Goal: Task Accomplishment & Management: Manage account settings

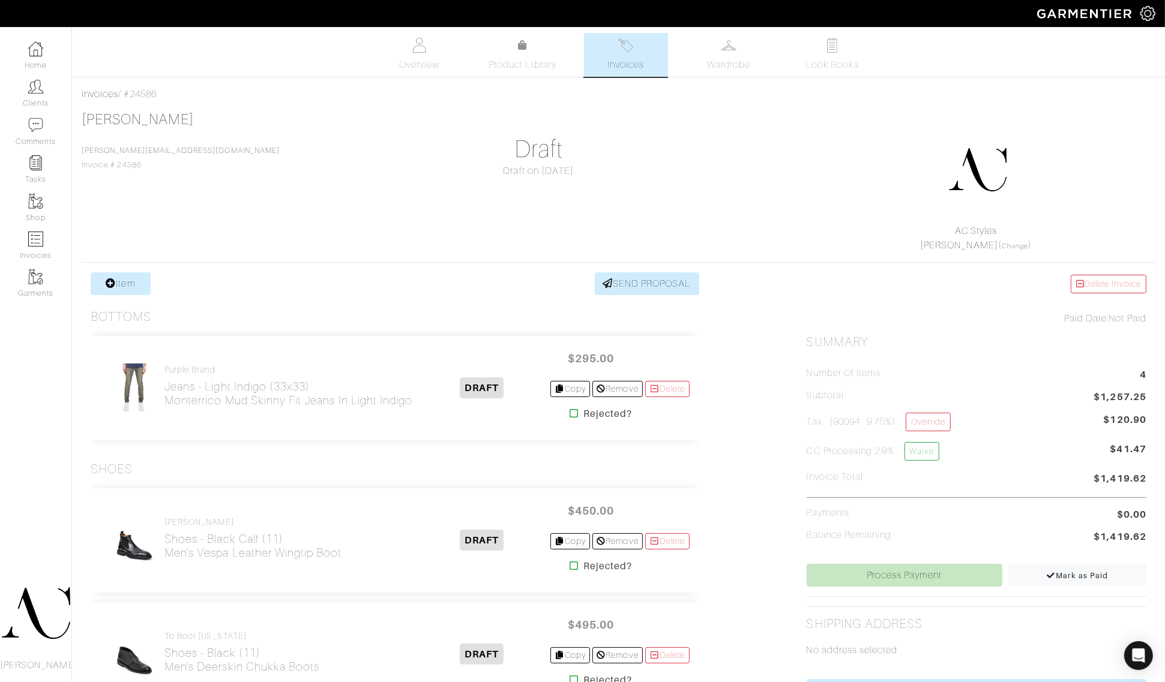
click at [157, 94] on div "Invoices / #24586" at bounding box center [618, 94] width 1073 height 14
copy div "24586"
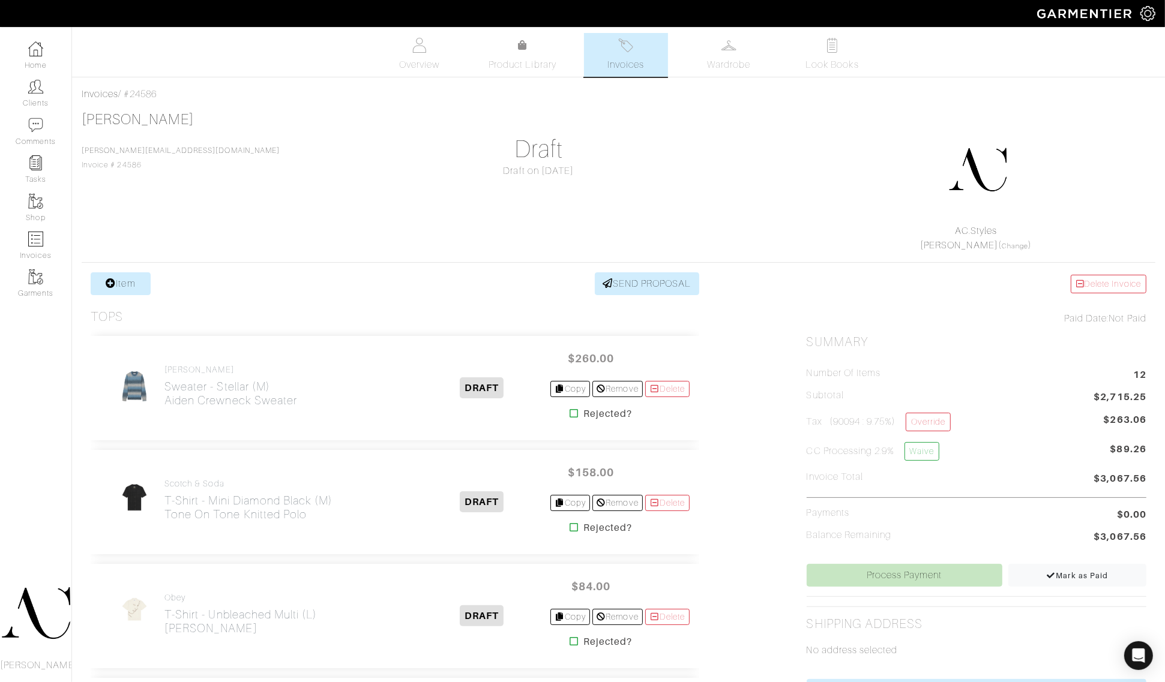
click at [485, 250] on div "Tyler Turner tyler@gocambria.com Invoice # 24586 Draft Draft on 09/17/25 AC.Sty…" at bounding box center [618, 182] width 1073 height 142
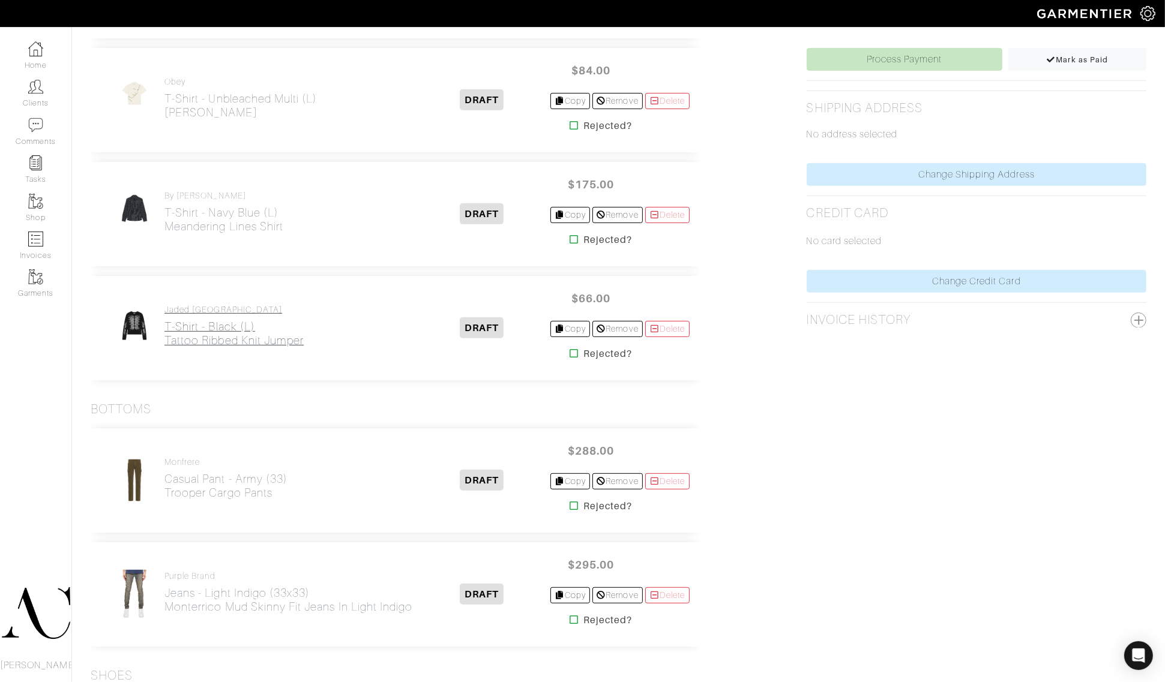
click at [202, 338] on h2 "T-Shirt - Black (L) Tattoo Ribbed Knit Jumper" at bounding box center [233, 334] width 139 height 28
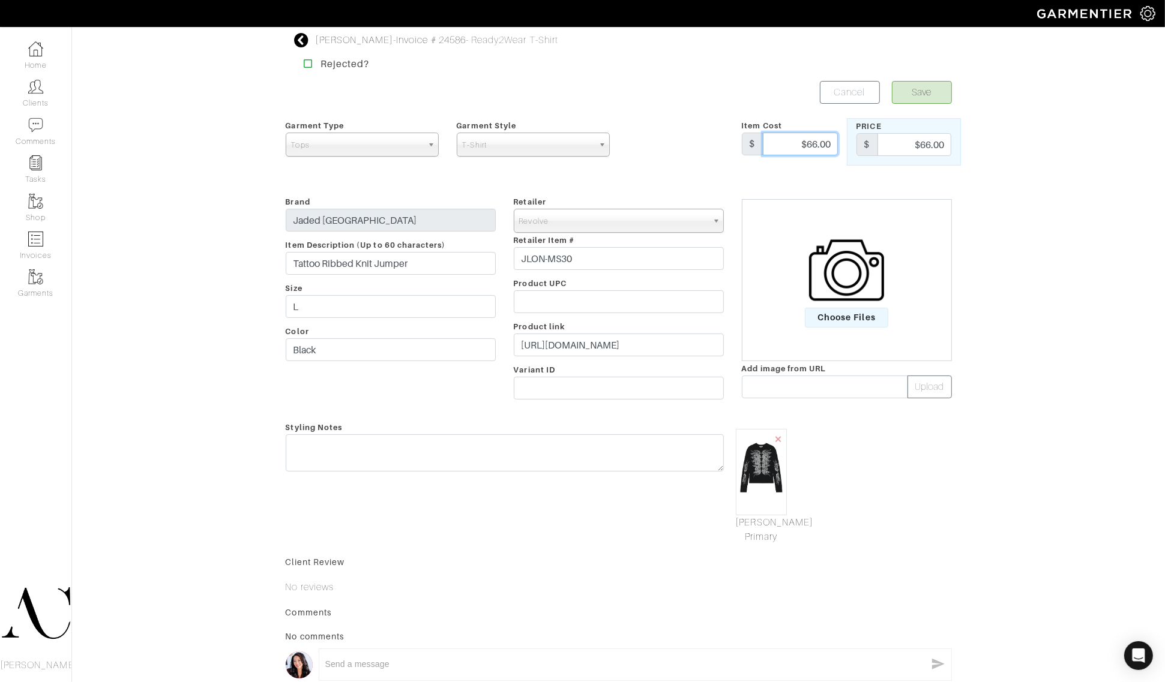
click at [817, 149] on input "$66.00" at bounding box center [800, 144] width 75 height 23
type input "110"
click at [937, 147] on input "$66.00" at bounding box center [914, 144] width 74 height 23
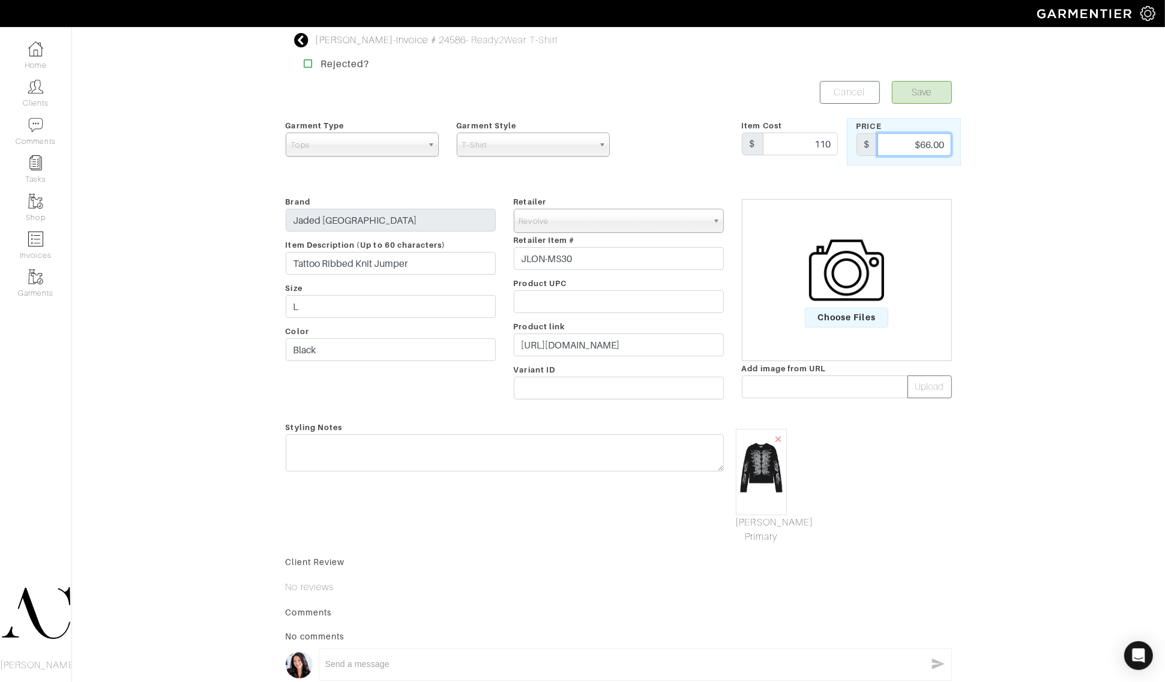
click at [937, 147] on input "$66.00" at bounding box center [914, 144] width 74 height 23
type input "110"
click at [892, 81] on button "Save" at bounding box center [922, 92] width 60 height 23
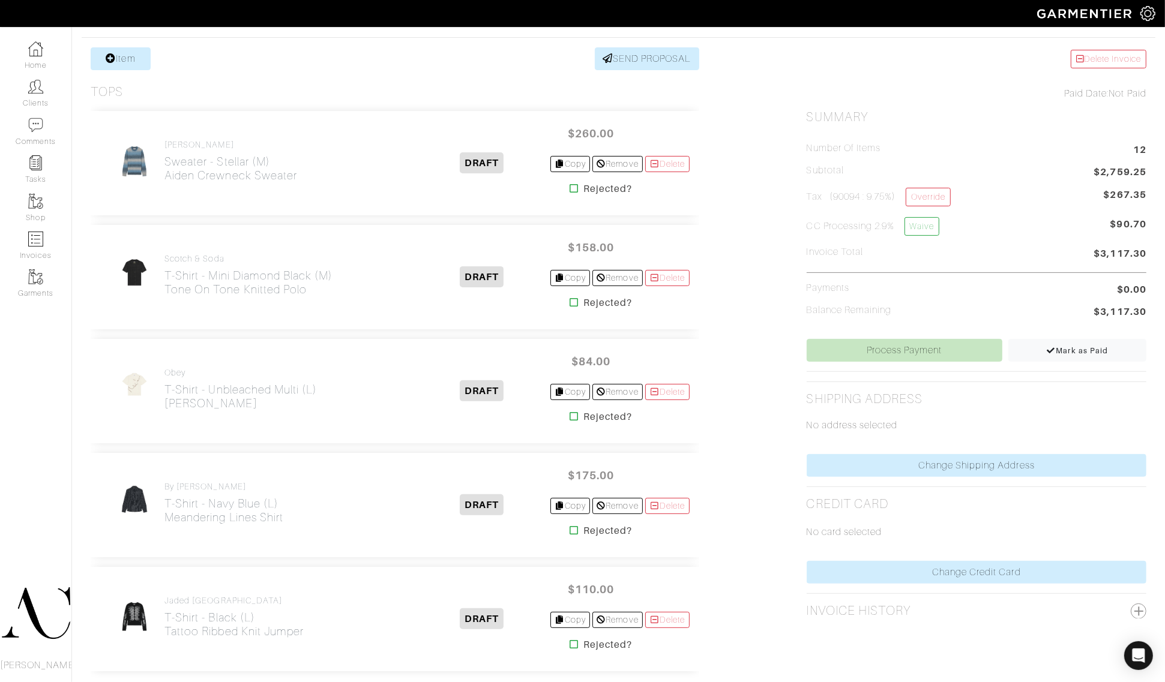
scroll to position [1134, 0]
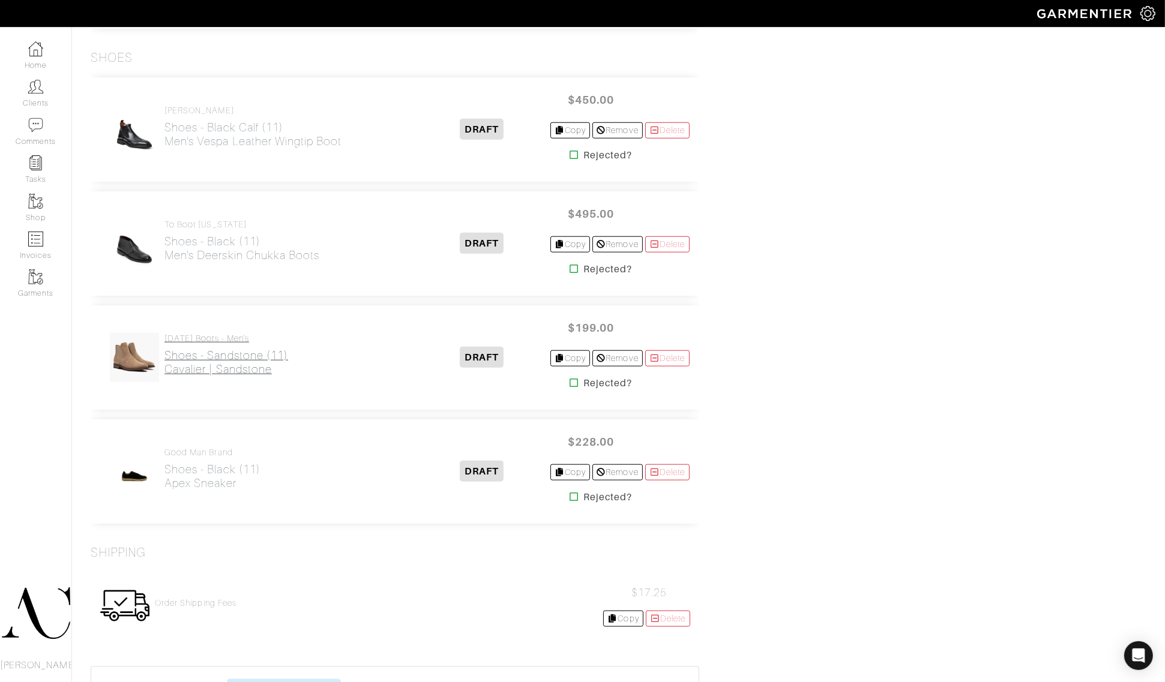
click at [231, 344] on h4 "[DATE] Boots - Men's" at bounding box center [226, 339] width 124 height 10
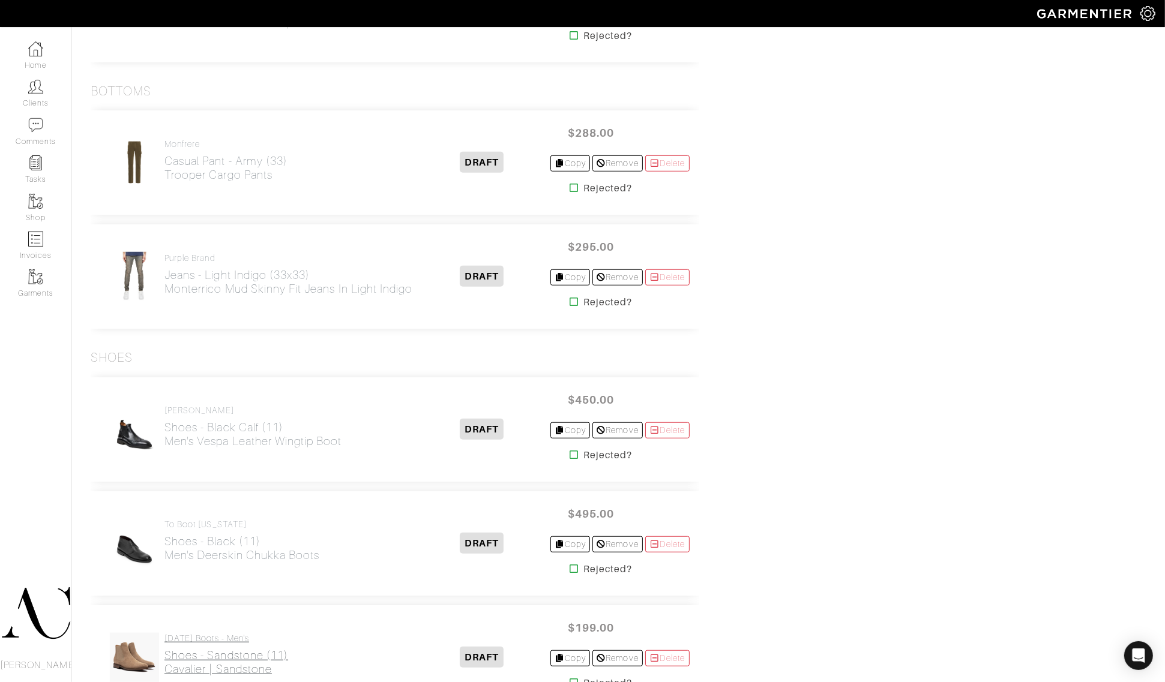
click at [217, 649] on link "Thursday Boots - Men's Shoes - Sandstone (11) Cavalier | Sandstone" at bounding box center [226, 655] width 124 height 43
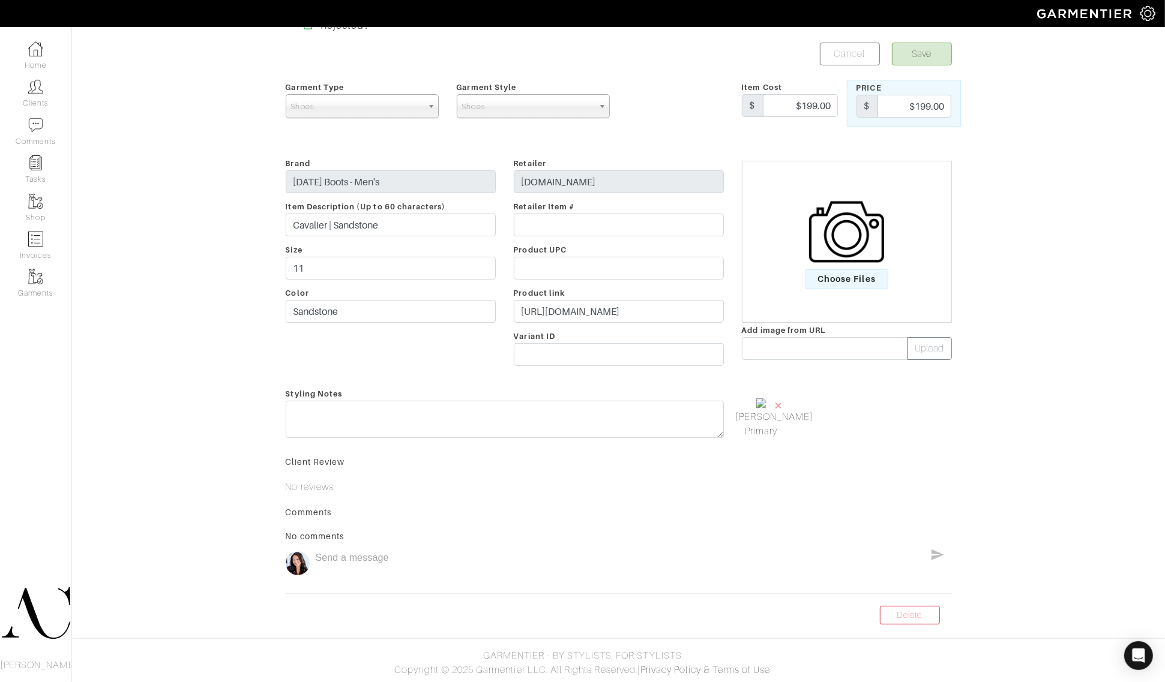
scroll to position [70, 0]
click at [919, 618] on link "Delete" at bounding box center [910, 615] width 60 height 19
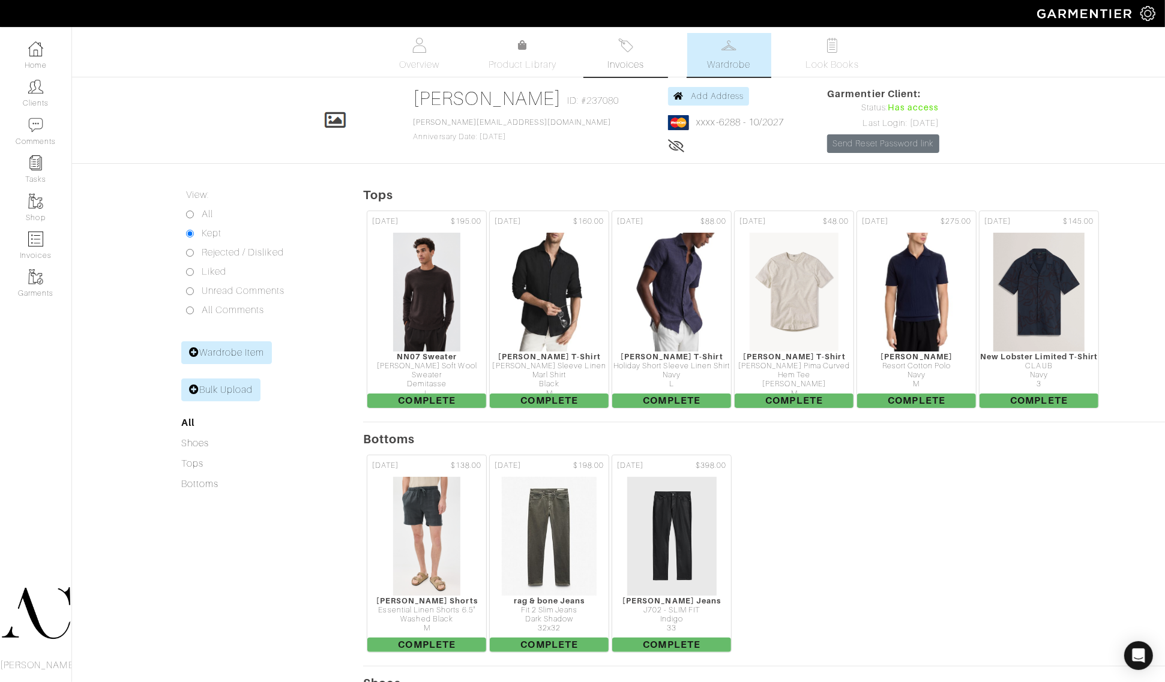
click at [605, 46] on link "Invoices" at bounding box center [626, 55] width 84 height 44
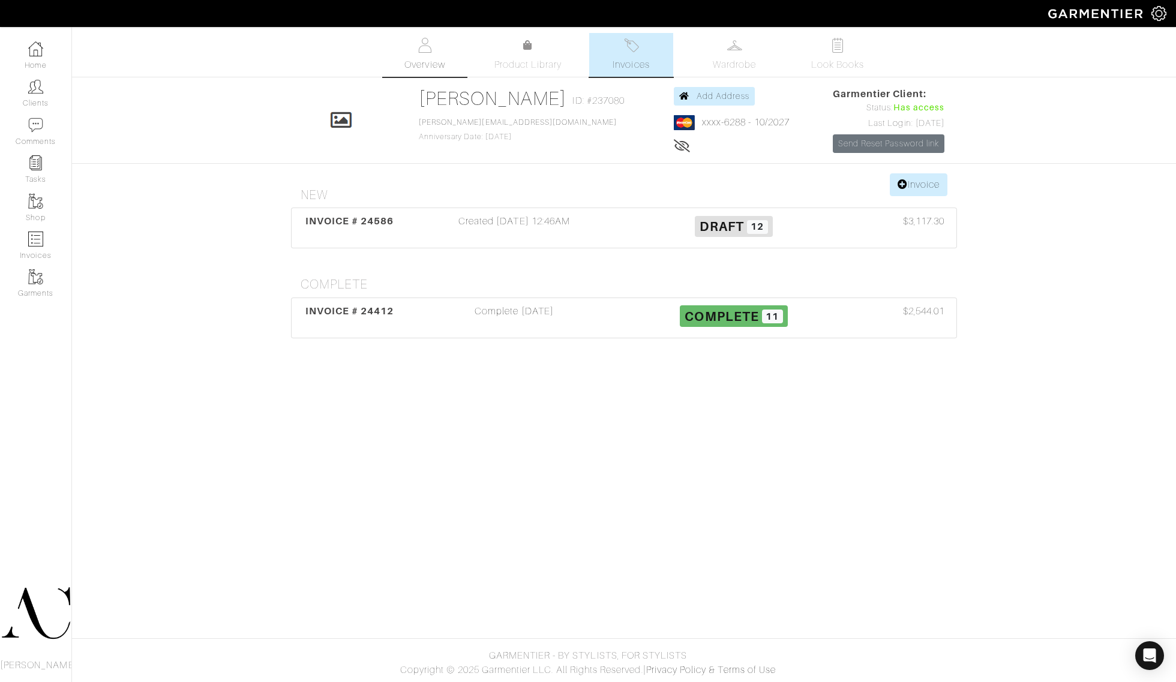
click at [447, 40] on link "Overview" at bounding box center [425, 55] width 84 height 44
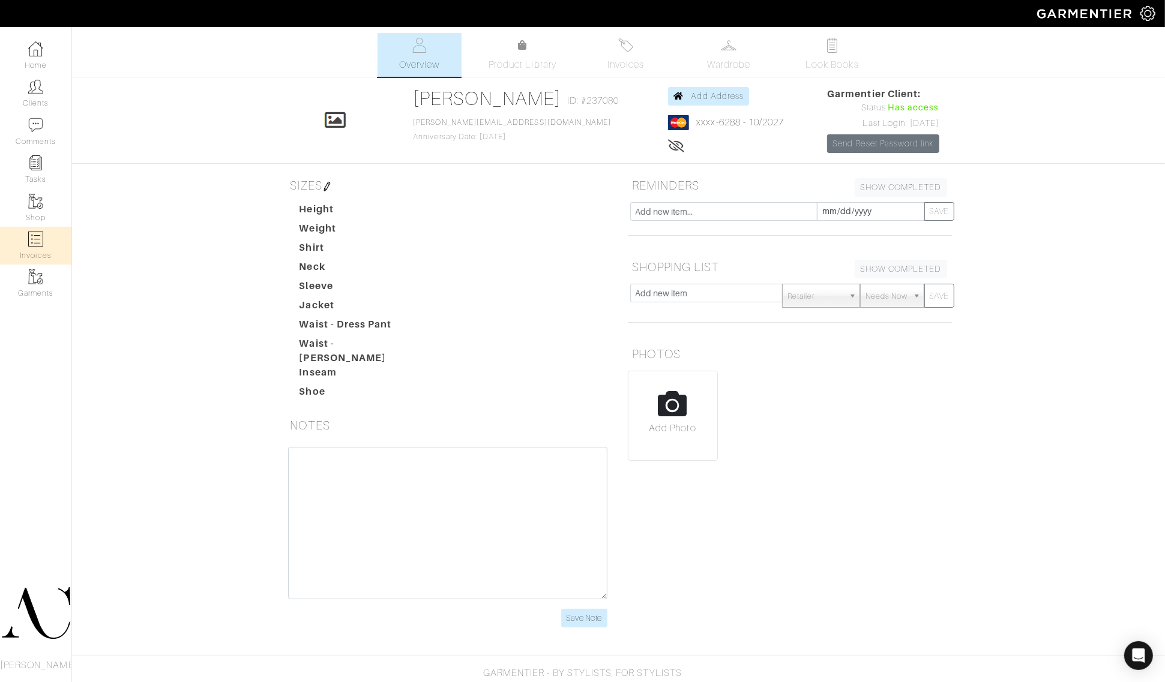
click at [28, 243] on img at bounding box center [35, 239] width 15 height 15
select select
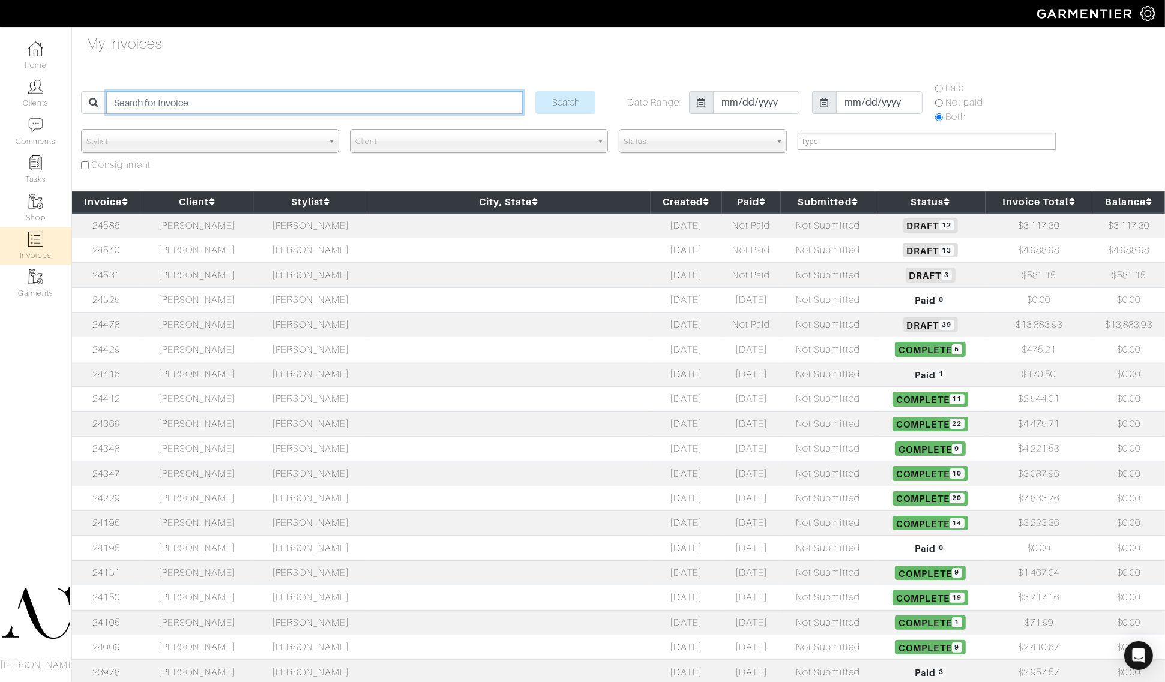
click at [238, 103] on input "search" at bounding box center [314, 102] width 416 height 23
click at [191, 94] on div "Search Date Range: 2018-01-10 2025-09-17 Paid Not paid Both" at bounding box center [615, 105] width 1075 height 48
click at [189, 100] on input "search" at bounding box center [314, 102] width 416 height 23
click at [189, 99] on input "search" at bounding box center [314, 102] width 416 height 23
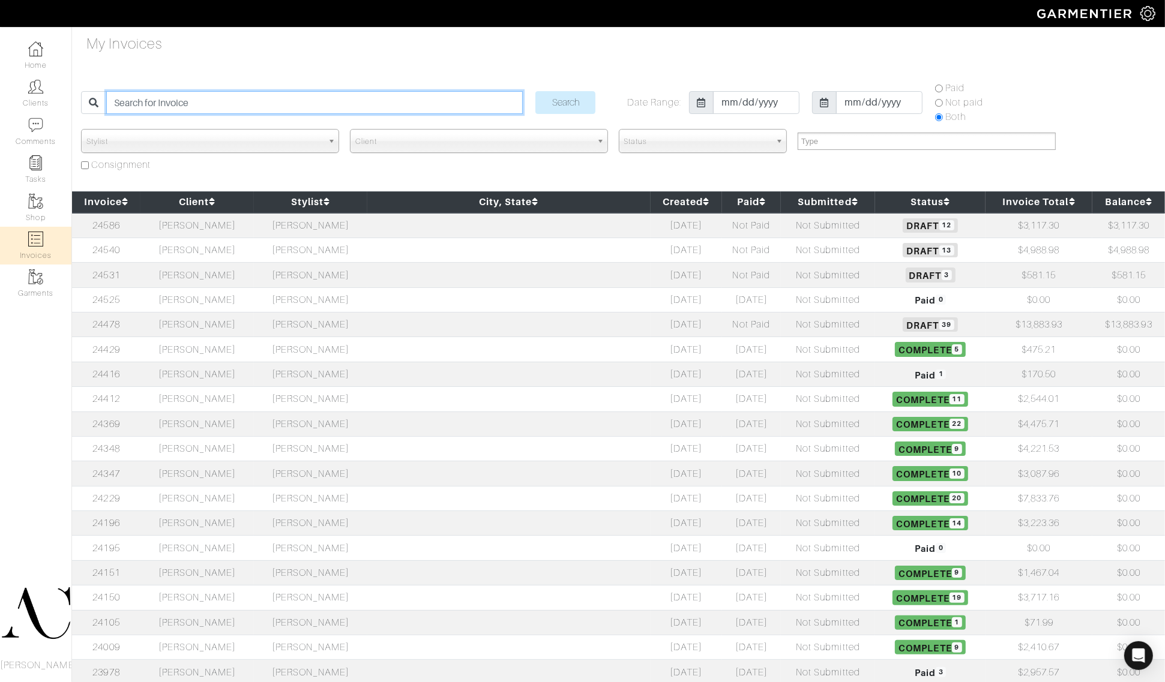
click at [189, 99] on input "search" at bounding box center [314, 102] width 416 height 23
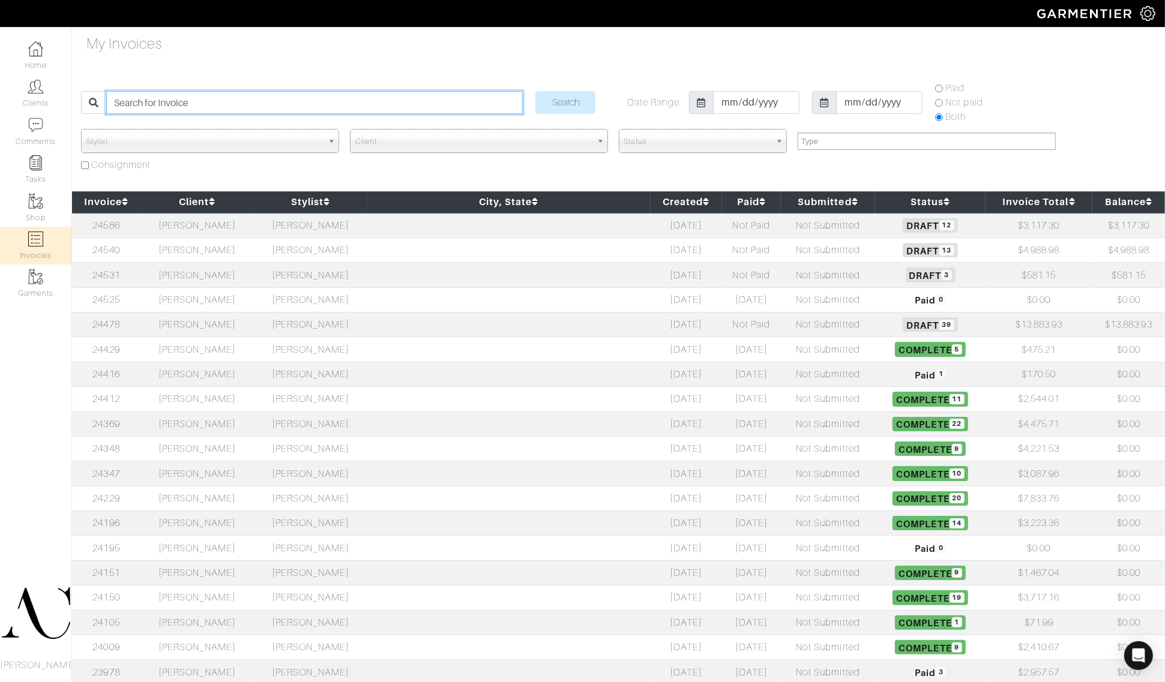
click at [189, 99] on input "search" at bounding box center [314, 102] width 416 height 23
click at [178, 106] on input "search" at bounding box center [314, 102] width 416 height 23
type input "24586"
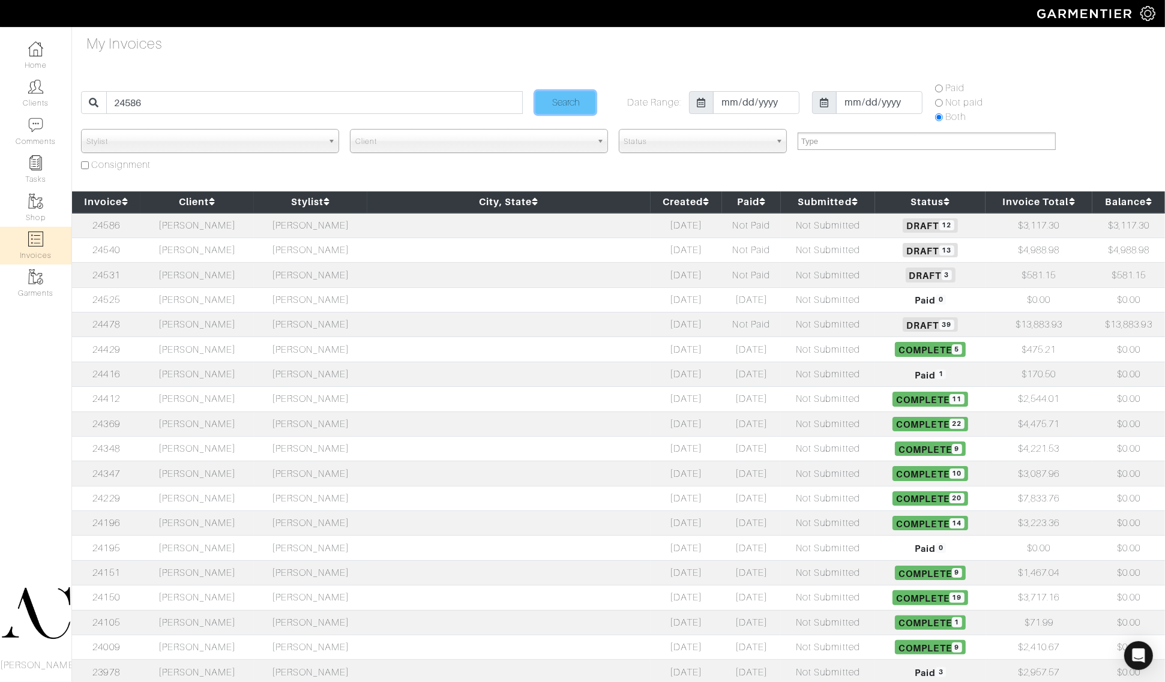
click at [573, 107] on input "Search" at bounding box center [565, 102] width 60 height 23
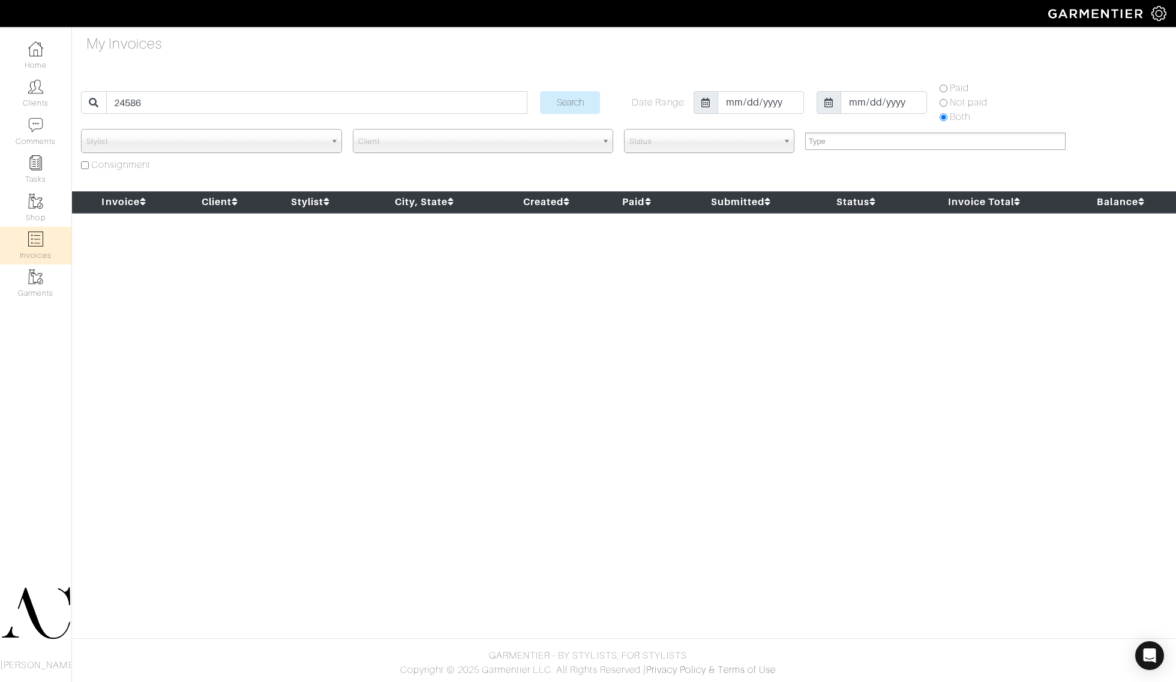
select select
click at [35, 95] on link "Clients" at bounding box center [35, 93] width 71 height 38
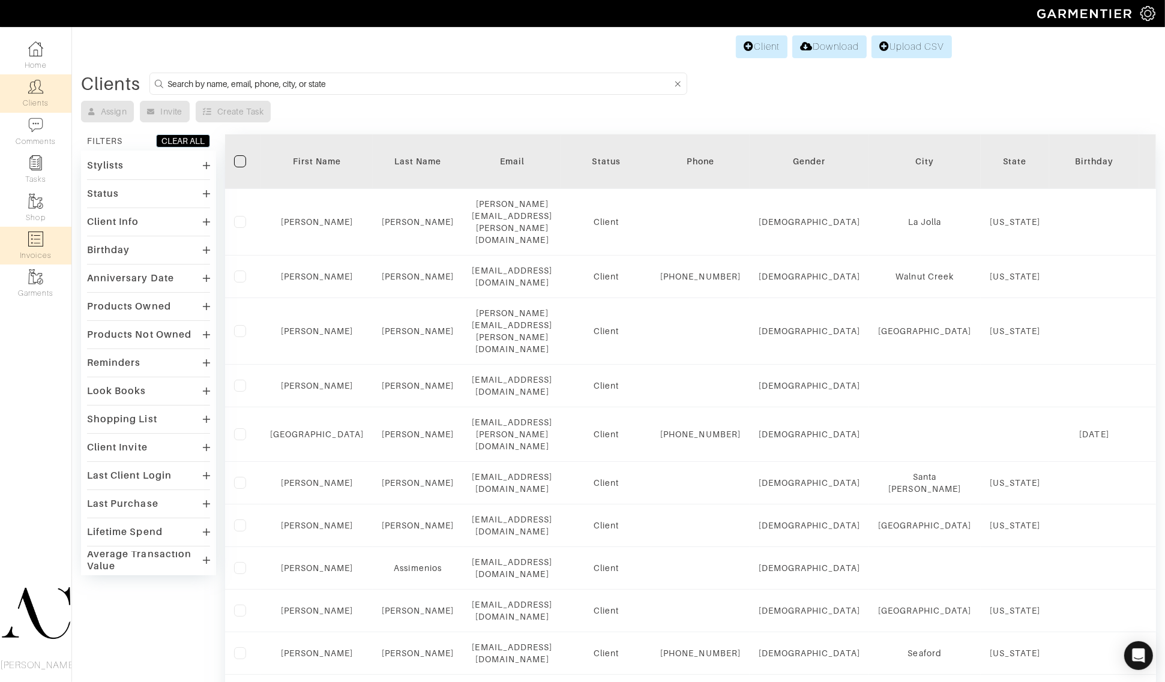
click at [48, 242] on link "Invoices" at bounding box center [35, 246] width 71 height 38
select select
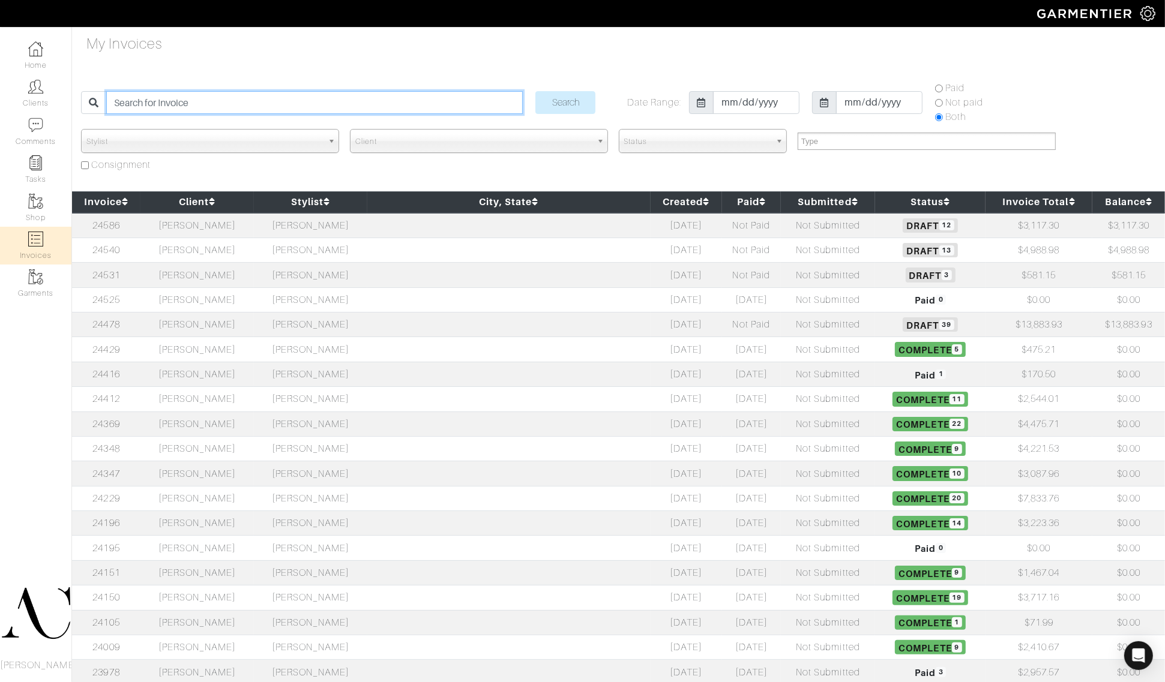
click at [187, 103] on input "search" at bounding box center [314, 102] width 416 height 23
click at [256, 53] on div "My Invoices Search Date Range: 2018-01-10 2025-09-17 Paid Not paid Both Stylist…" at bounding box center [582, 449] width 1165 height 833
click at [226, 106] on input "search" at bounding box center [314, 102] width 416 height 23
type input "24586"
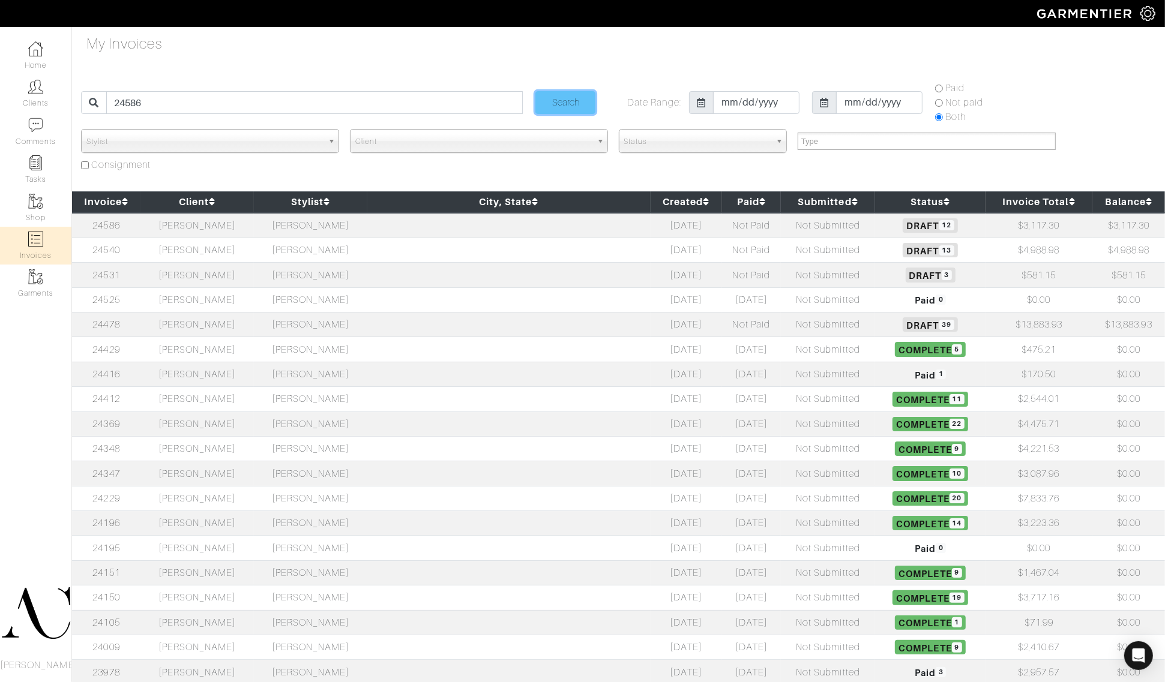
click at [539, 106] on input "Search" at bounding box center [565, 102] width 60 height 23
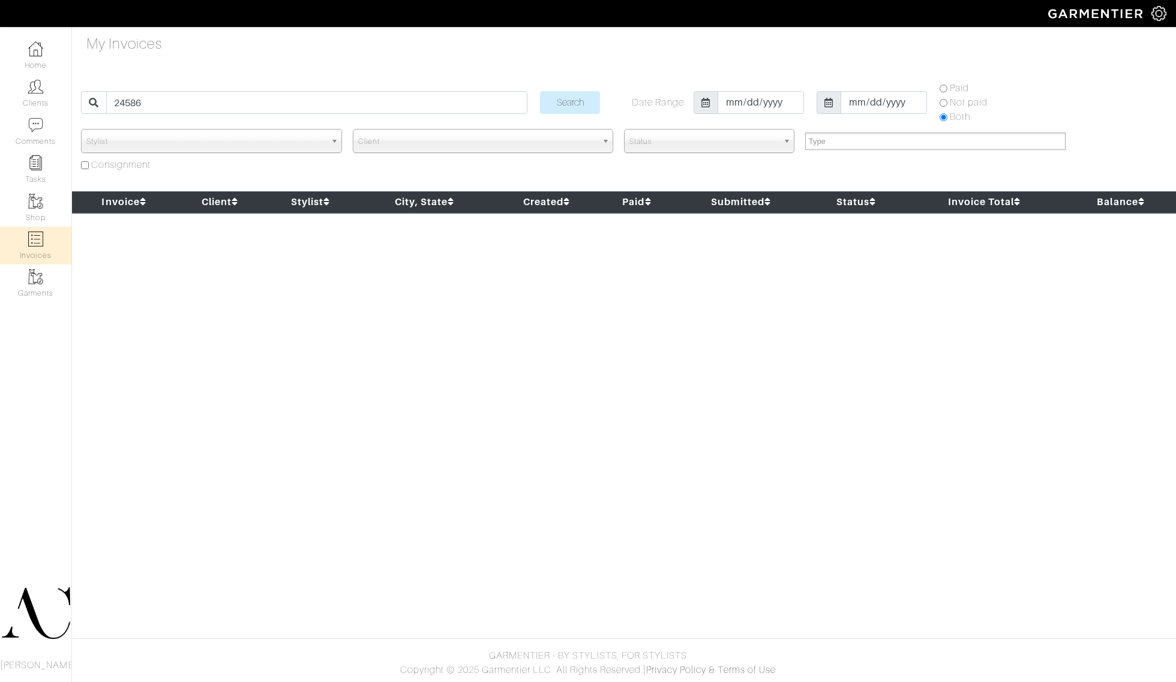
select select
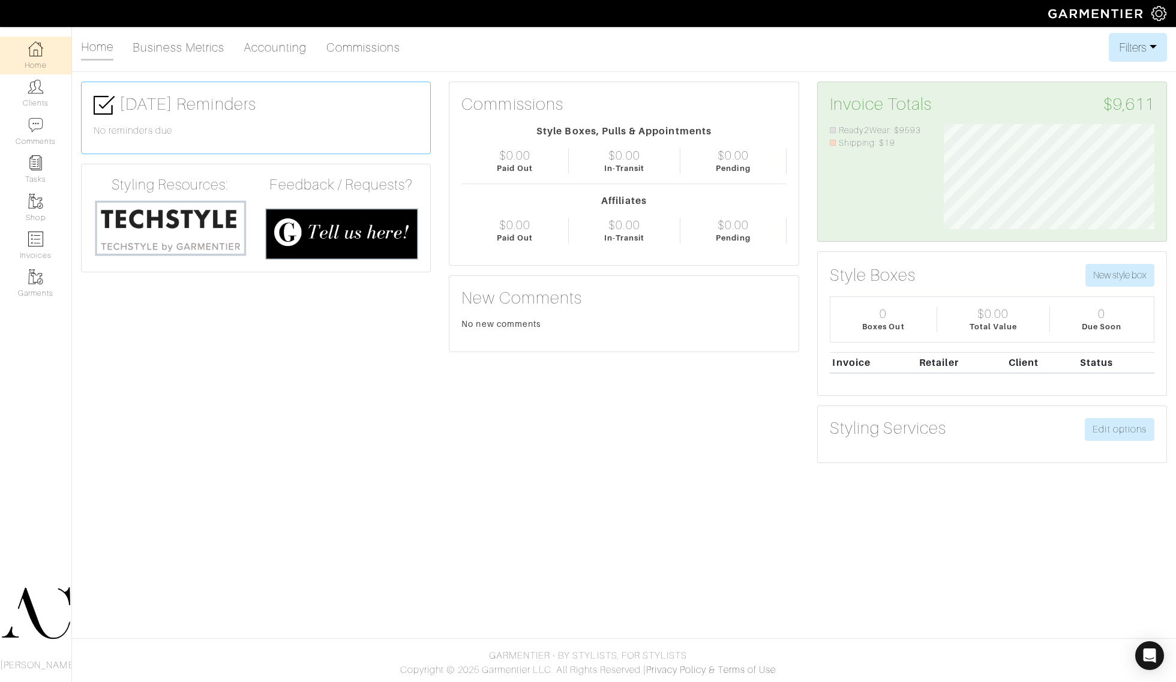
scroll to position [105, 229]
click at [44, 101] on link "Clients" at bounding box center [35, 93] width 71 height 38
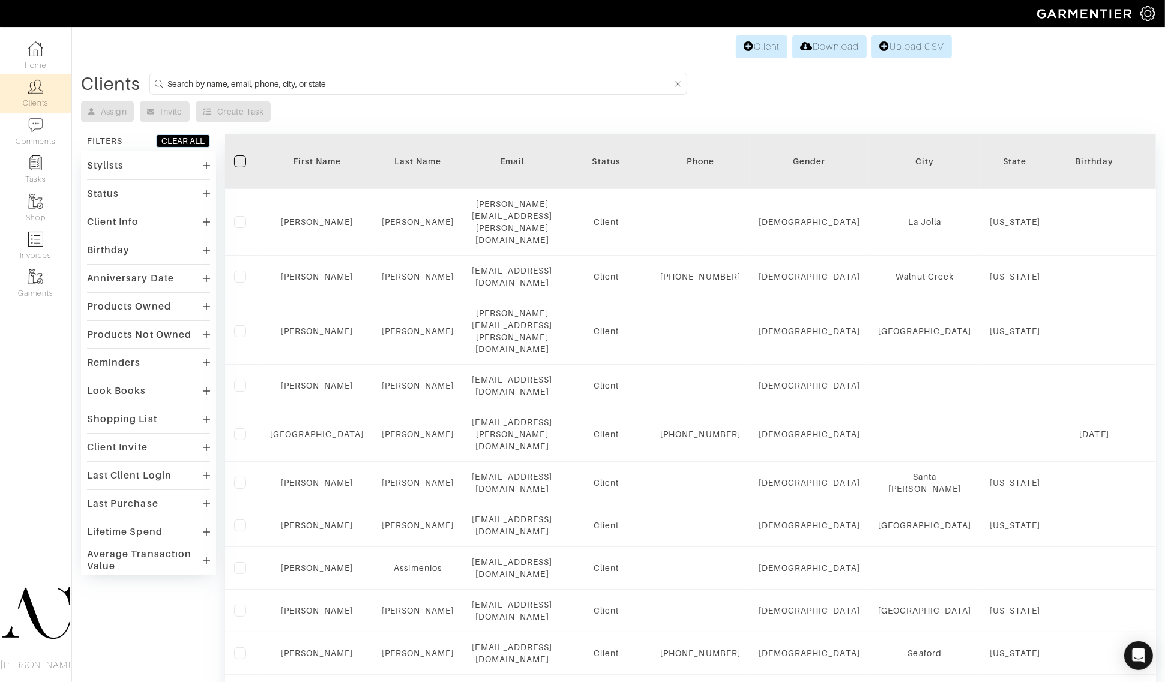
click at [271, 83] on input at bounding box center [419, 83] width 504 height 15
type input "T"
click at [245, 77] on input "T" at bounding box center [419, 83] width 504 height 15
type input "24586"
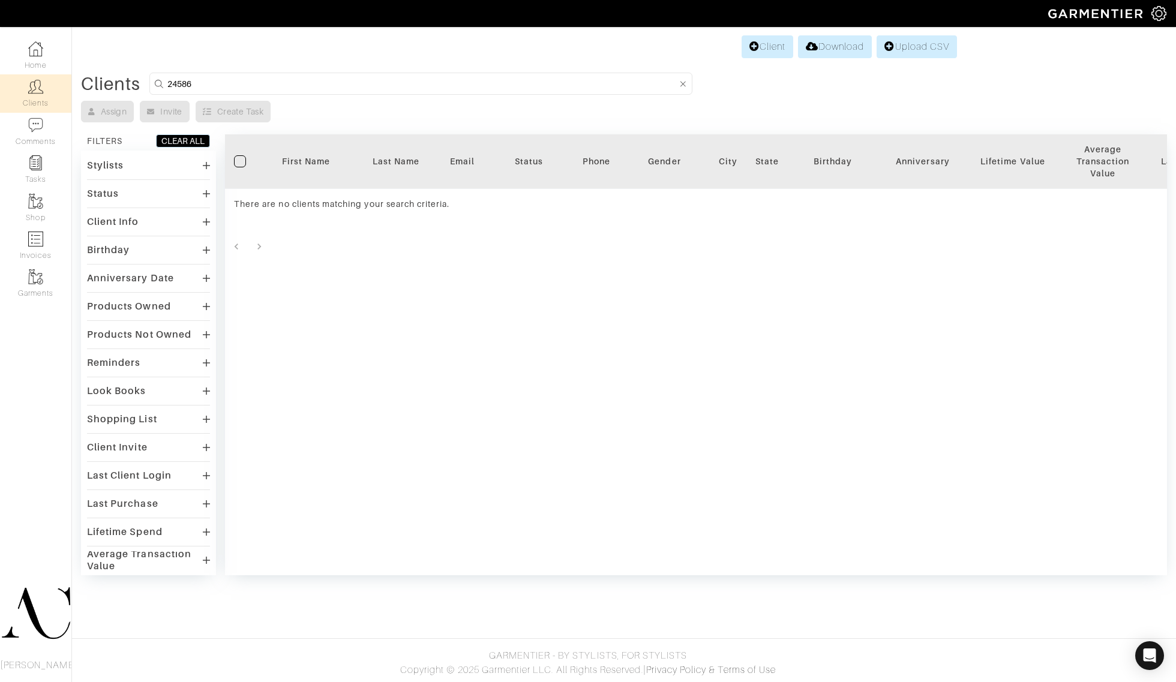
click at [226, 86] on input "24586" at bounding box center [422, 83] width 510 height 15
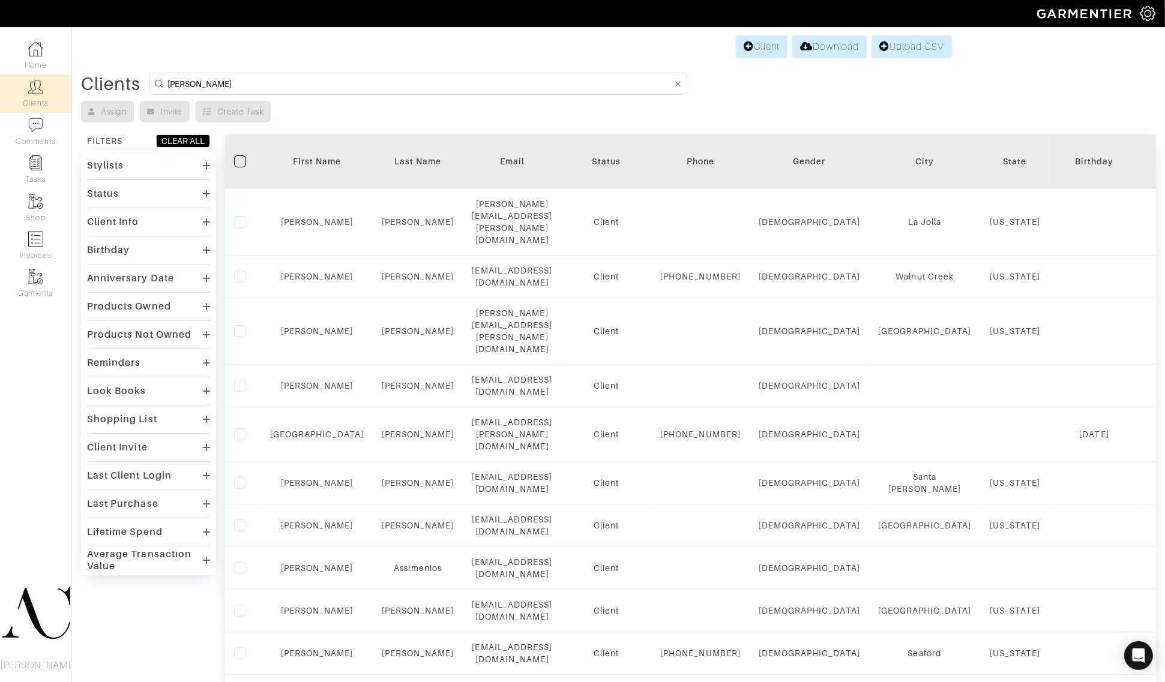
type input "Turner"
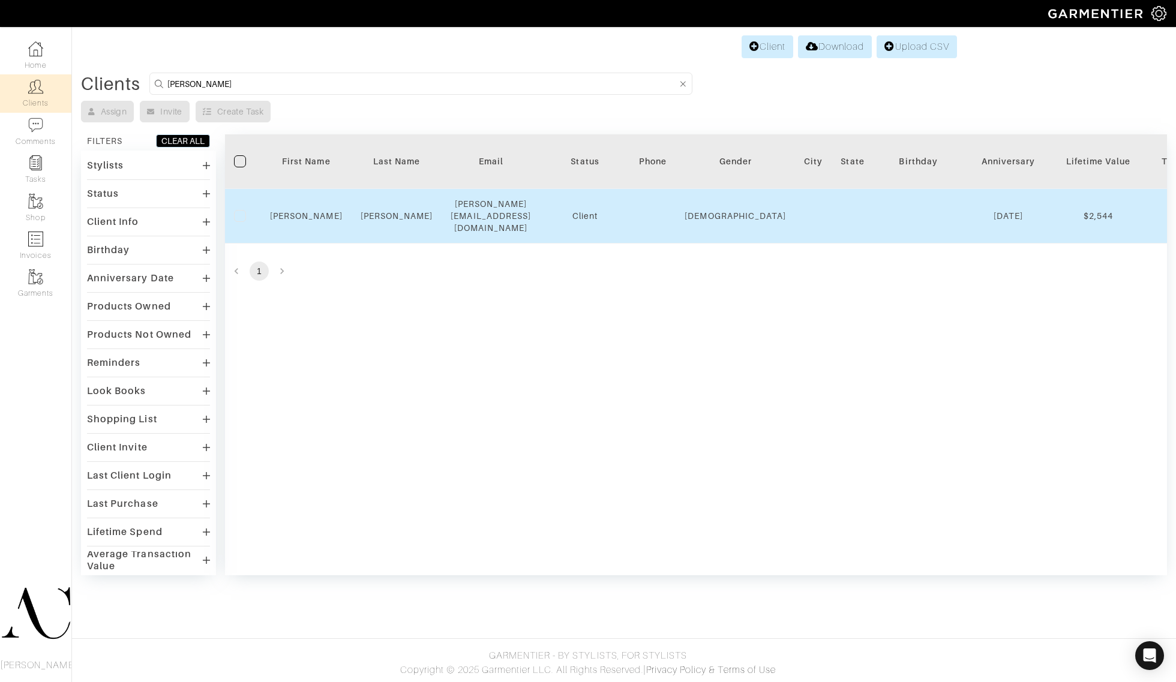
click at [433, 213] on td "Turner" at bounding box center [397, 216] width 91 height 55
click at [434, 191] on td "Turner" at bounding box center [397, 216] width 91 height 55
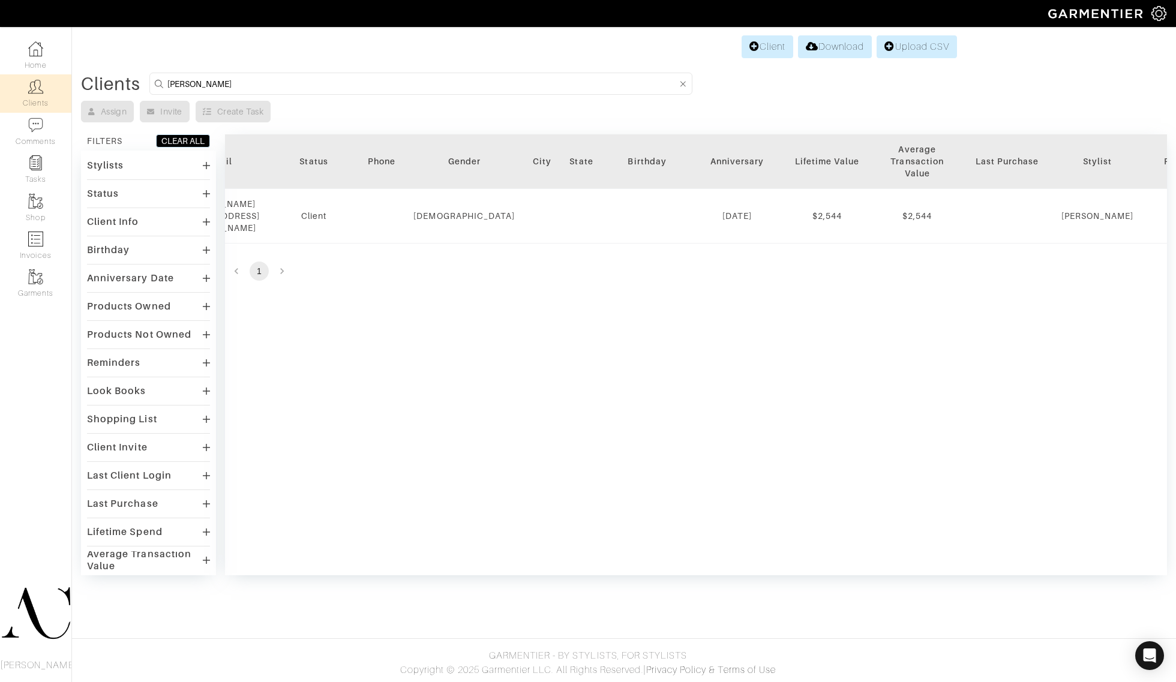
scroll to position [0, 277]
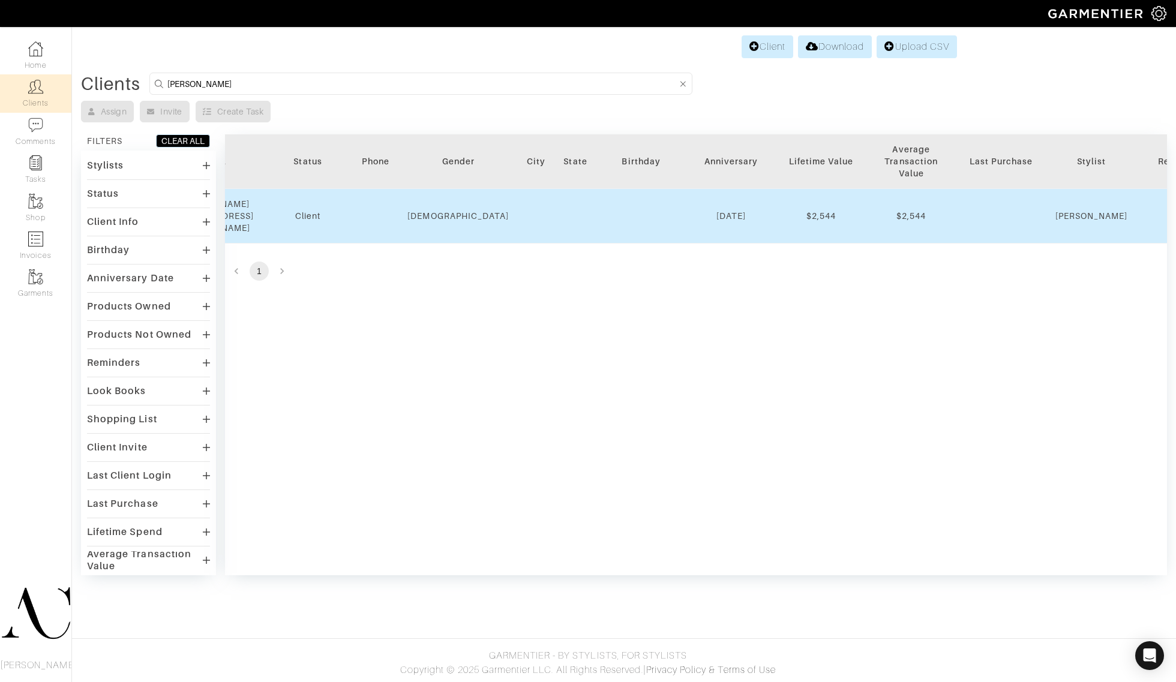
click at [806, 210] on div "$2,544" at bounding box center [821, 216] width 72 height 12
click at [315, 198] on td "Client" at bounding box center [308, 216] width 90 height 55
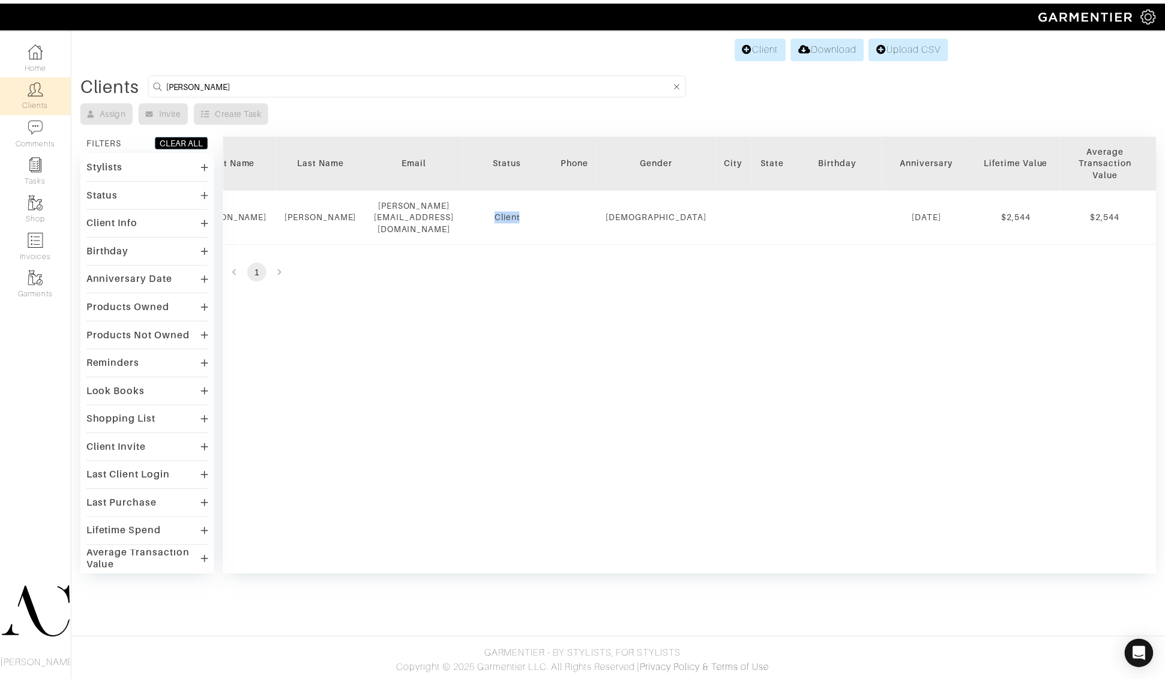
scroll to position [0, 0]
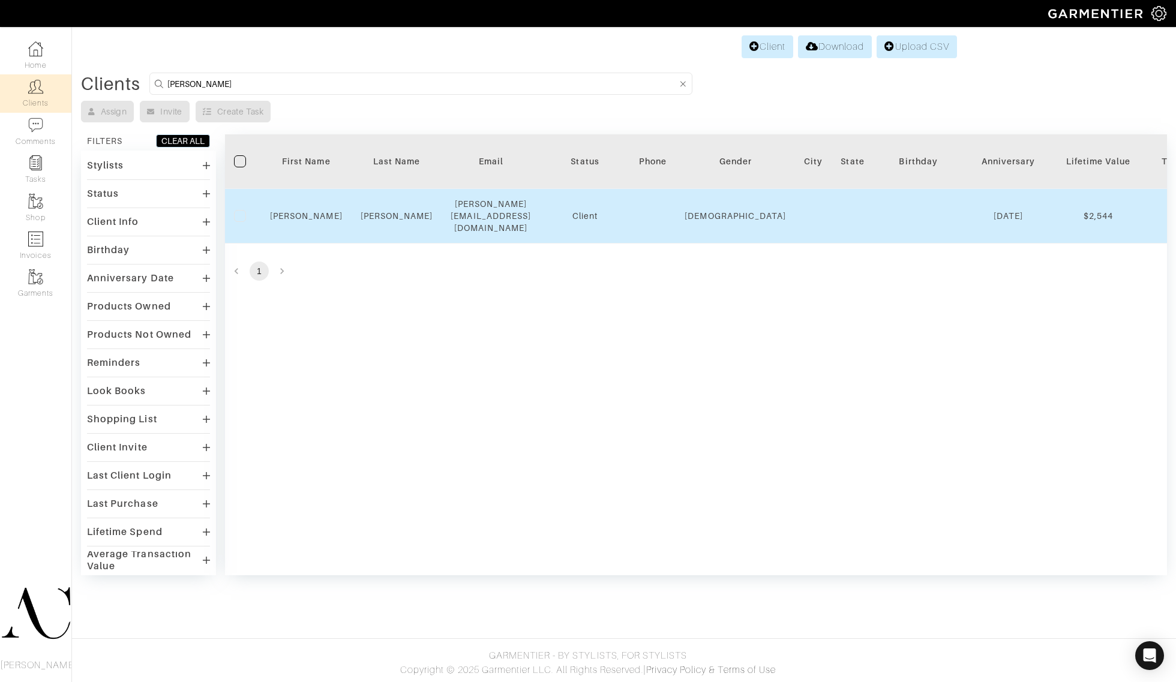
click at [316, 214] on td "Tyler" at bounding box center [306, 216] width 91 height 55
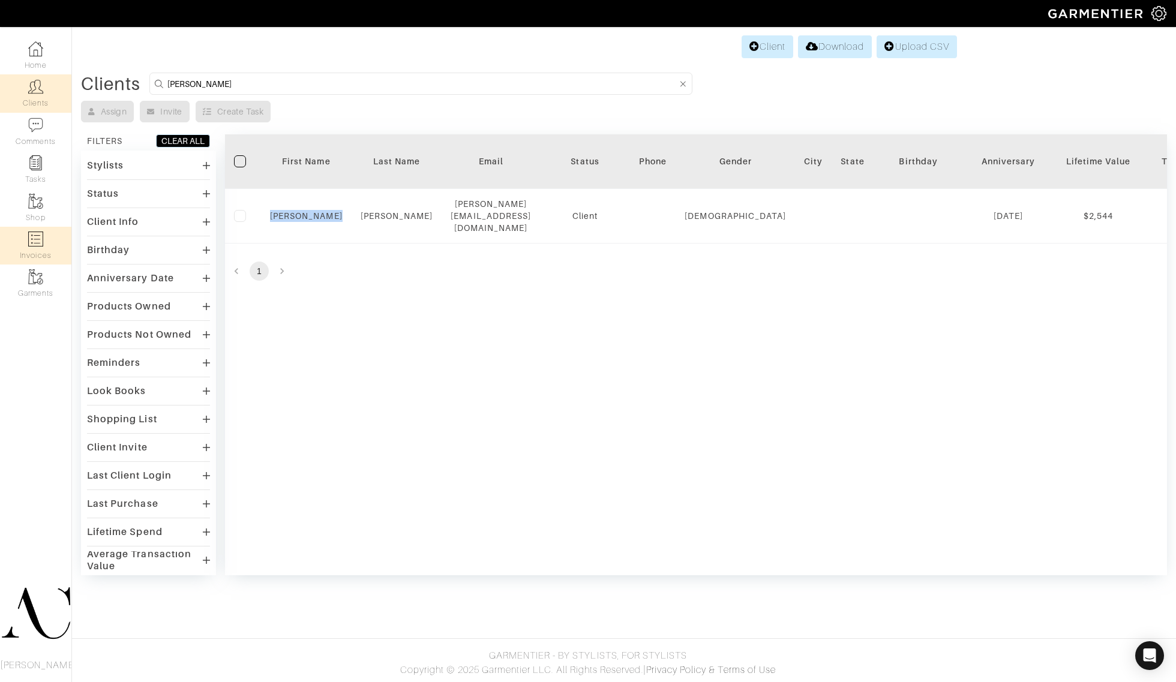
click at [34, 246] on img at bounding box center [35, 239] width 15 height 15
select select
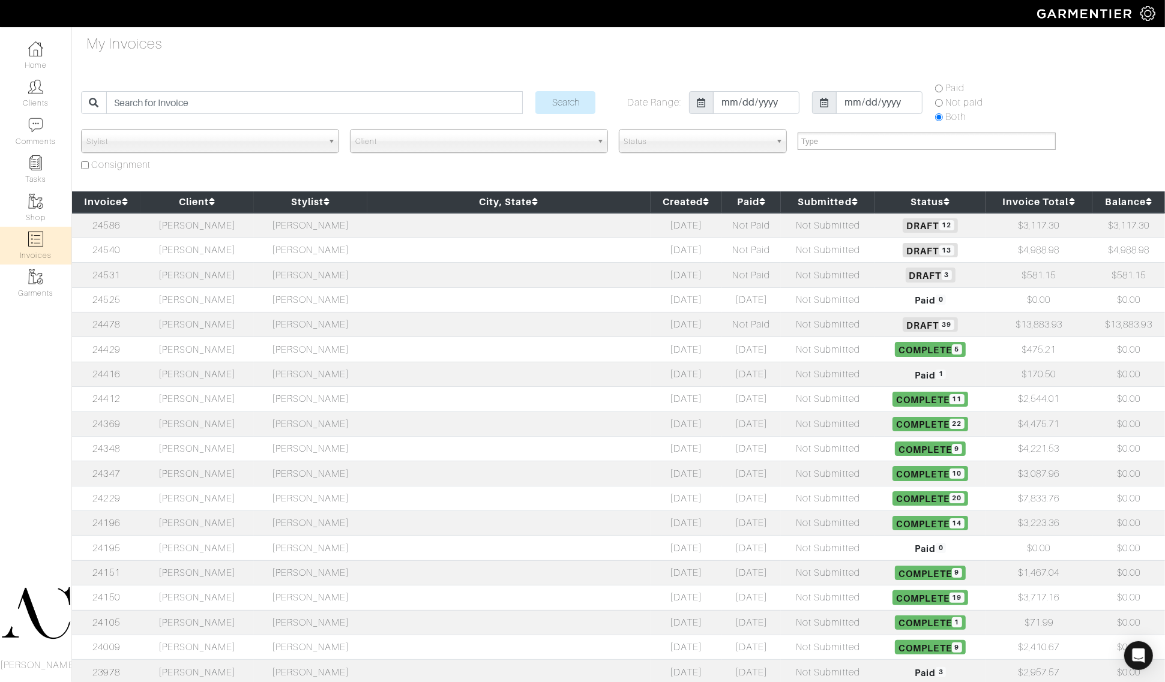
click at [254, 223] on td "[PERSON_NAME]" at bounding box center [196, 225] width 113 height 25
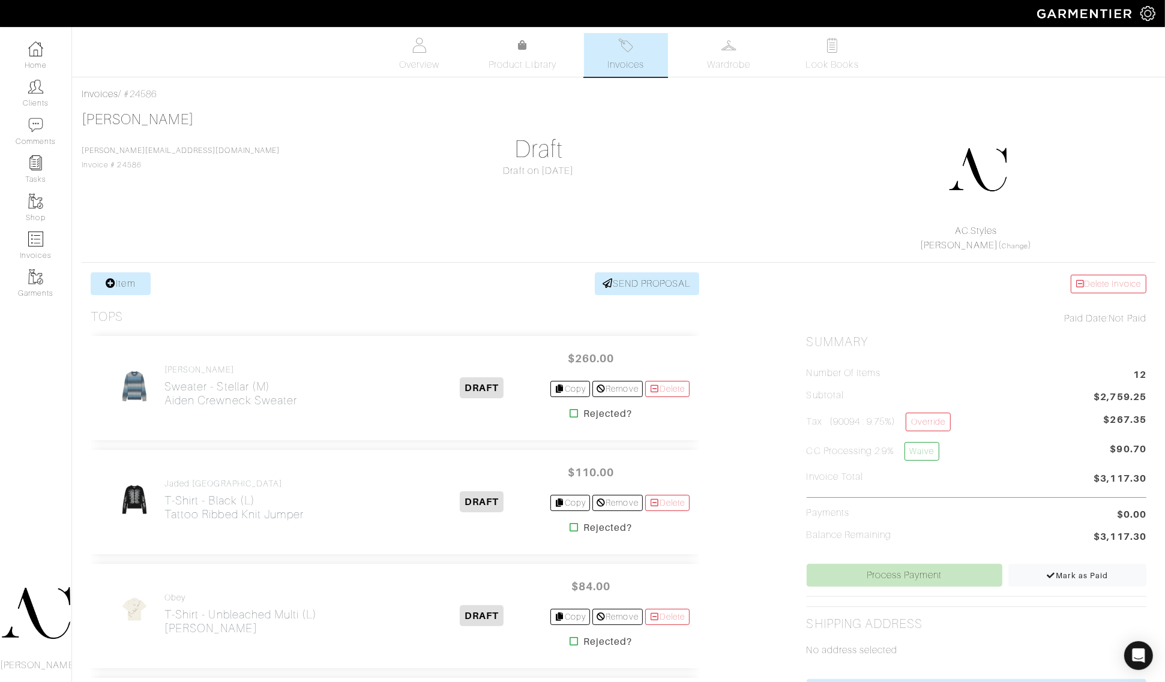
click at [842, 147] on div at bounding box center [977, 170] width 326 height 108
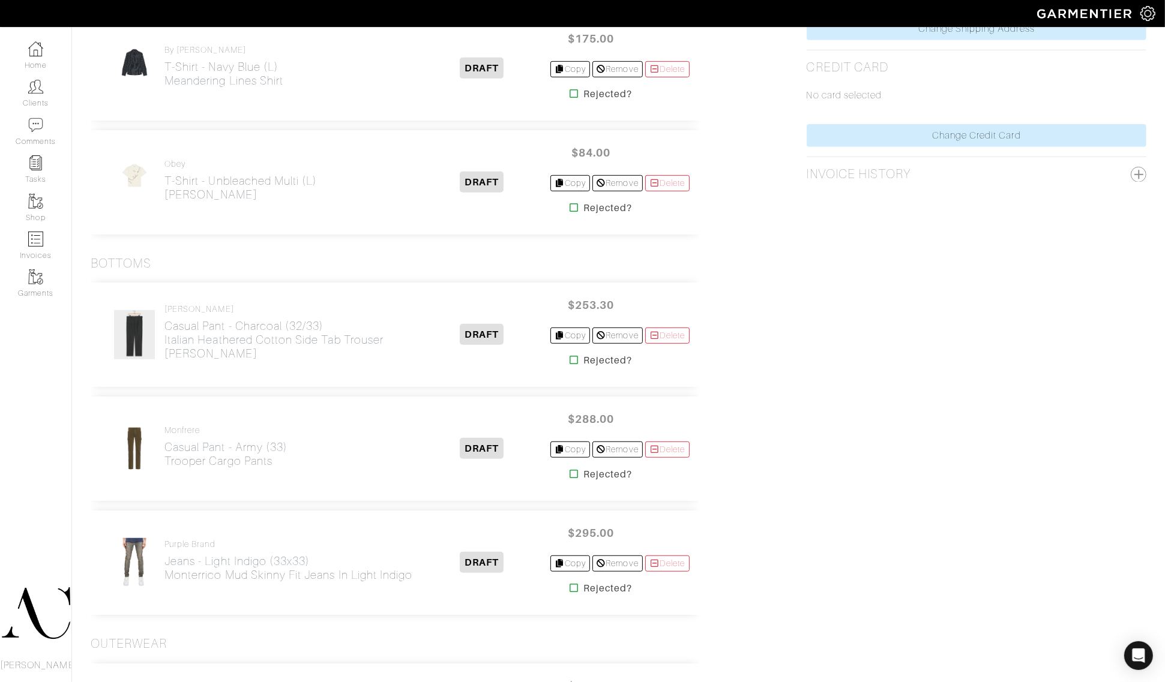
click at [905, 500] on div "Delete Invoice Paid Date: Not Paid Summary Number of Items 15 Subtotal $3,627.5…" at bounding box center [976, 610] width 358 height 1998
click at [314, 349] on h2 "Casual Pant - Charcoal (32/33) Italian Heathered Cotton Side Tab Trouser [PERSO…" at bounding box center [289, 339] width 250 height 41
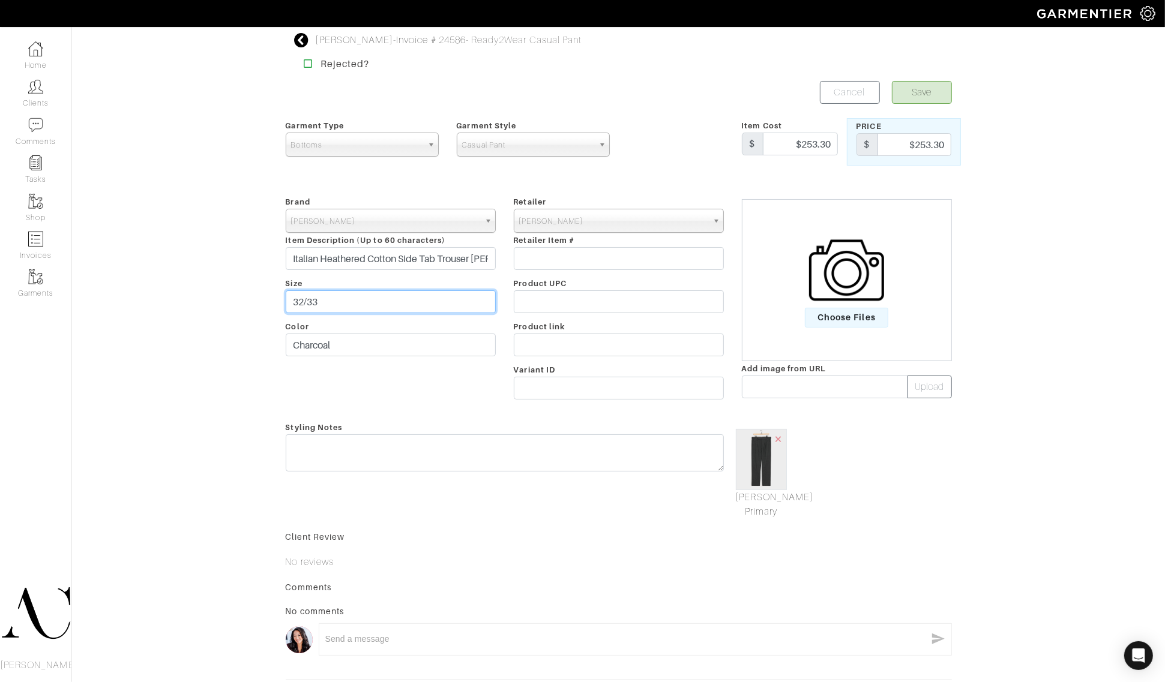
click at [334, 305] on input "32/33" at bounding box center [391, 301] width 210 height 23
type input "3"
type input "33/32"
click at [930, 89] on button "Save" at bounding box center [922, 92] width 60 height 23
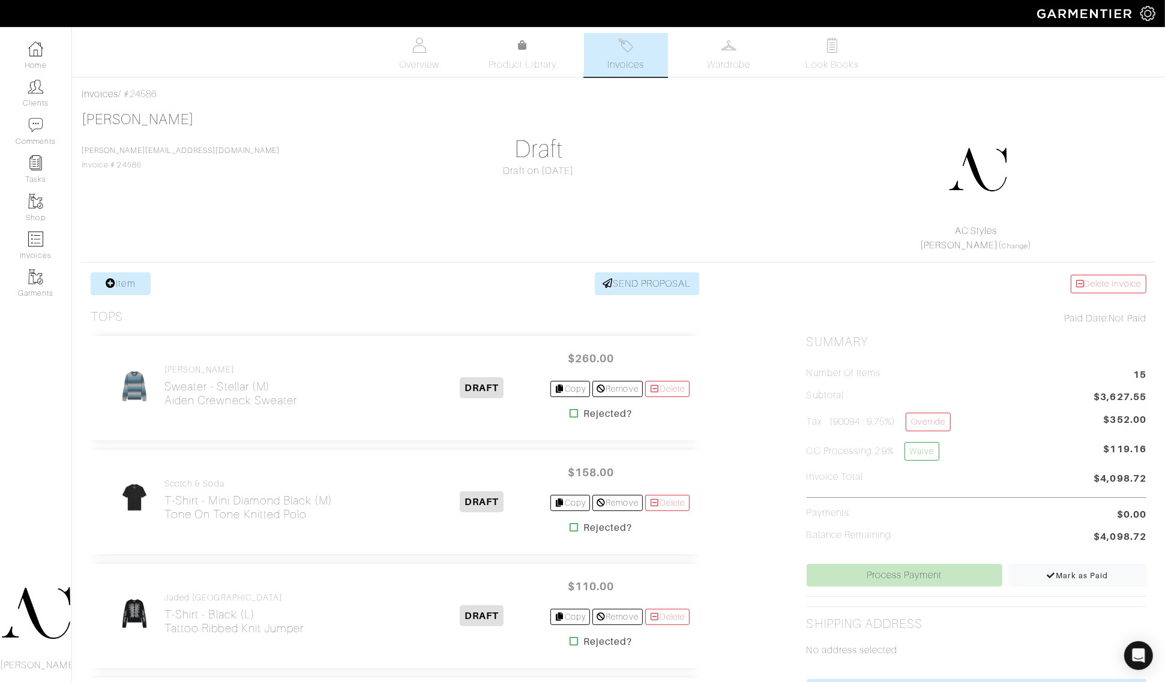
click at [809, 158] on div "AC.Styles Ashley Capps ( Change )" at bounding box center [976, 184] width 358 height 137
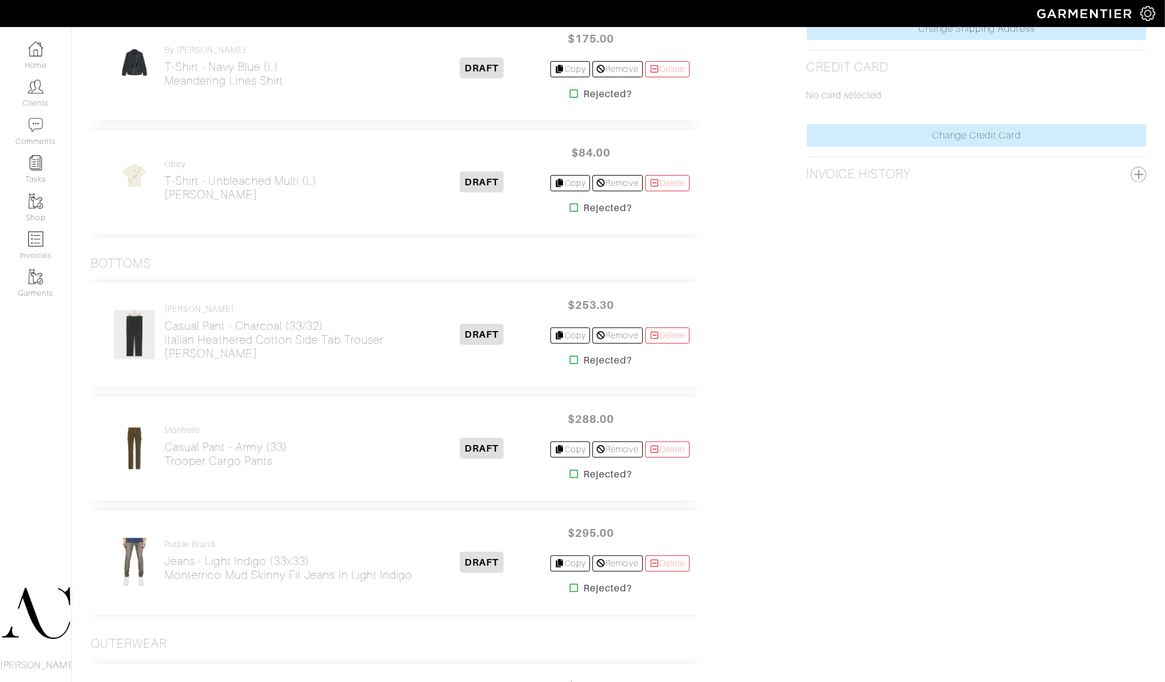
click at [991, 363] on div "Delete Invoice Paid Date: Not Paid Summary Number of Items 15 Subtotal $3,627.5…" at bounding box center [976, 610] width 358 height 1998
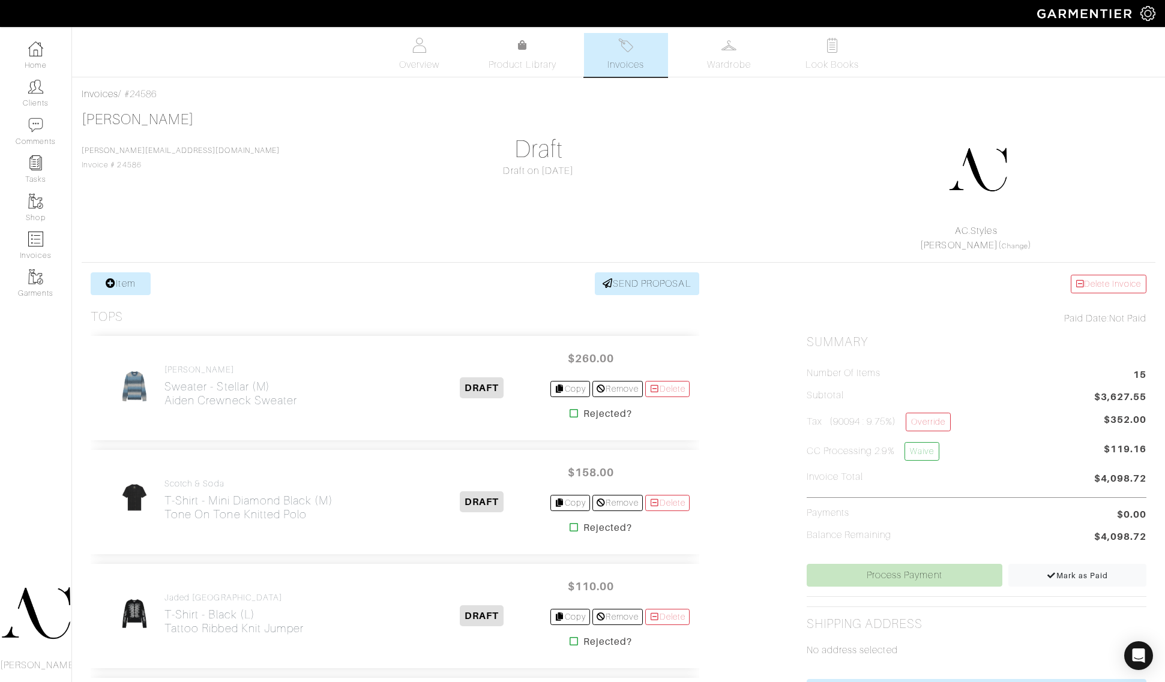
scroll to position [662, 0]
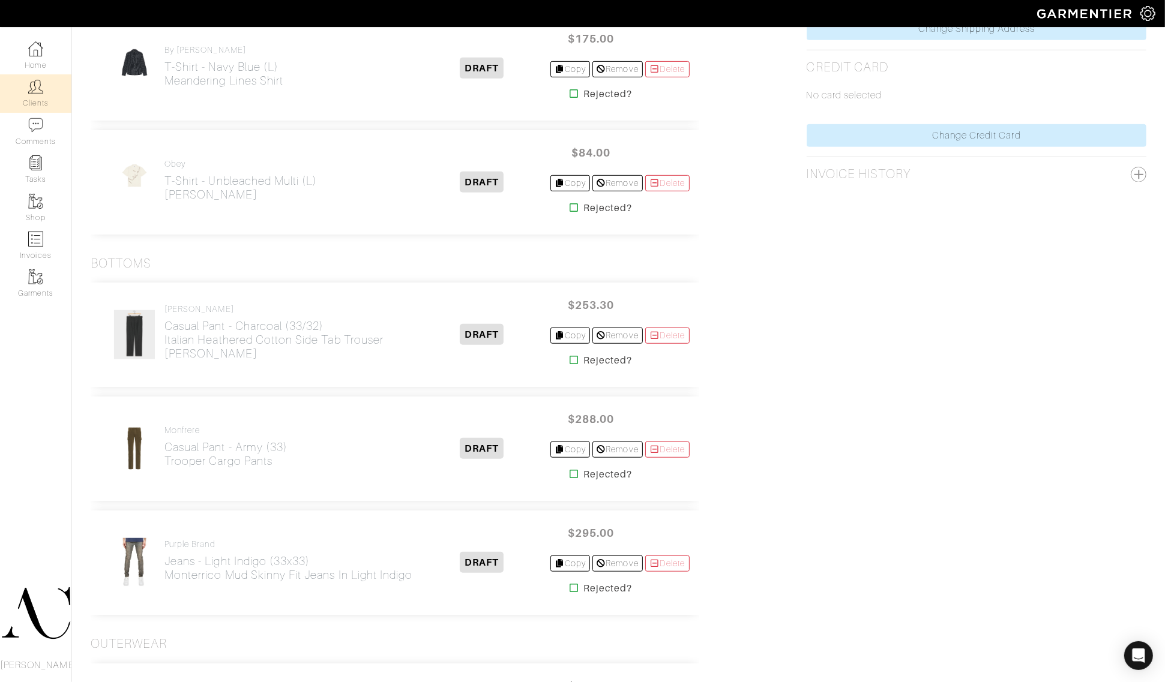
click at [34, 101] on link "Clients" at bounding box center [35, 93] width 71 height 38
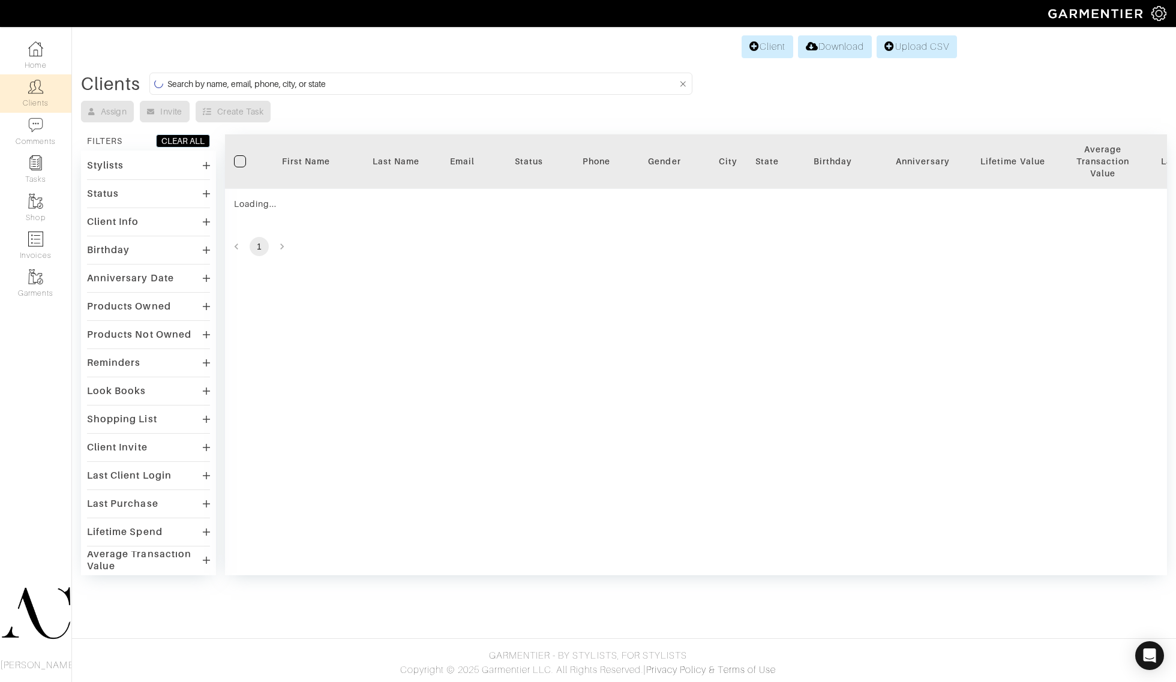
click at [240, 80] on input at bounding box center [422, 83] width 510 height 15
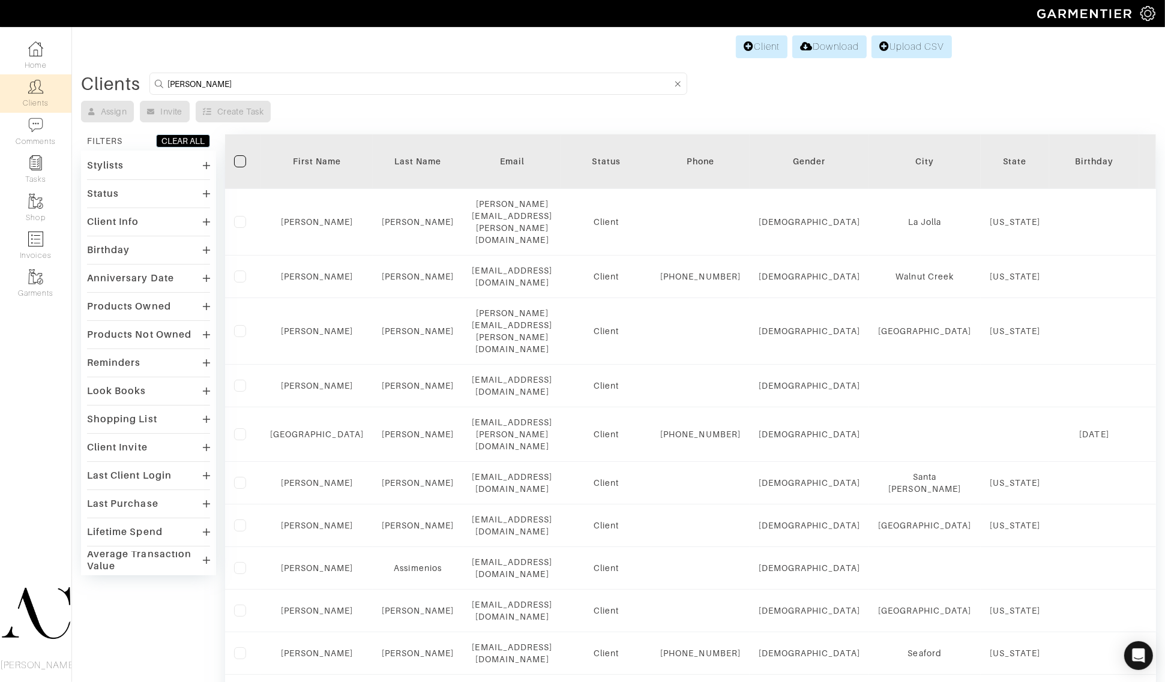
click at [240, 80] on input "Tyler" at bounding box center [419, 83] width 504 height 15
type input "Tyler"
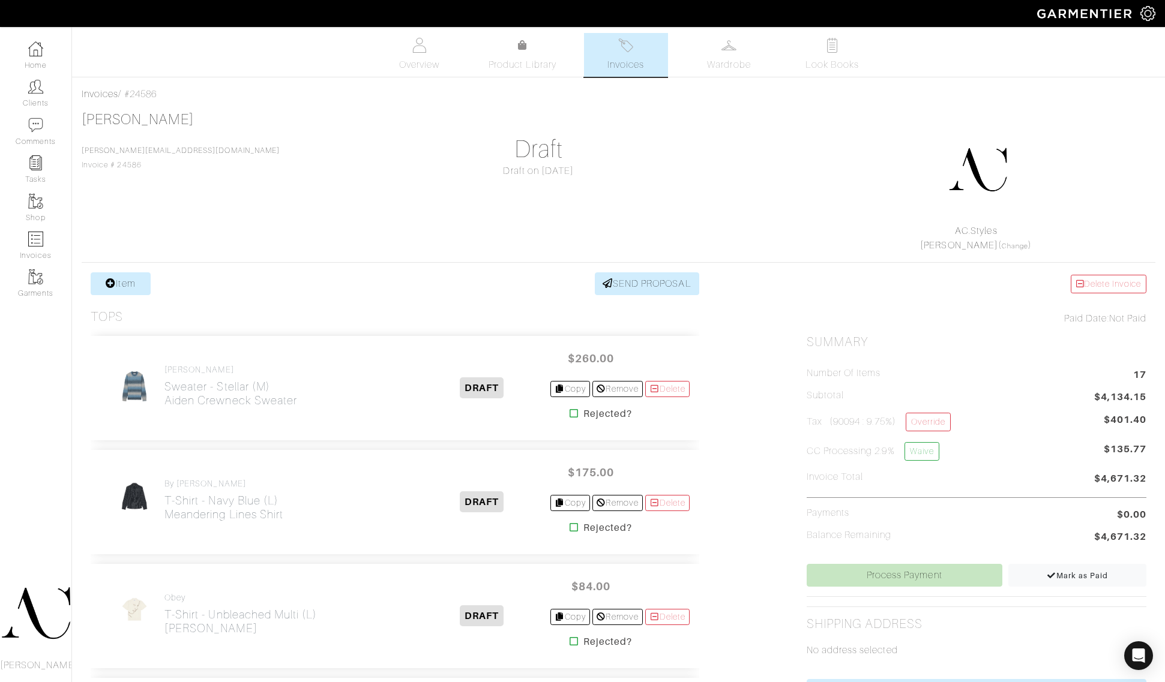
scroll to position [662, 0]
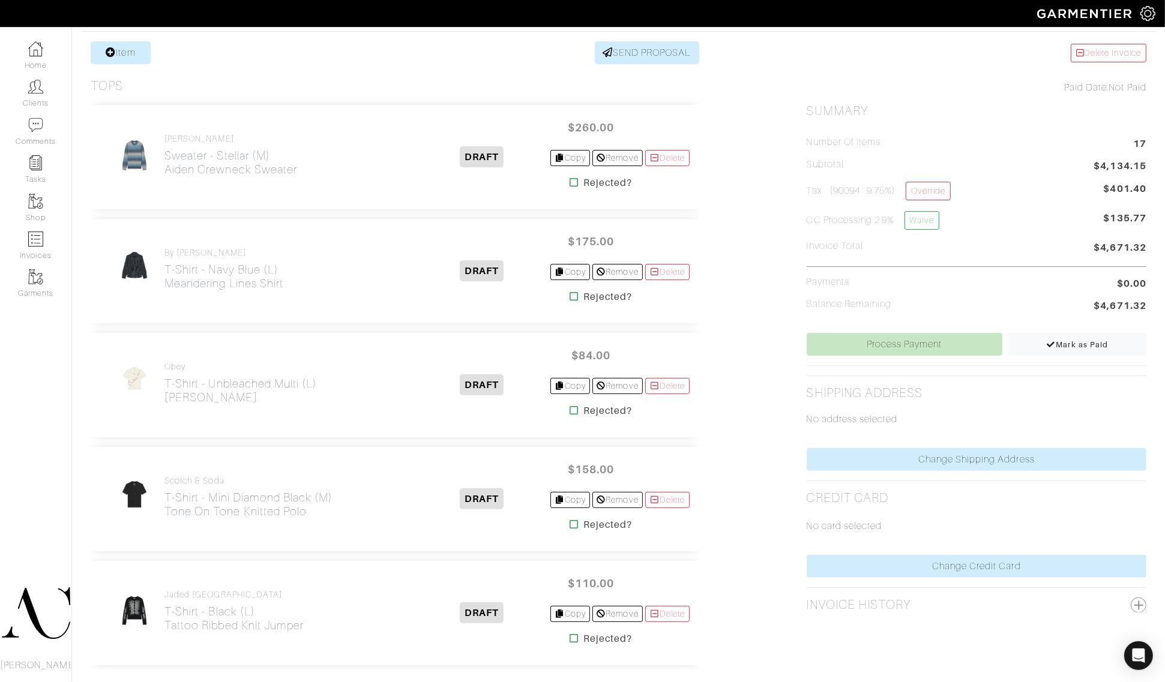
scroll to position [0, 0]
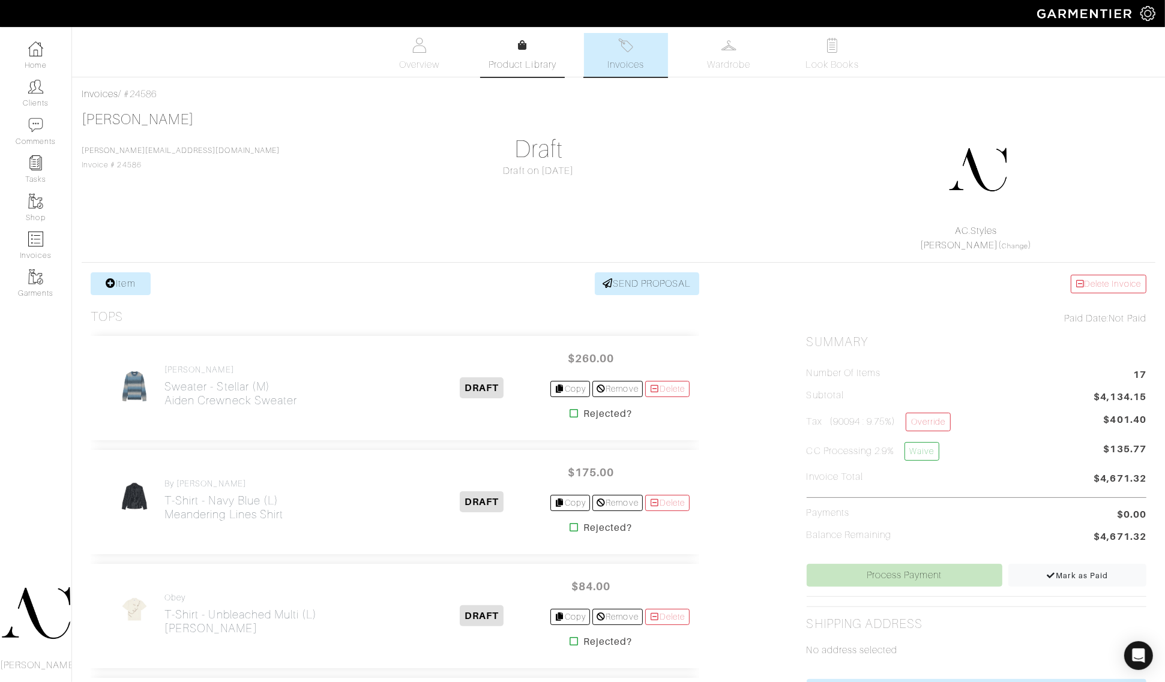
click at [532, 64] on span "Product Library" at bounding box center [522, 65] width 68 height 14
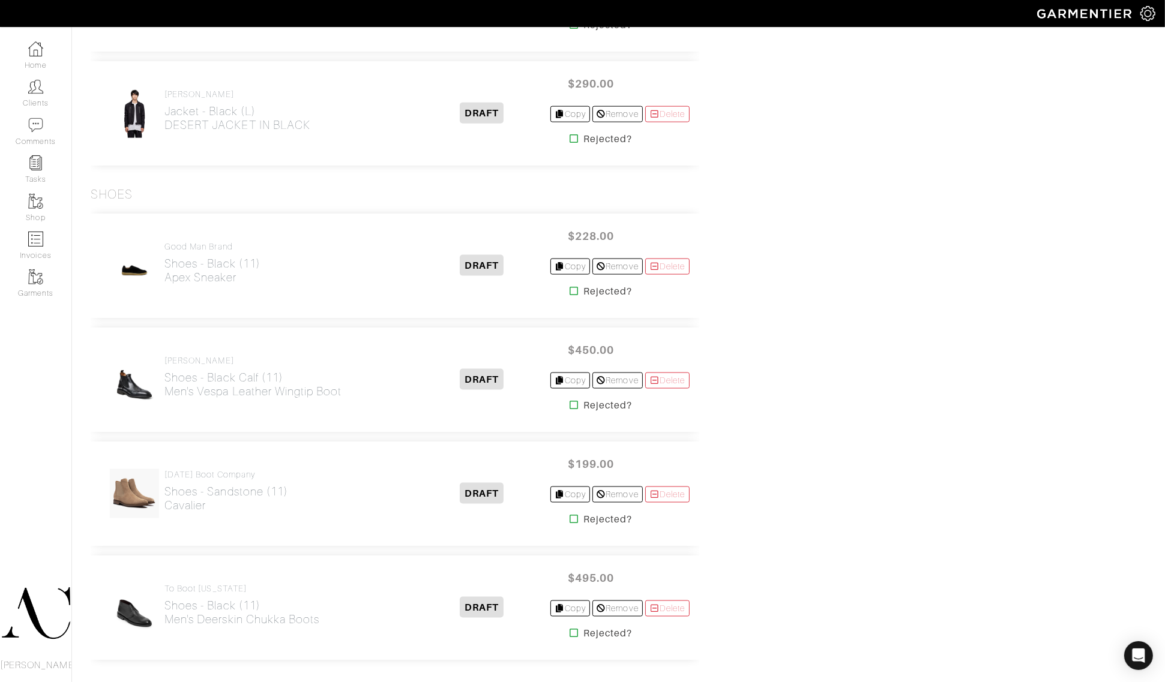
scroll to position [1578, 0]
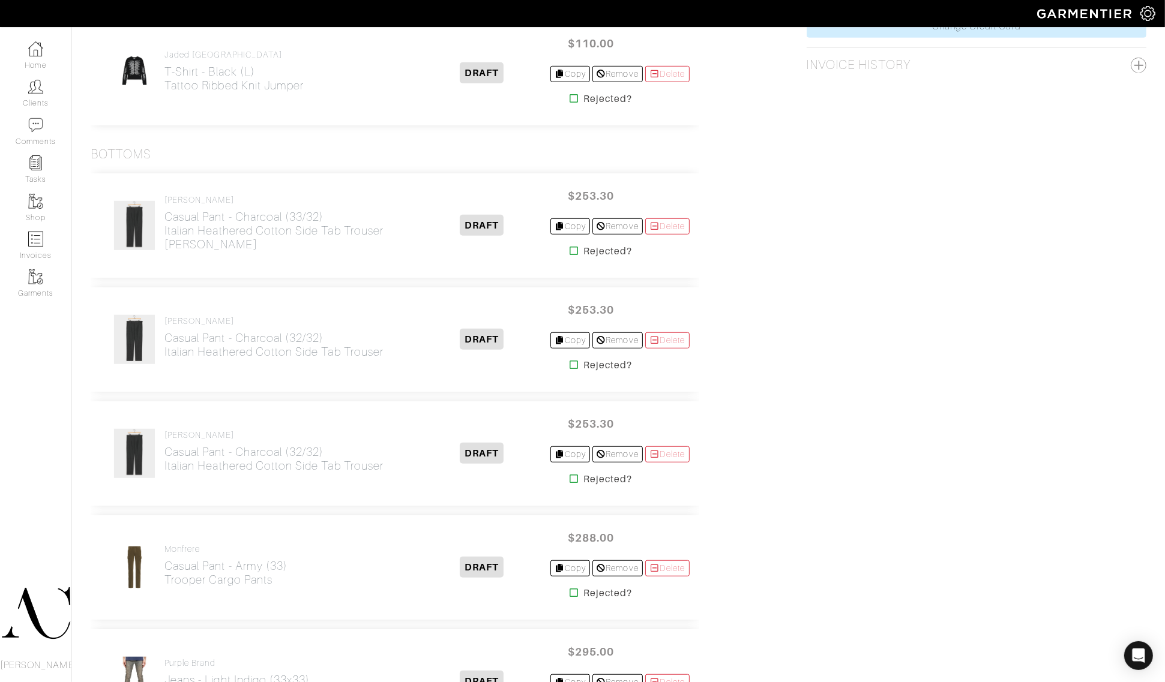
scroll to position [812, 0]
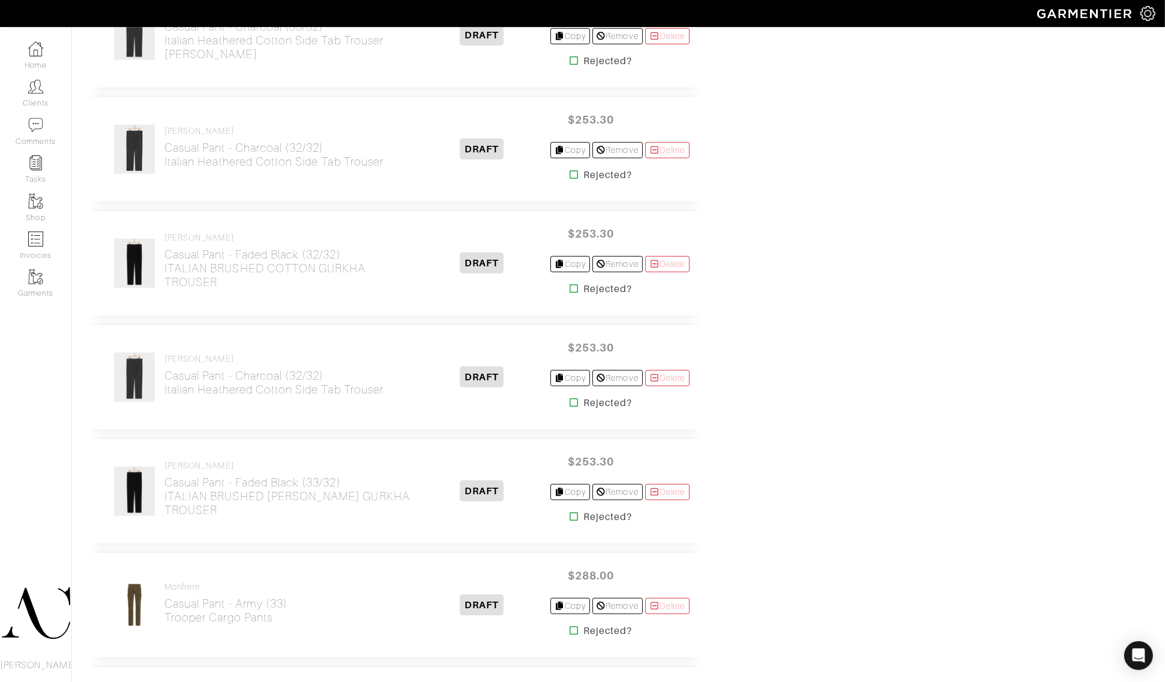
scroll to position [962, 0]
click at [198, 502] on h2 "Casual Pant - Faded Black (33/32) ITALIAN BRUSHED [PERSON_NAME] GURKHA TROUSER" at bounding box center [289, 495] width 250 height 41
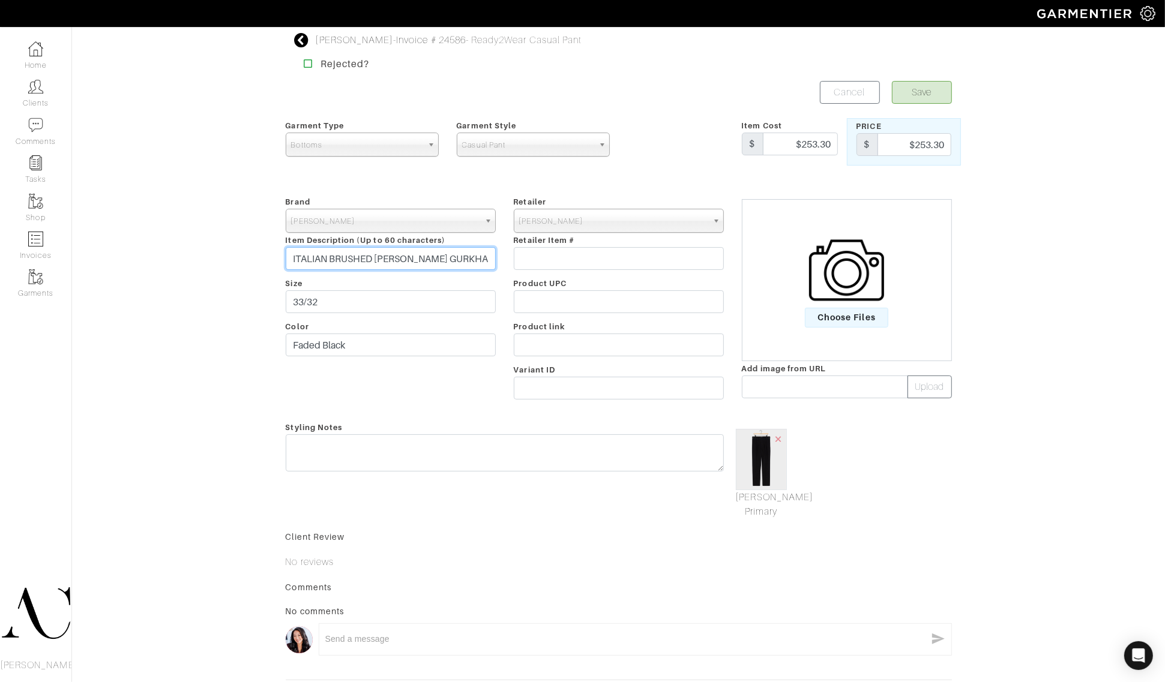
drag, startPoint x: 415, startPoint y: 257, endPoint x: 427, endPoint y: 266, distance: 15.0
click at [416, 257] on input "ITALIAN BRUSHED COTTOM GURKHA TROUSER" at bounding box center [391, 258] width 210 height 23
type input "ITALIAN BRUSHED COTTON GURKHA TROUSER"
click at [913, 100] on button "Save" at bounding box center [922, 92] width 60 height 23
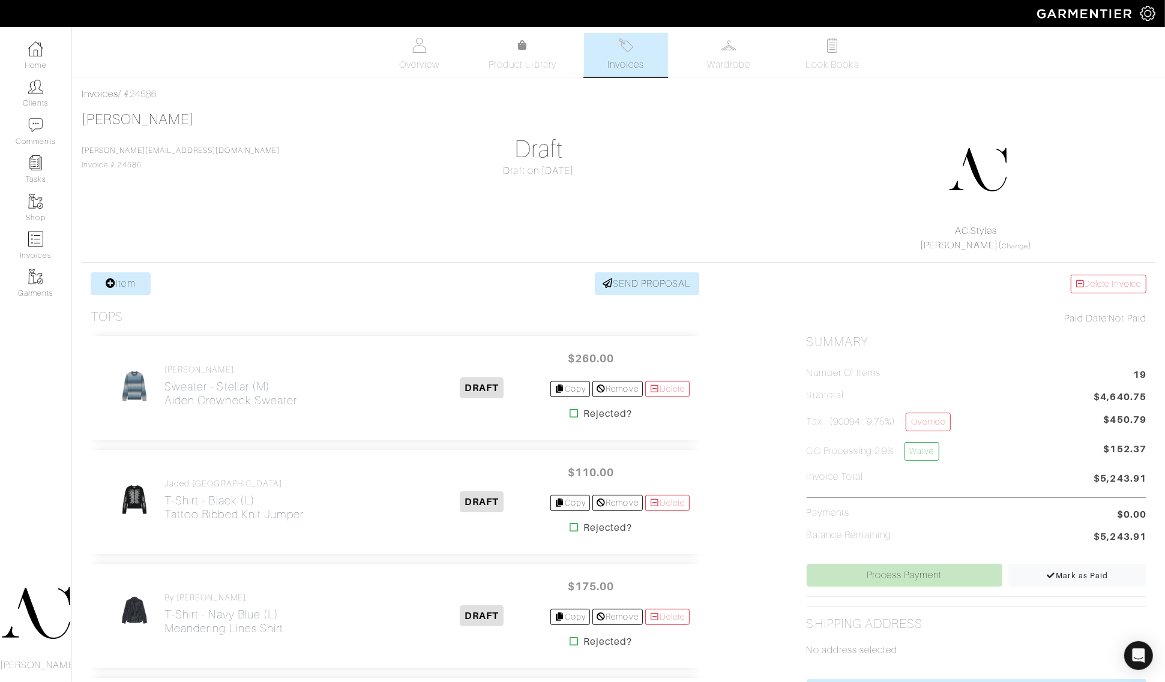
click at [749, 129] on div "Tyler Turner tyler@gocambria.com Invoice # 24586 Draft Draft on 09/17/25 AC.Sty…" at bounding box center [618, 182] width 1073 height 142
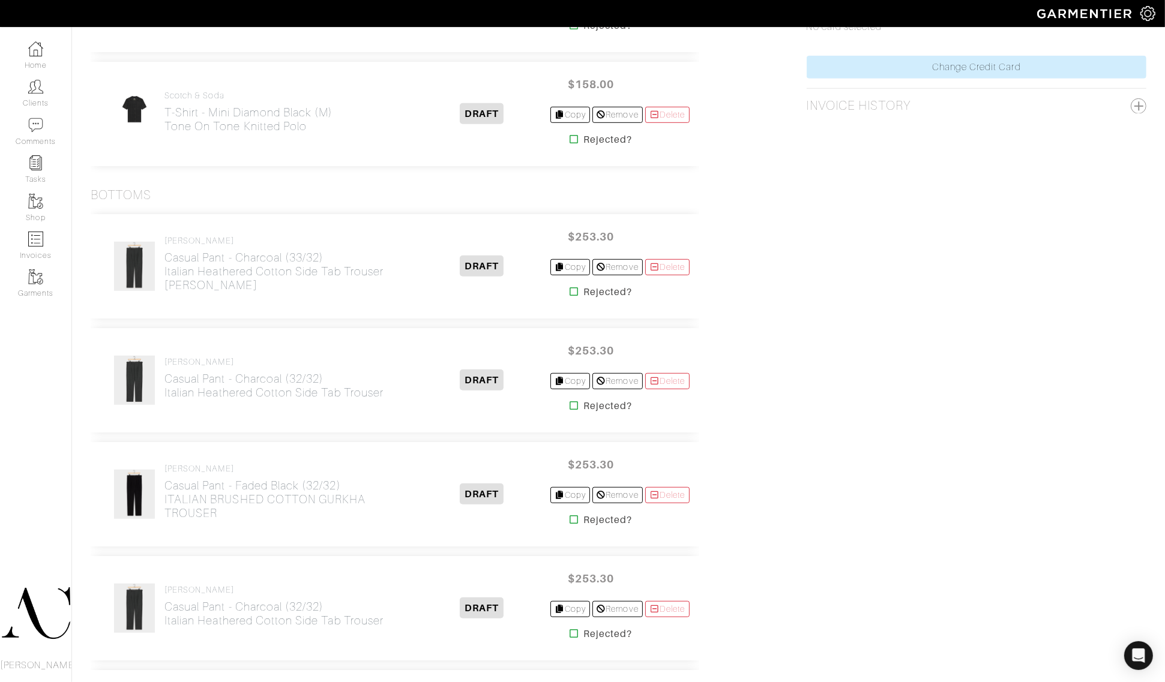
scroll to position [740, 0]
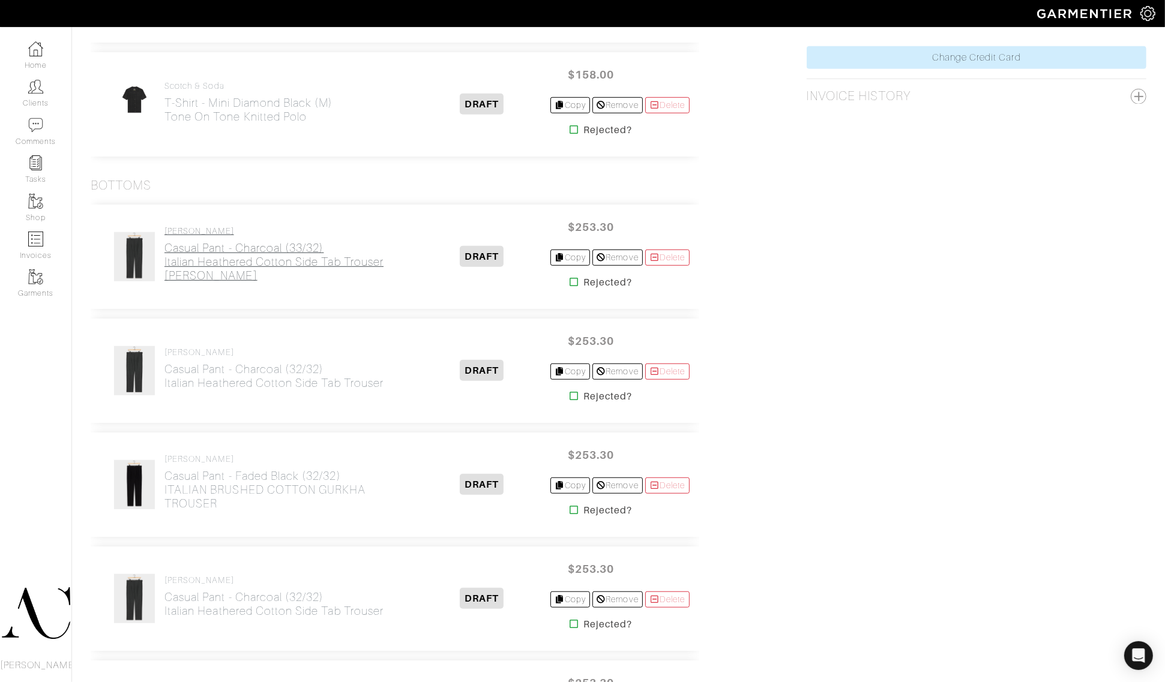
click at [238, 256] on h2 "Casual Pant - Charcoal (33/32) Italian Heathered Cotton Side Tab Trouser Todd S…" at bounding box center [289, 261] width 250 height 41
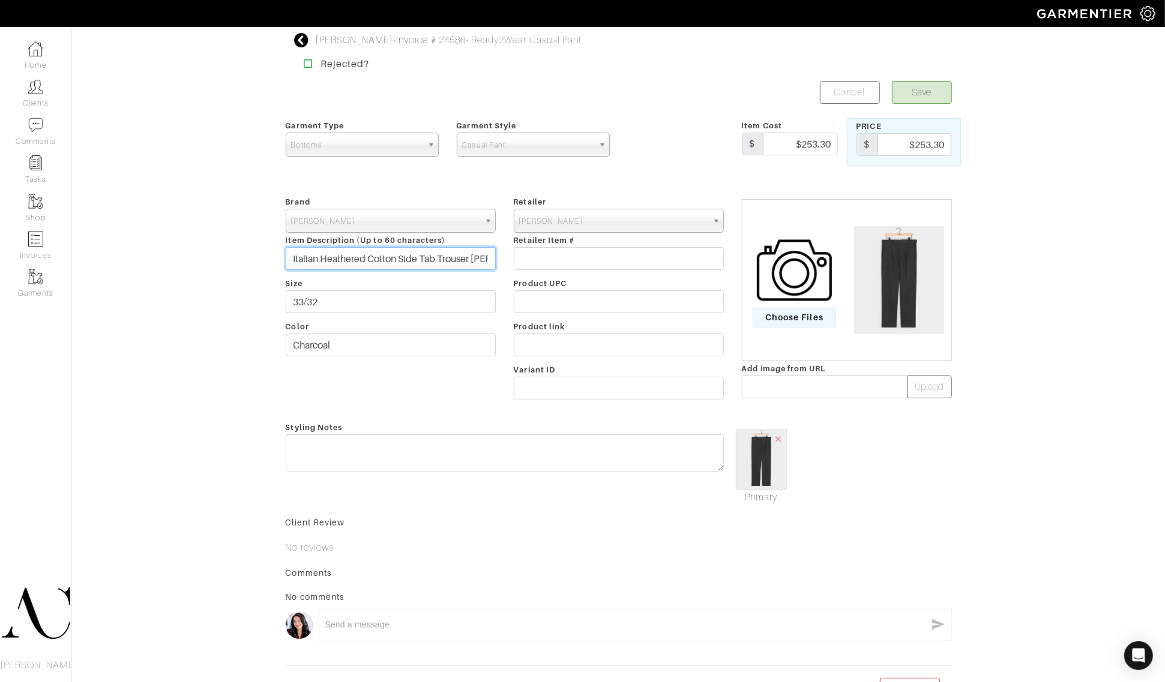
click at [358, 259] on input "Italian Heathered Cotton Side Tab Trouser Todd Snyder" at bounding box center [391, 258] width 210 height 23
paste input "TALIAN HEATHERED COTTON SIDE TAB TROUSER"
type input "ITALIAN HEATHERED COTTON SIDE TAB TROUSER"
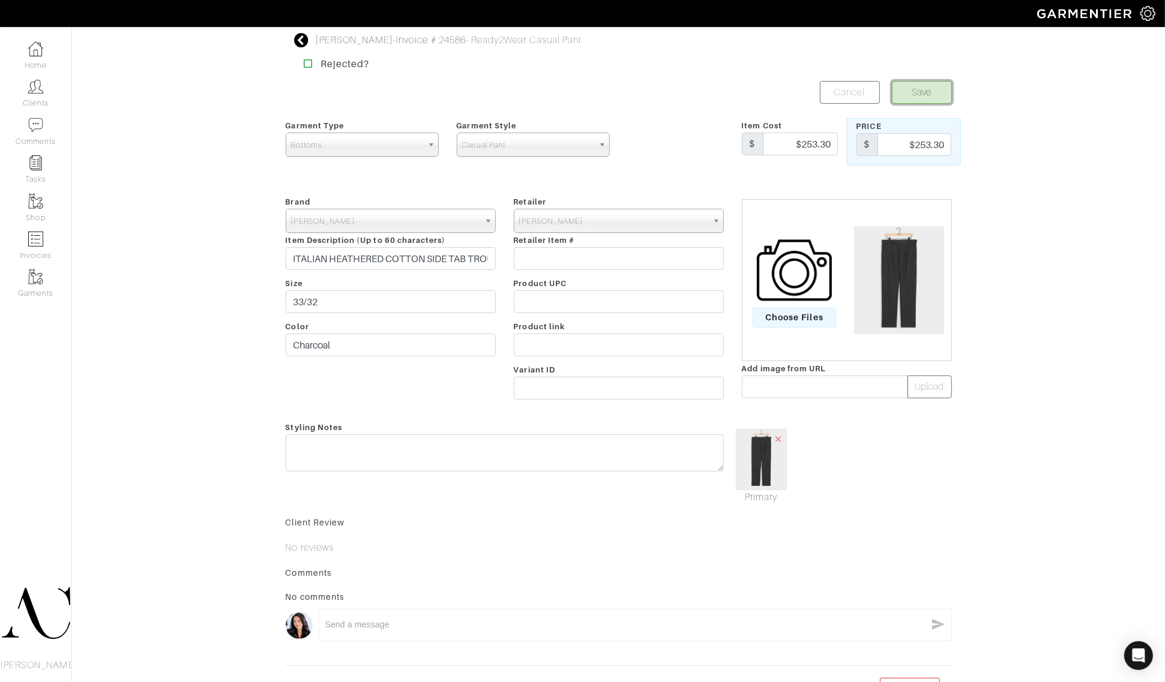
click at [902, 93] on button "Save" at bounding box center [922, 92] width 60 height 23
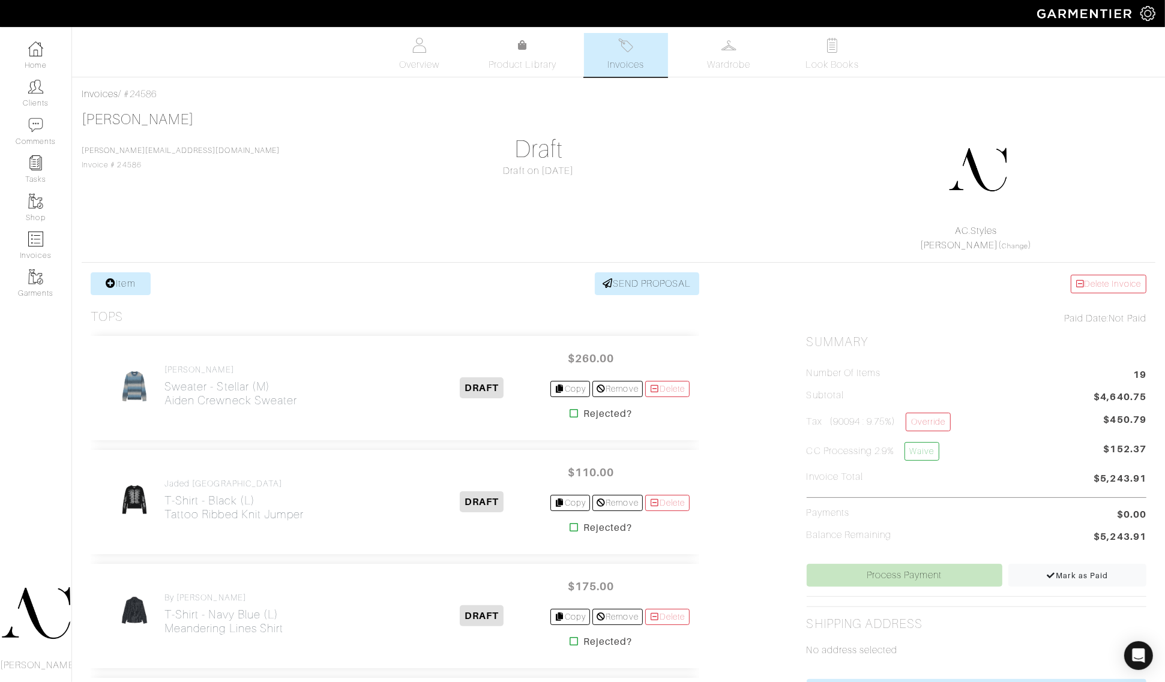
click at [817, 160] on div at bounding box center [977, 170] width 326 height 108
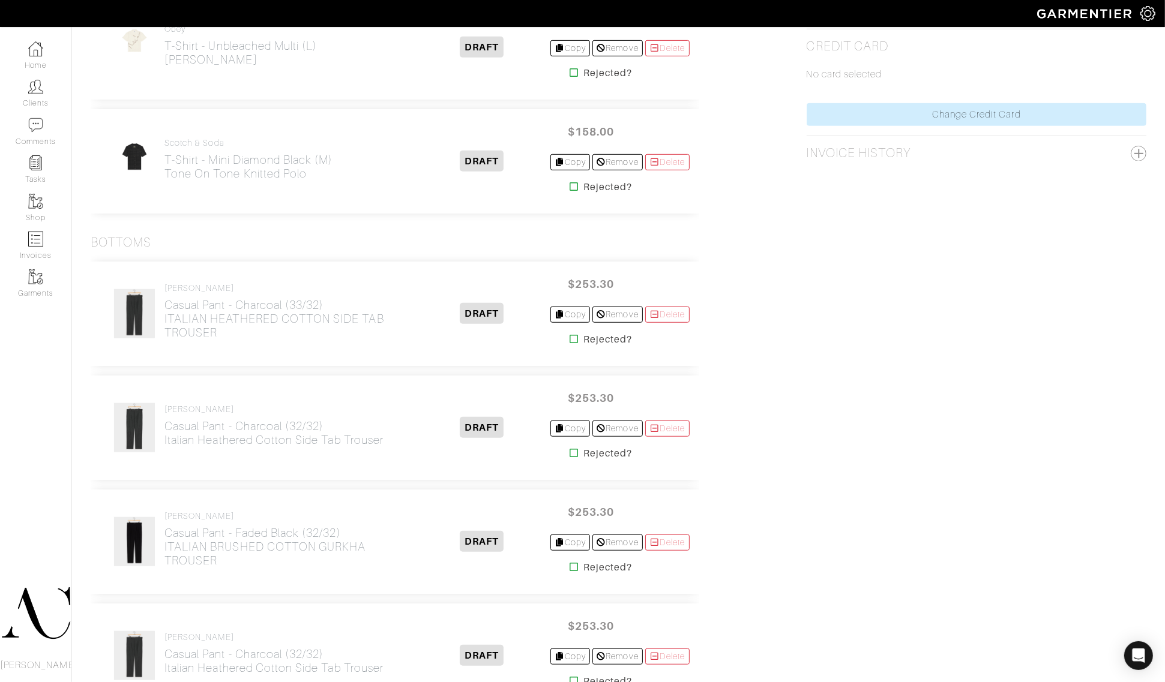
scroll to position [688, 0]
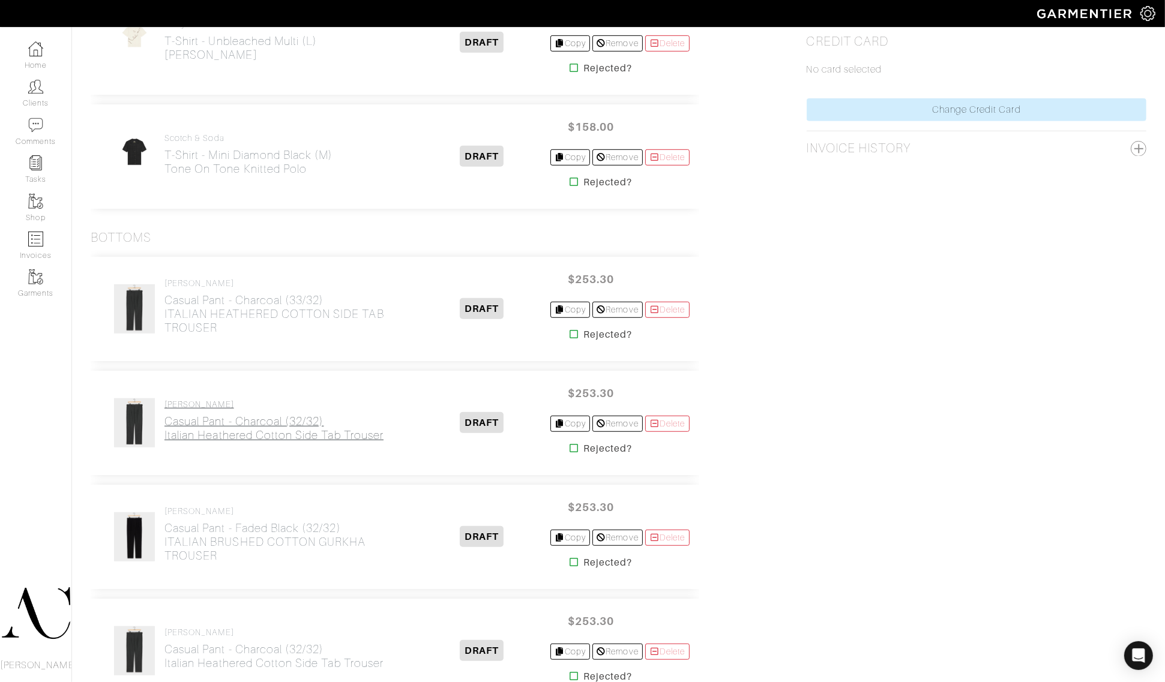
click at [343, 438] on h2 "Casual Pant - Charcoal (32/32) Italian Heathered Cotton Side Tab Trouser" at bounding box center [273, 429] width 219 height 28
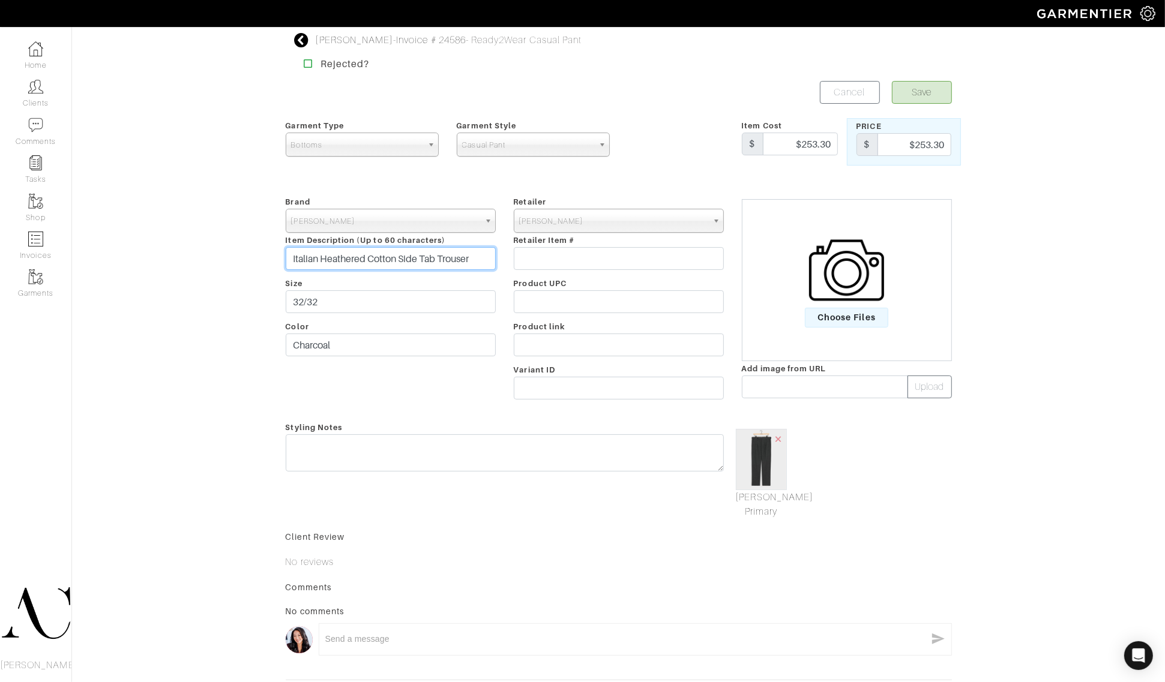
click at [390, 252] on input "Italian Heathered Cotton Side Tab Trouser" at bounding box center [391, 258] width 210 height 23
paste input "TALIAN HEATHERED COTTON SIDE TAB TROUSER"
type input "ITALIAN HEATHERED COTTON SIDE TAB TROUSER"
click at [925, 92] on button "Save" at bounding box center [922, 92] width 60 height 23
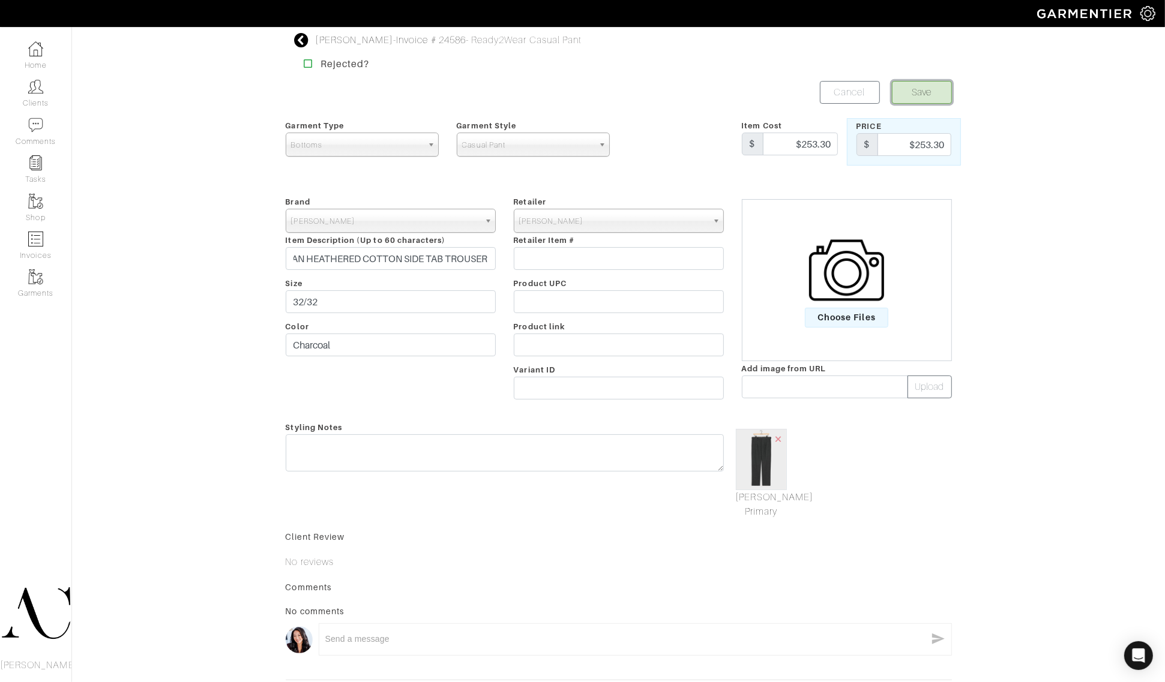
scroll to position [0, 0]
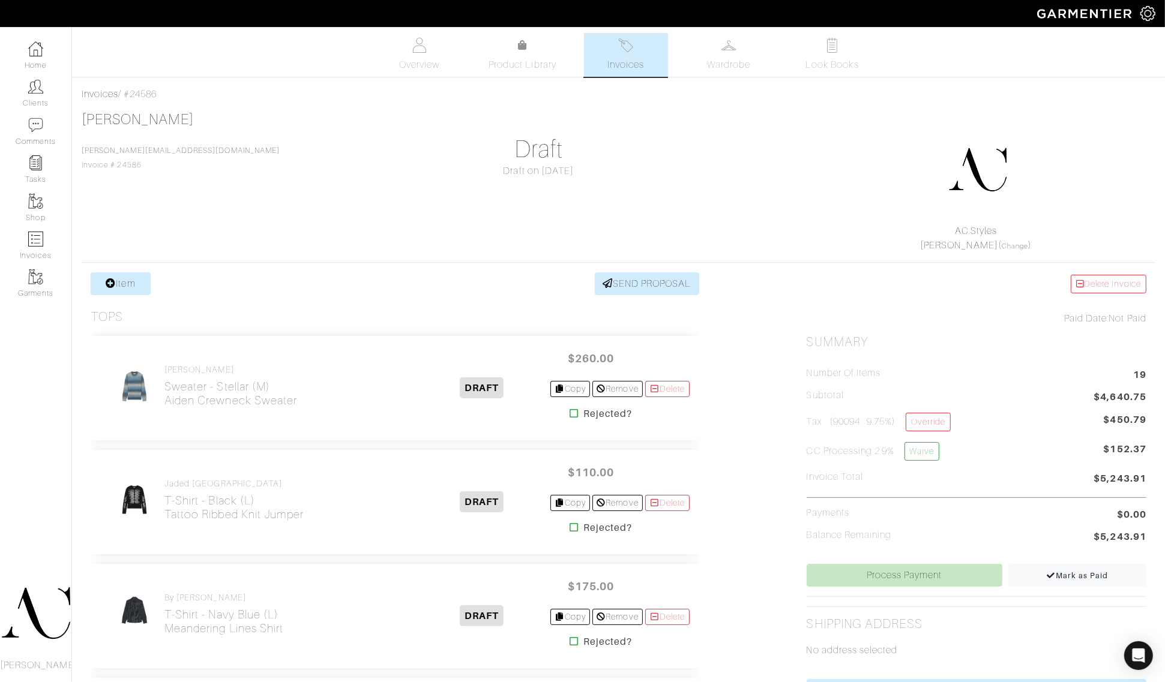
click at [772, 157] on div "Tyler Turner tyler@gocambria.com Invoice # 24586 Draft Draft on 09/17/25 AC.Sty…" at bounding box center [618, 182] width 1073 height 142
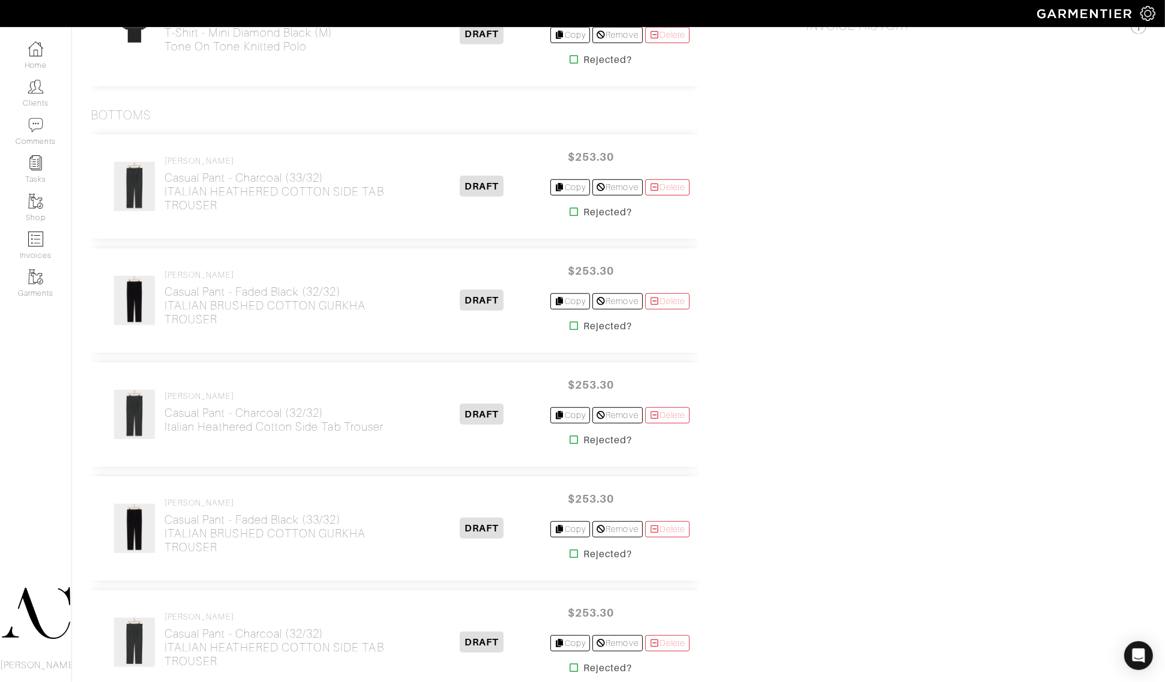
scroll to position [812, 0]
click at [307, 416] on h2 "Casual Pant - Charcoal (32/32) Italian Heathered Cotton Side Tab Trouser" at bounding box center [273, 418] width 219 height 28
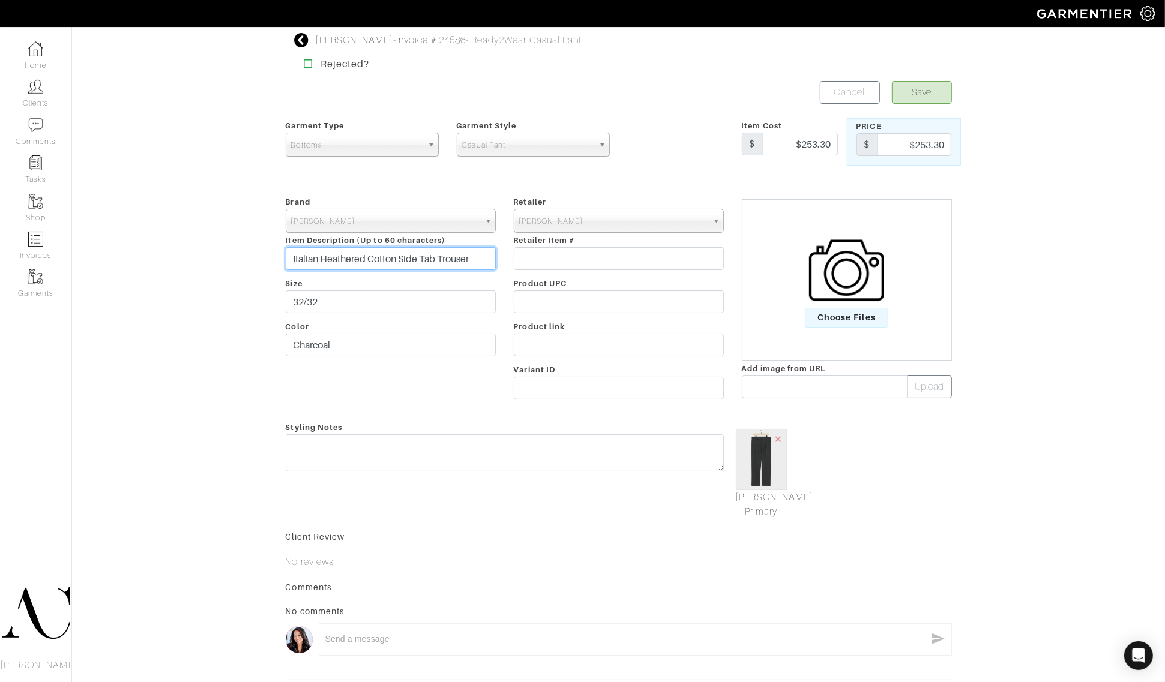
click at [406, 259] on input "Italian Heathered Cotton Side Tab Trouser" at bounding box center [391, 258] width 210 height 23
type input "ITALIAN HEATHERED COTTON SIDE TAB TROUSER"
click at [896, 92] on button "Save" at bounding box center [922, 92] width 60 height 23
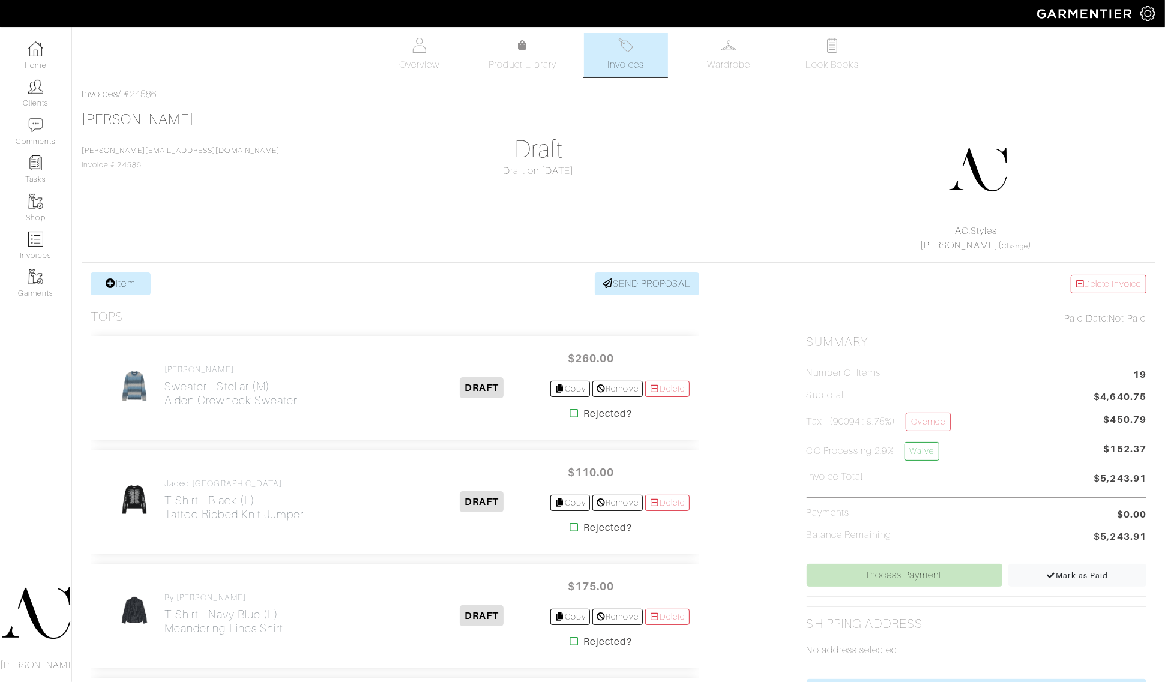
click at [748, 131] on div "[PERSON_NAME] [PERSON_NAME][EMAIL_ADDRESS][DOMAIN_NAME] Invoice # 24586 Draft D…" at bounding box center [618, 182] width 1073 height 142
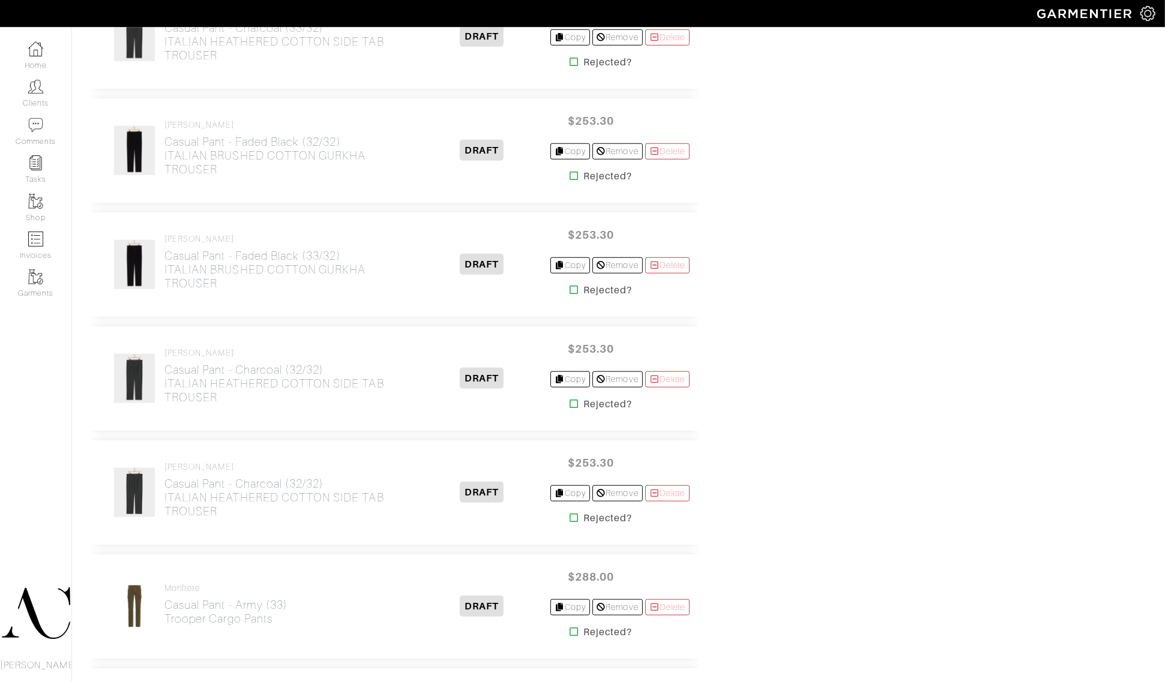
scroll to position [969, 0]
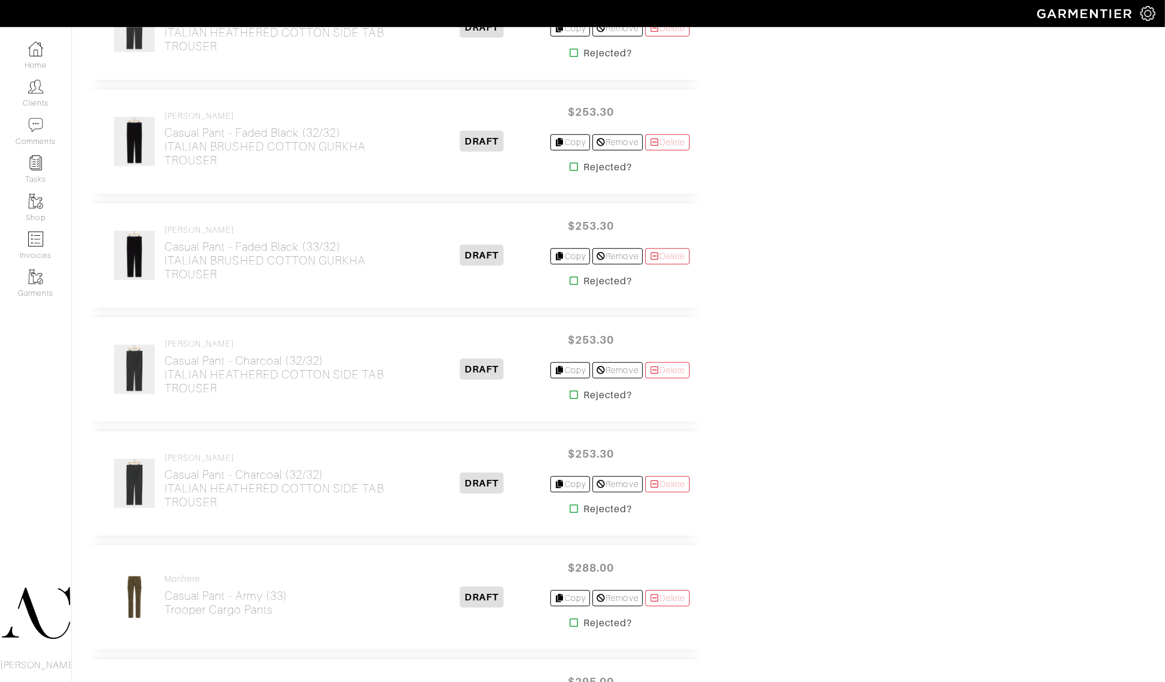
click at [817, 184] on div "Delete Invoice Paid Date: Not Paid Summary Number of Items 19 Subtotal $4,640.7…" at bounding box center [976, 530] width 358 height 2454
click at [896, 372] on div "Delete Invoice Paid Date: Not Paid Summary Number of Items 19 Subtotal $4,640.7…" at bounding box center [976, 530] width 358 height 2454
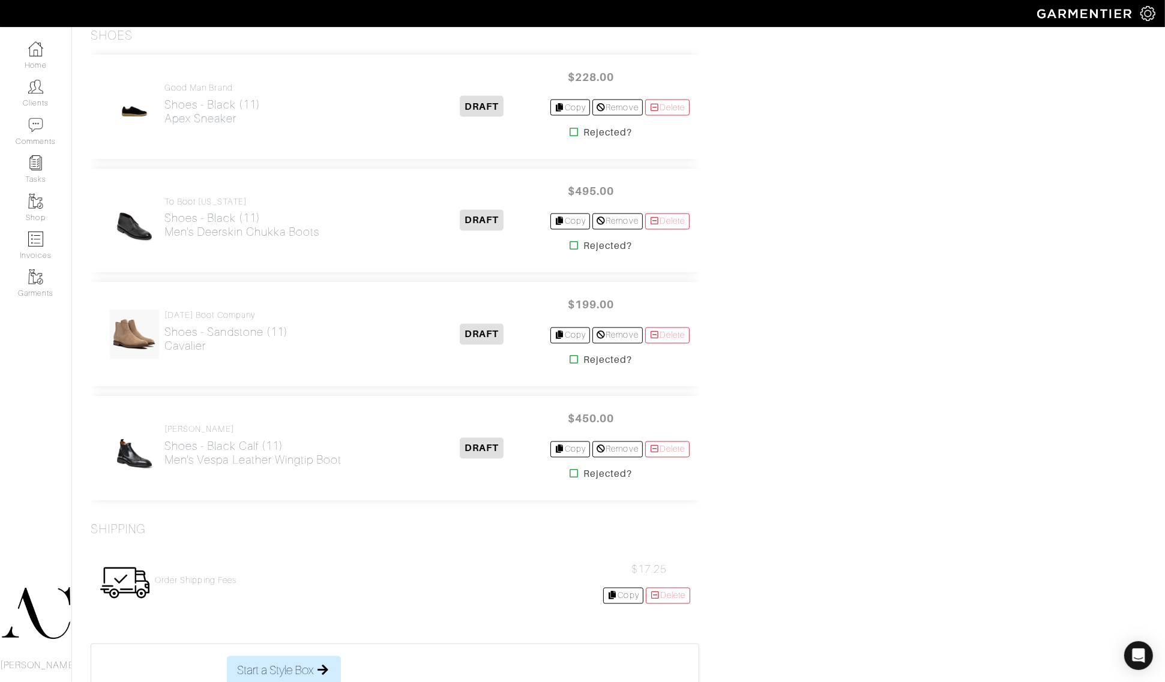
scroll to position [173, 0]
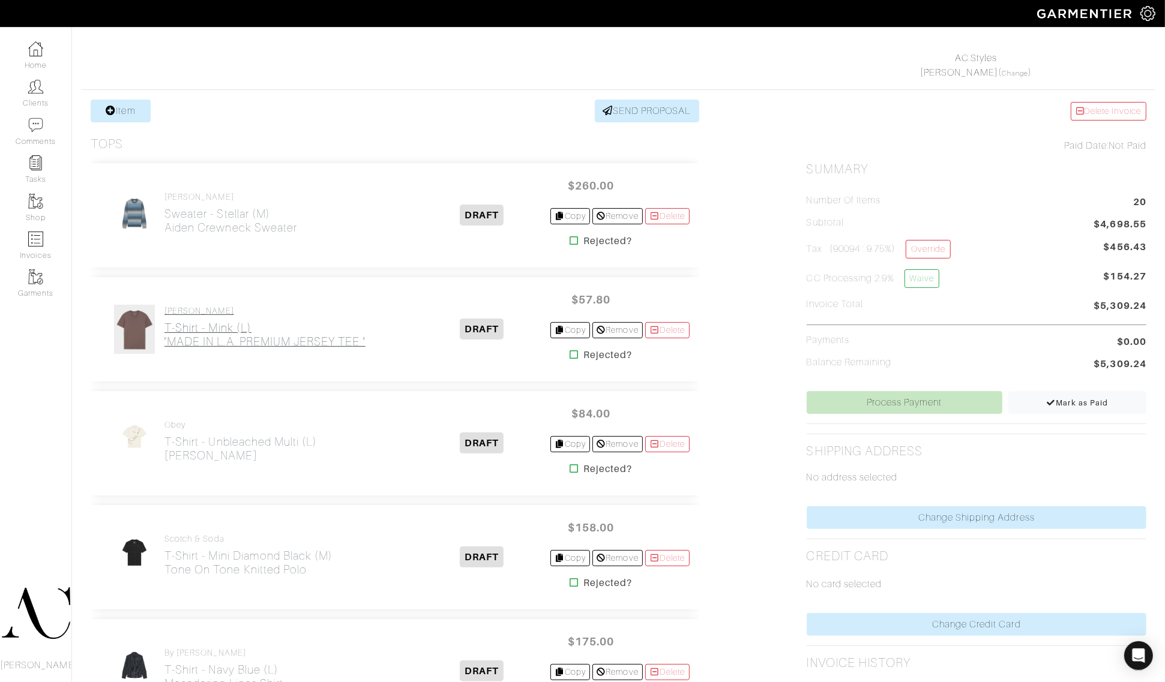
click at [331, 345] on h2 "T-Shirt - Mink (L) "MADE IN L.A. PREMIUM JERSEY TEE "" at bounding box center [264, 335] width 201 height 28
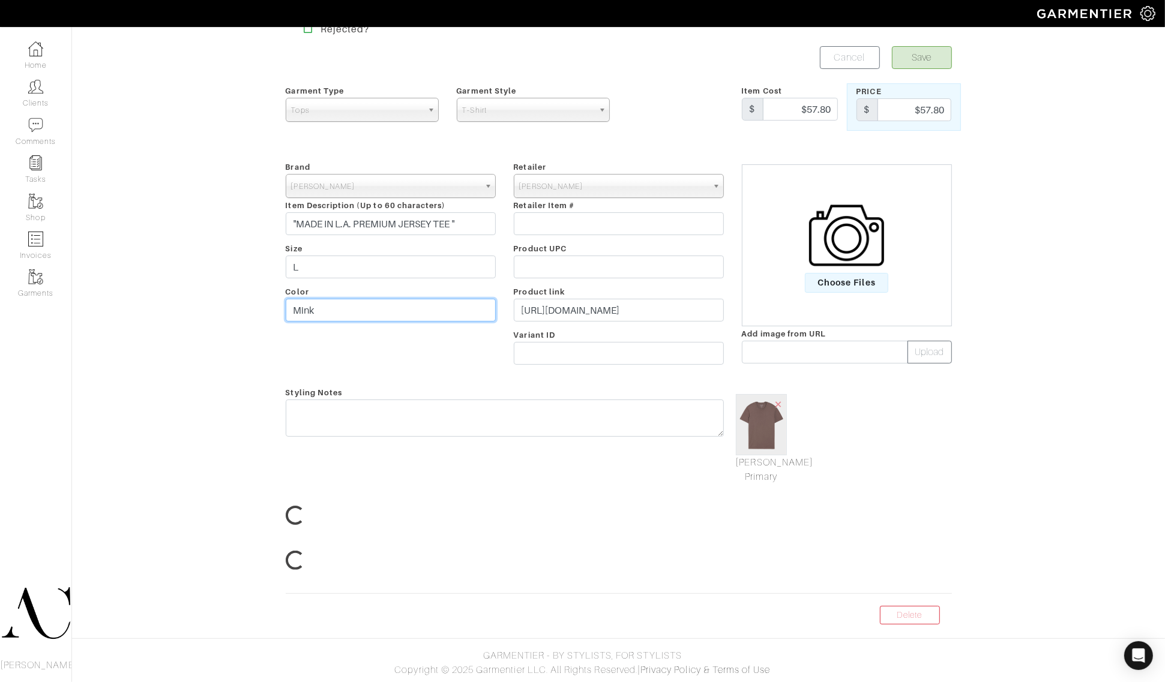
click at [331, 322] on input "Mink" at bounding box center [391, 310] width 210 height 23
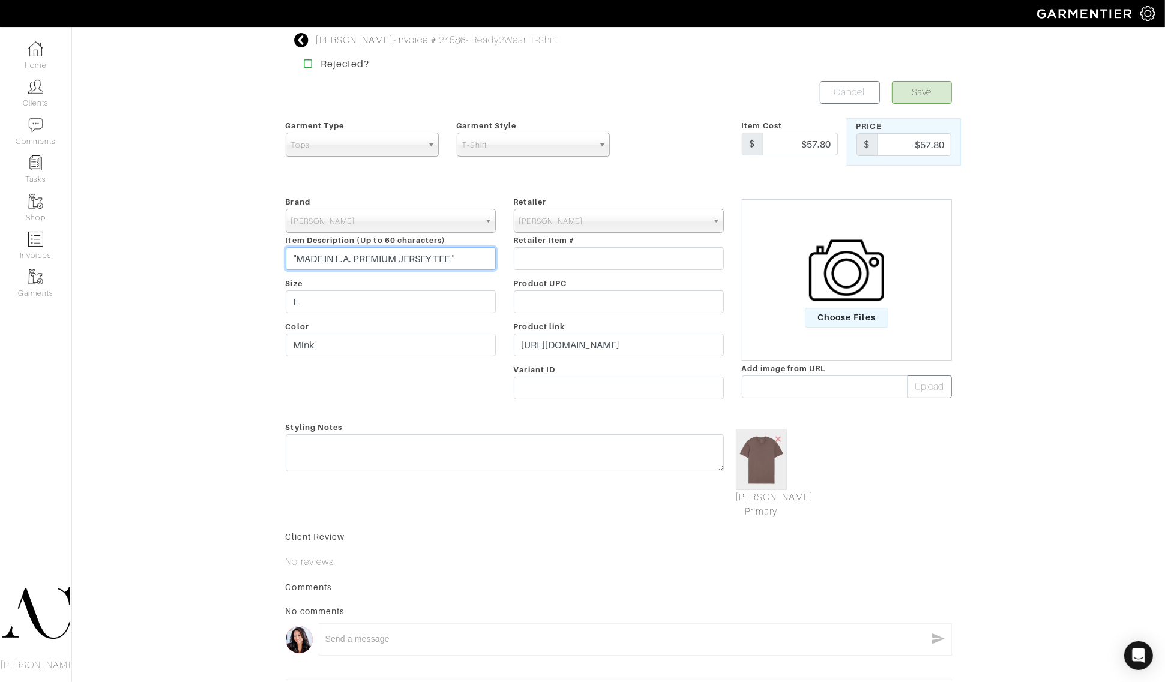
click at [298, 257] on input ""MADE IN L.A. PREMIUM JERSEY TEE "" at bounding box center [391, 258] width 210 height 23
click at [464, 255] on input "MADE IN L.A. PREMIUM JERSEY TEE "" at bounding box center [391, 258] width 210 height 23
click at [295, 255] on input "MADE IN L.A. PREMIUM JERSEY TEE" at bounding box center [391, 258] width 210 height 23
type input "MADE IN L.A. PREMIUM JERSEY TEE"
click at [920, 89] on button "Save" at bounding box center [922, 92] width 60 height 23
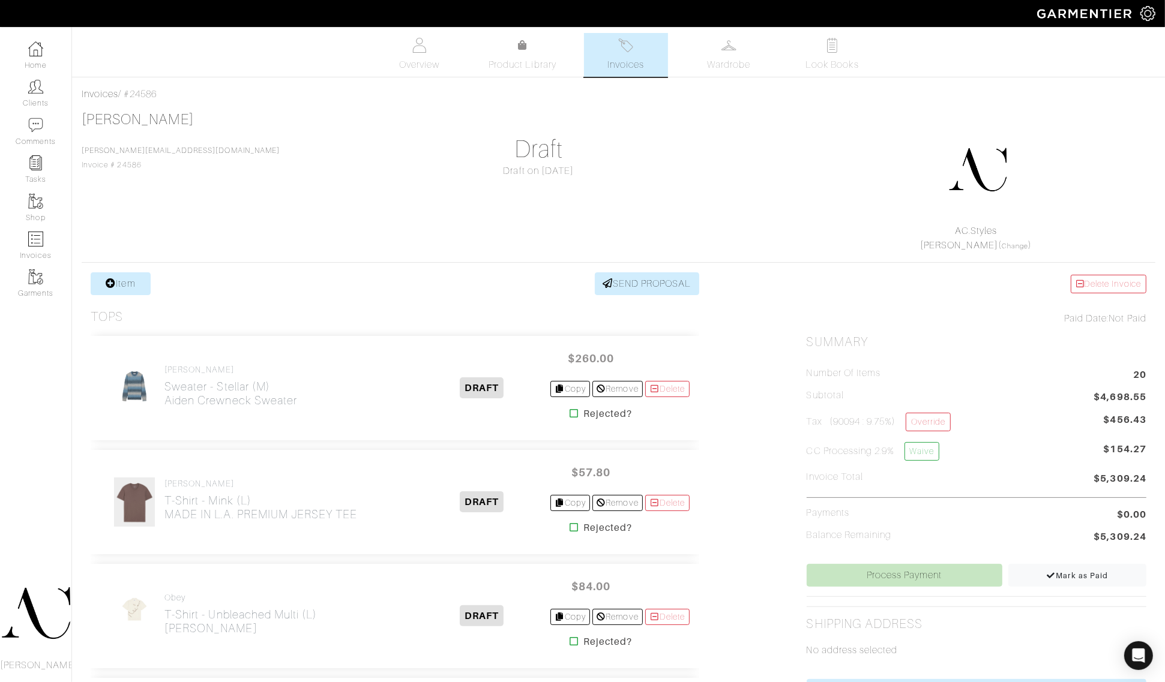
click at [667, 192] on div "Tyler Turner tyler@gocambria.com Invoice # 24586 Draft Draft on 09/17/25 AC.Sty…" at bounding box center [618, 182] width 1073 height 142
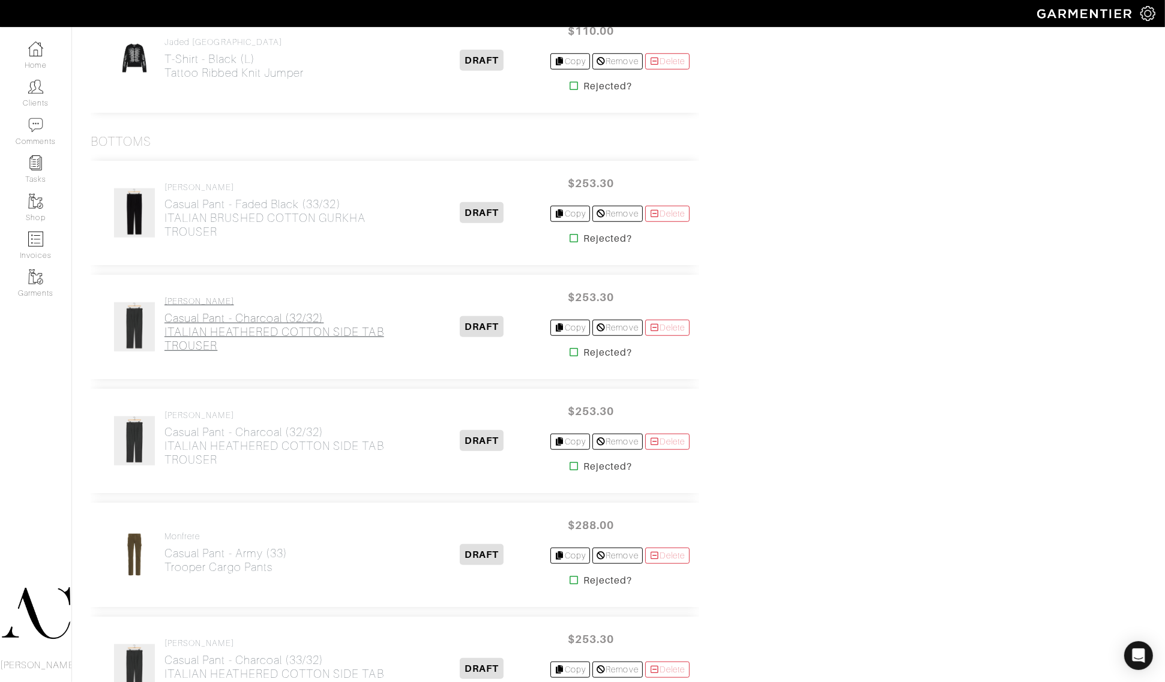
click at [294, 331] on h2 "Casual Pant - Charcoal (32/32) ITALIAN HEATHERED COTTON SIDE TAB TROUSER" at bounding box center [289, 331] width 250 height 41
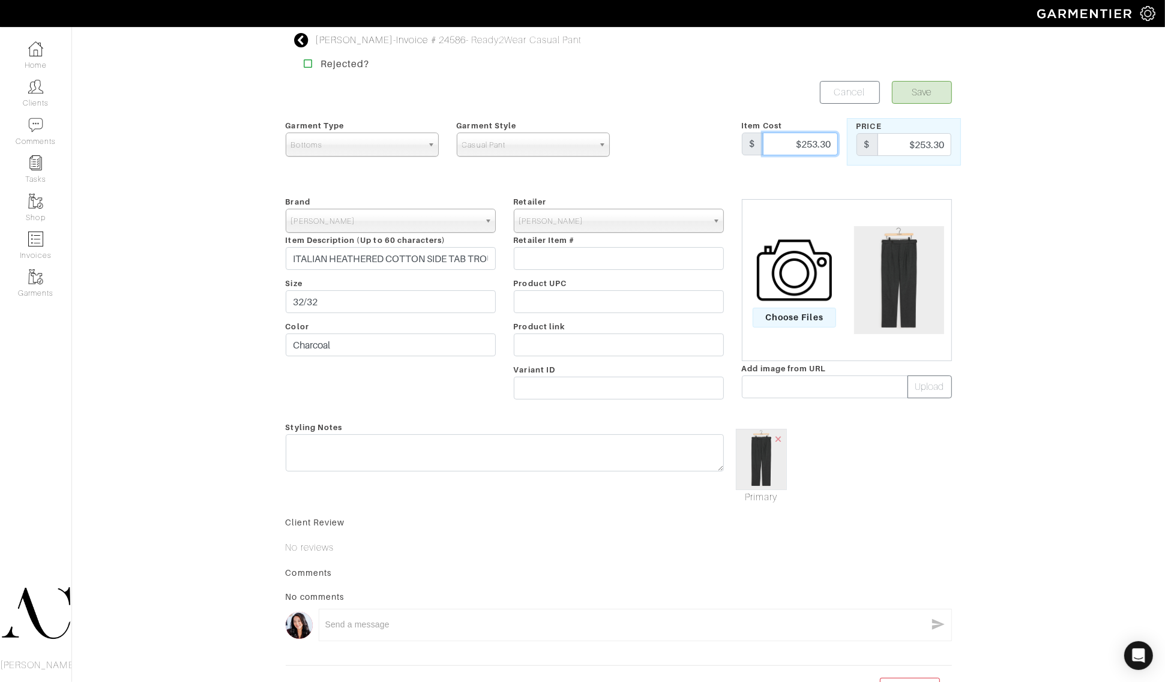
click at [817, 141] on input "$253.30" at bounding box center [800, 144] width 75 height 23
paste input "Italian Heathered Cotton Side Tab Trouser"
click at [831, 149] on input "298" at bounding box center [800, 144] width 75 height 23
type input "298"
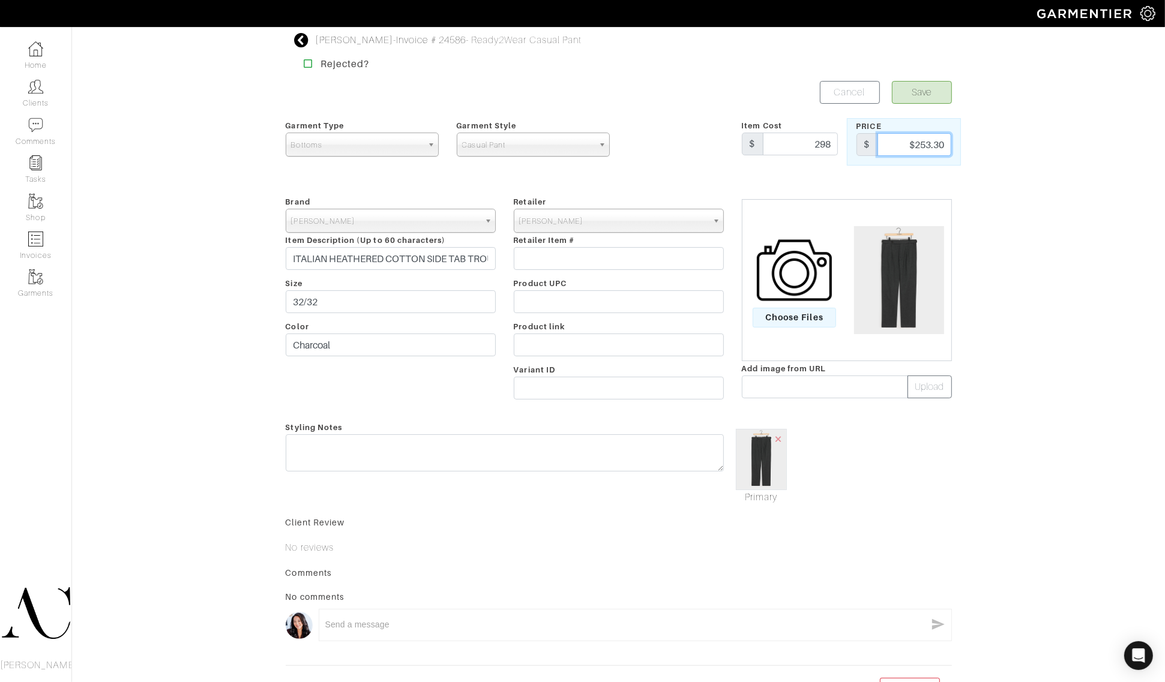
click at [915, 143] on input "$253.30" at bounding box center [914, 144] width 74 height 23
paste input "298"
type input "298"
click at [908, 94] on button "Save" at bounding box center [922, 92] width 60 height 23
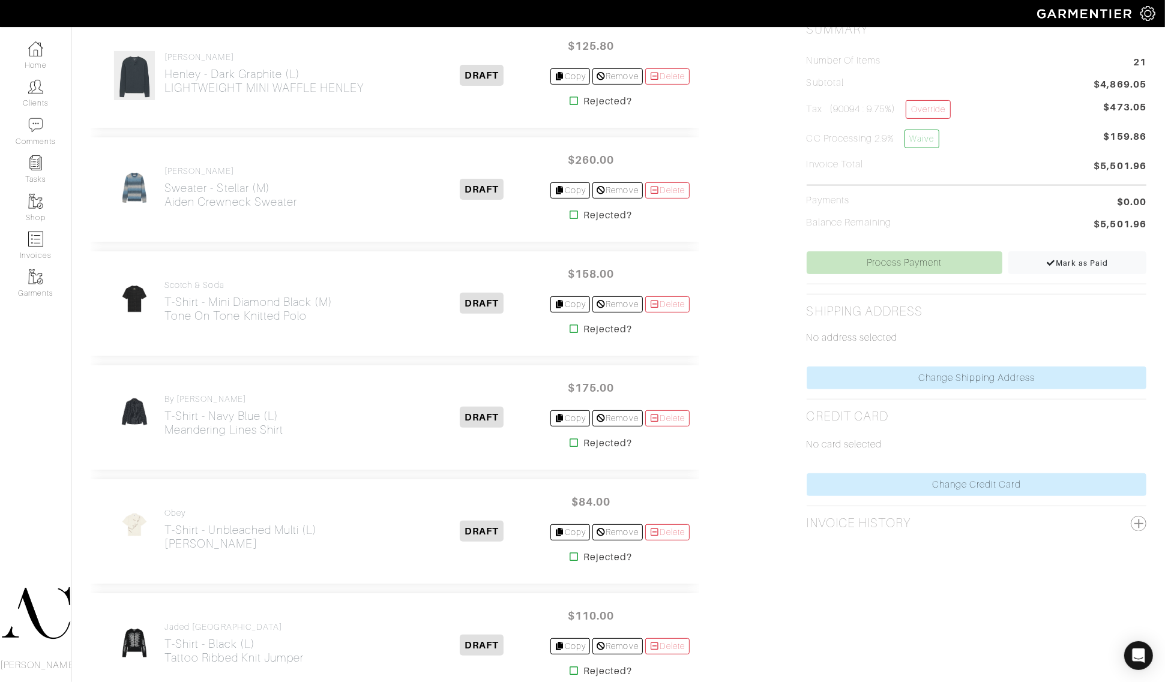
scroll to position [375, 0]
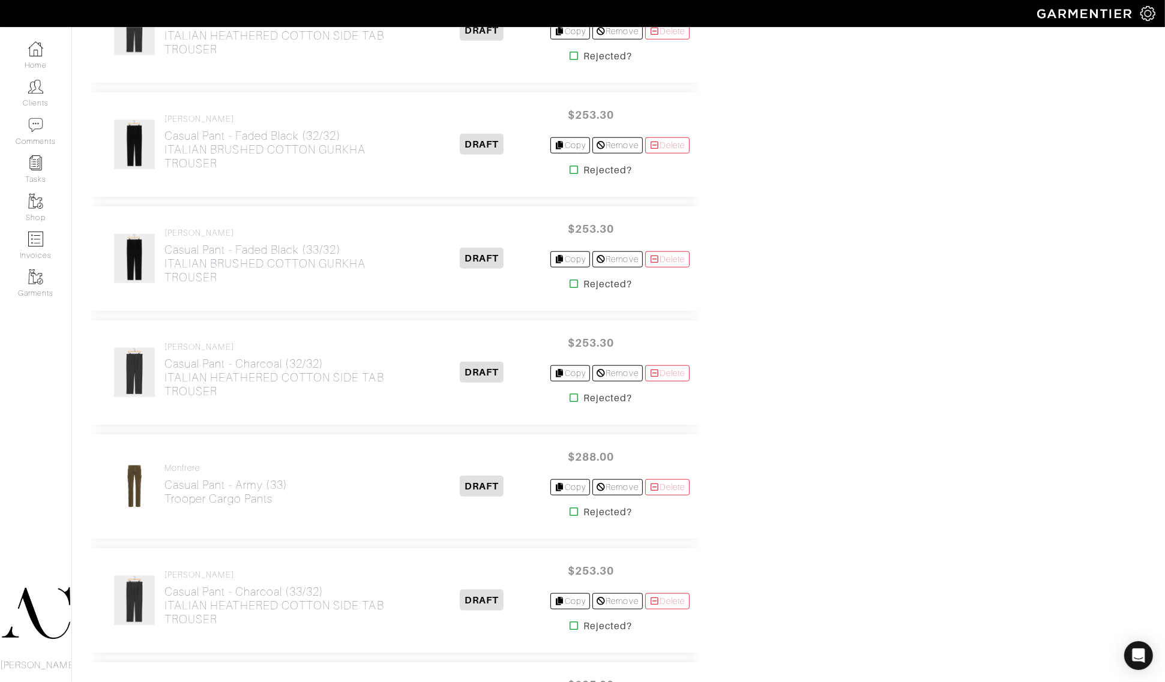
scroll to position [1198, 0]
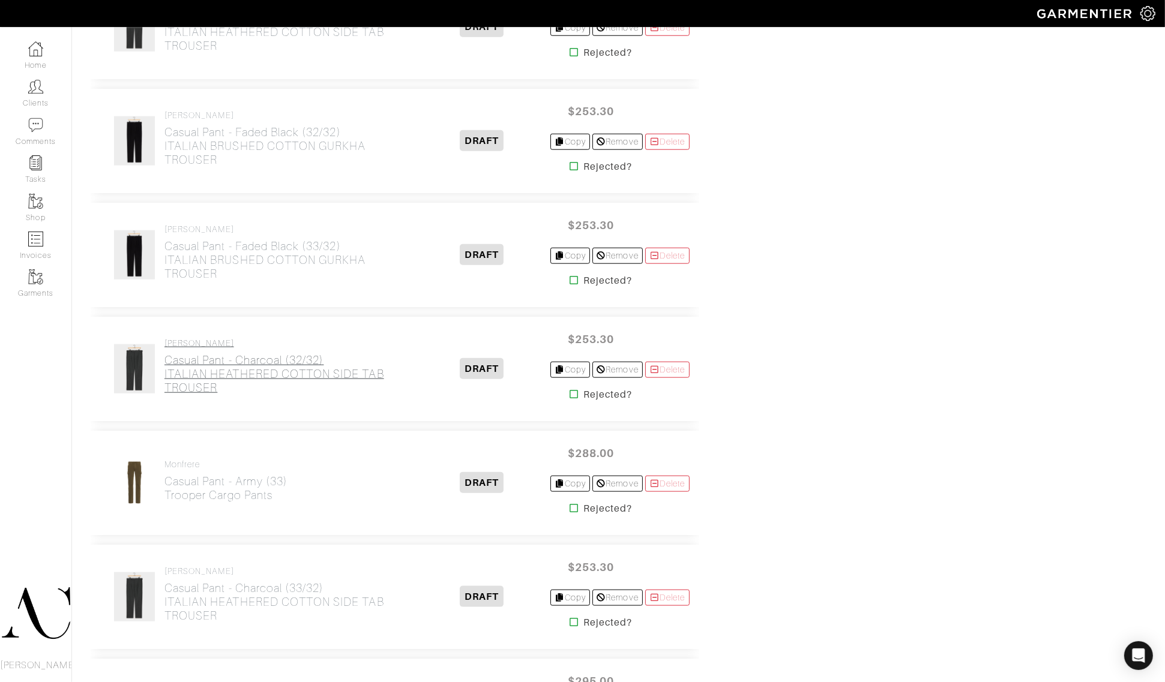
click at [258, 358] on h2 "Casual Pant - Charcoal (32/32) ITALIAN HEATHERED COTTON SIDE TAB TROUSER" at bounding box center [289, 373] width 250 height 41
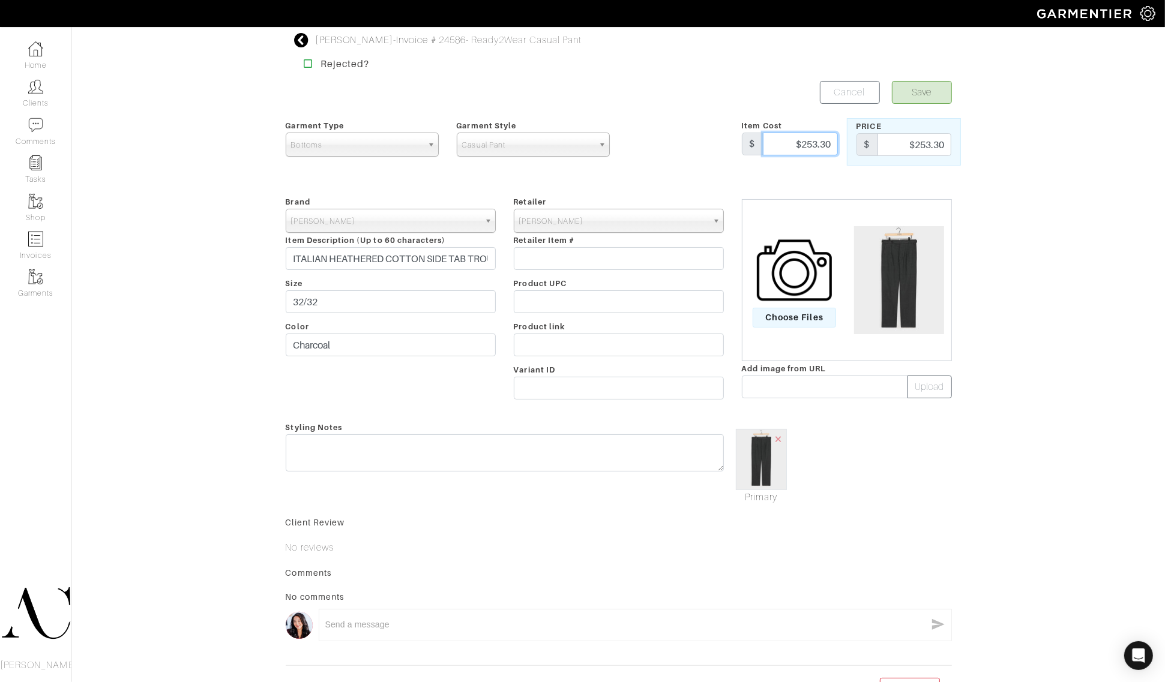
click at [814, 142] on input "$253.30" at bounding box center [800, 144] width 75 height 23
paste input "298"
click at [824, 149] on input "298" at bounding box center [800, 144] width 75 height 23
type input "298"
click at [901, 147] on input "$253.30" at bounding box center [914, 144] width 74 height 23
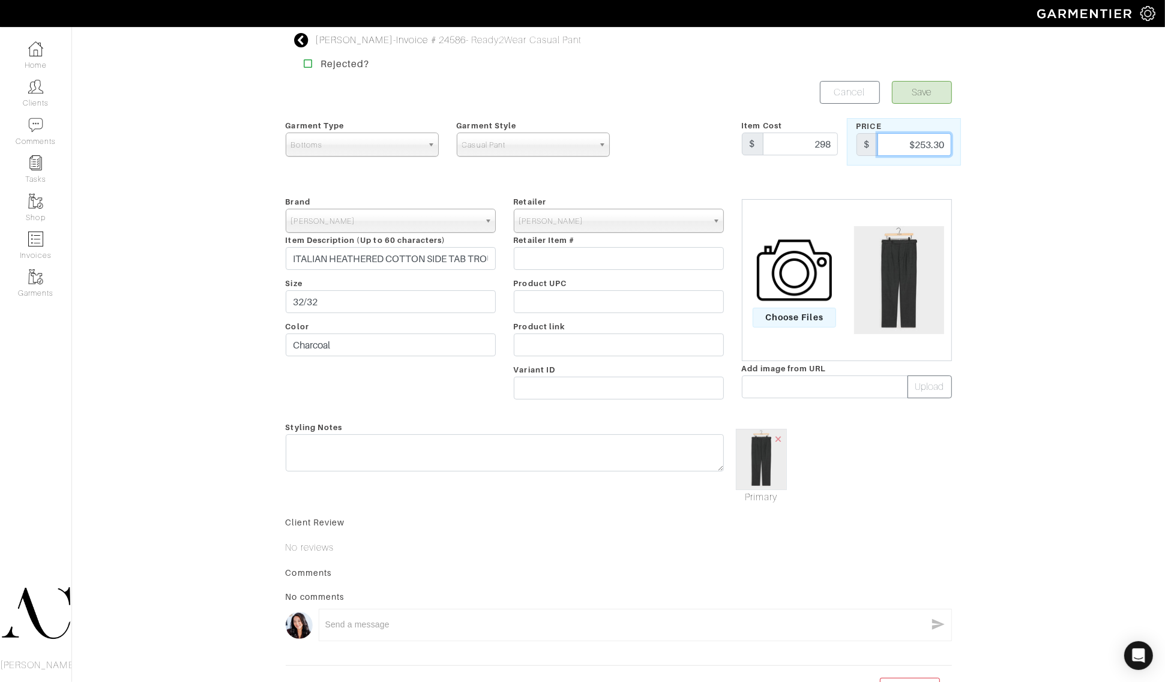
paste input "298"
type input "298"
click at [923, 88] on button "Save" at bounding box center [922, 92] width 60 height 23
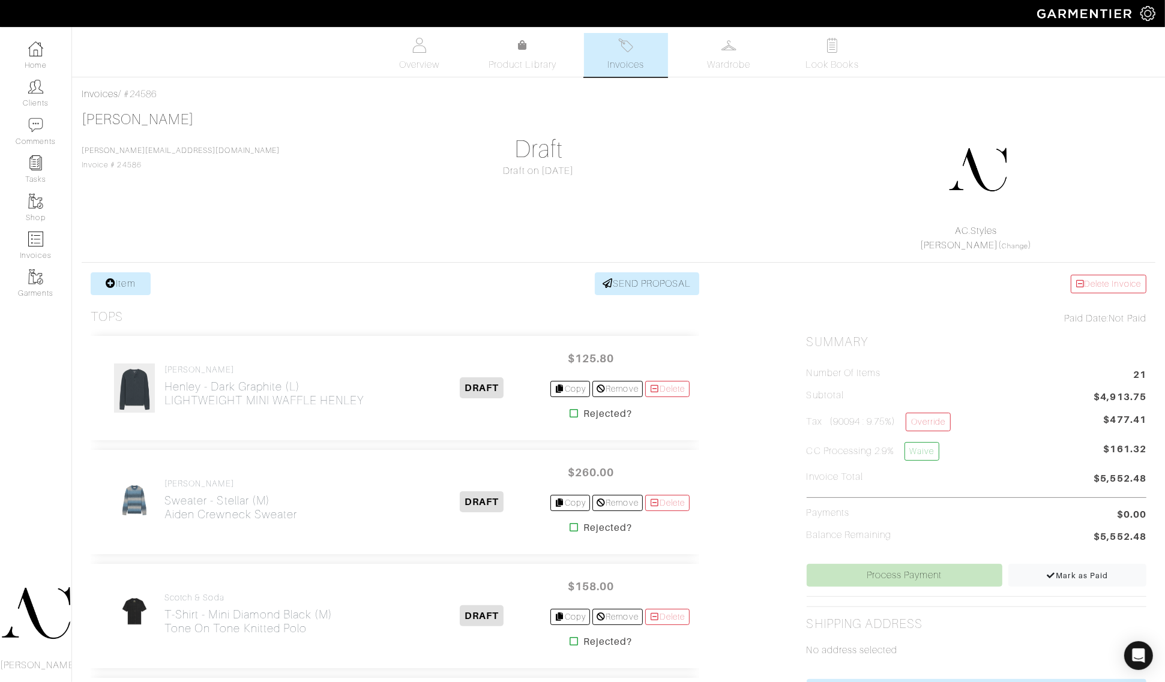
click at [698, 213] on div "[PERSON_NAME] [PERSON_NAME][EMAIL_ADDRESS][DOMAIN_NAME] Invoice # 24586 Draft D…" at bounding box center [618, 182] width 1073 height 142
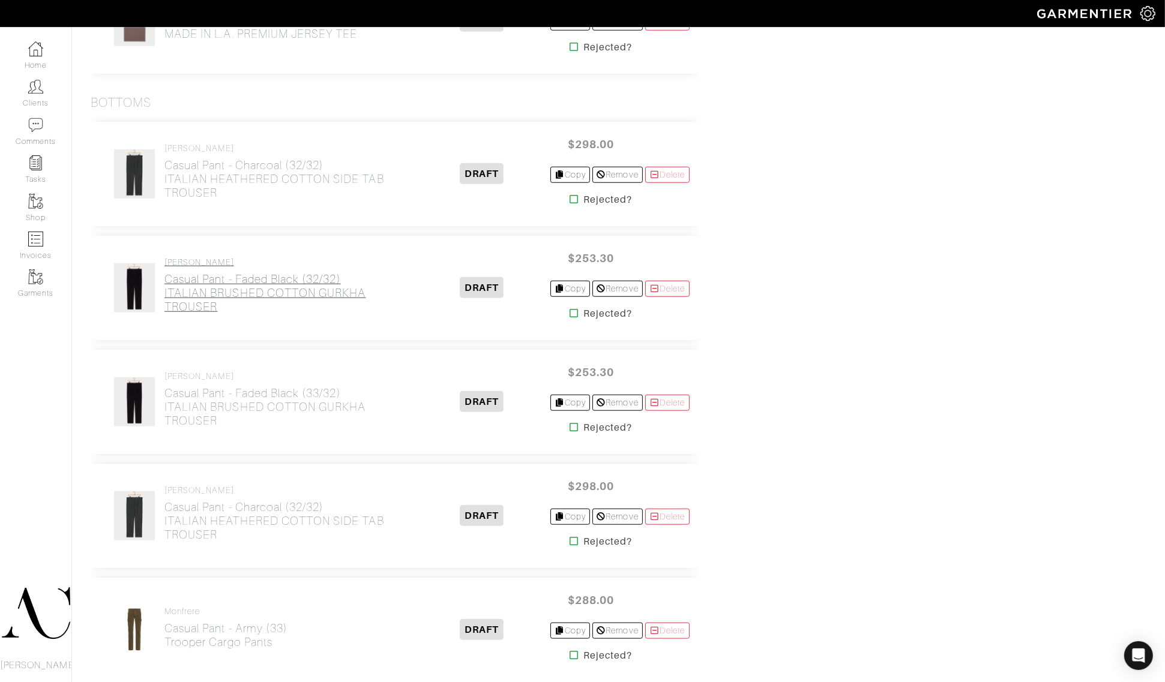
scroll to position [1115, 0]
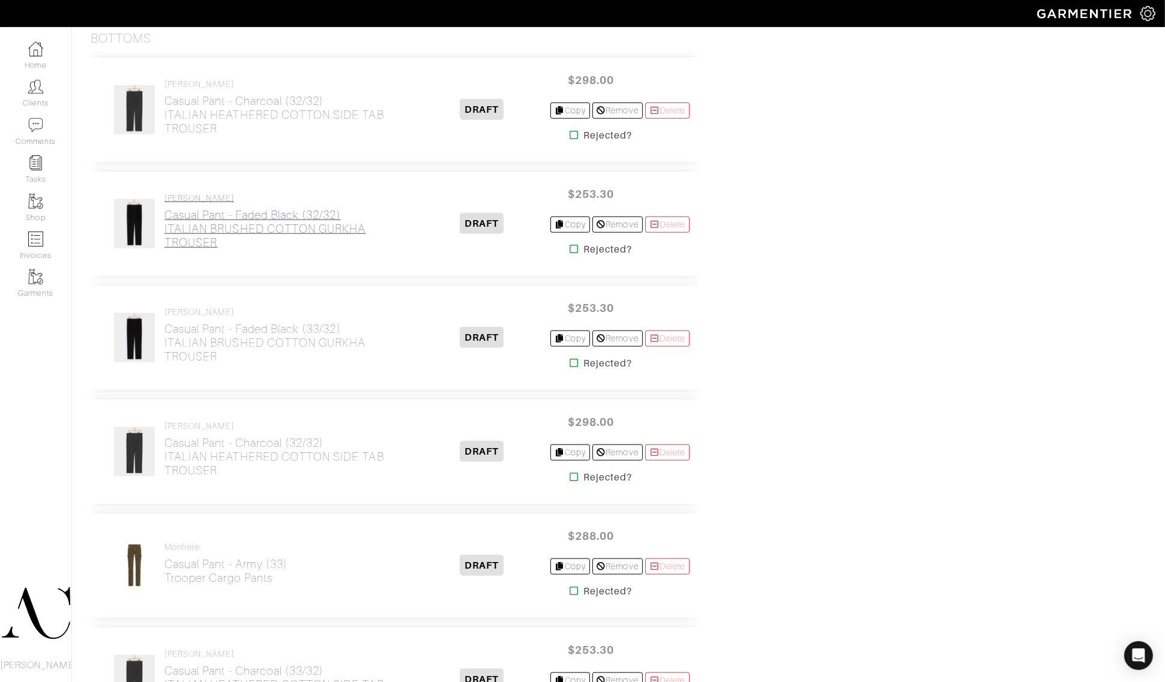
click at [295, 215] on h2 "Casual Pant - Faded Black (32/32) ITALIAN BRUSHED COTTON GURKHA TROUSER" at bounding box center [289, 228] width 250 height 41
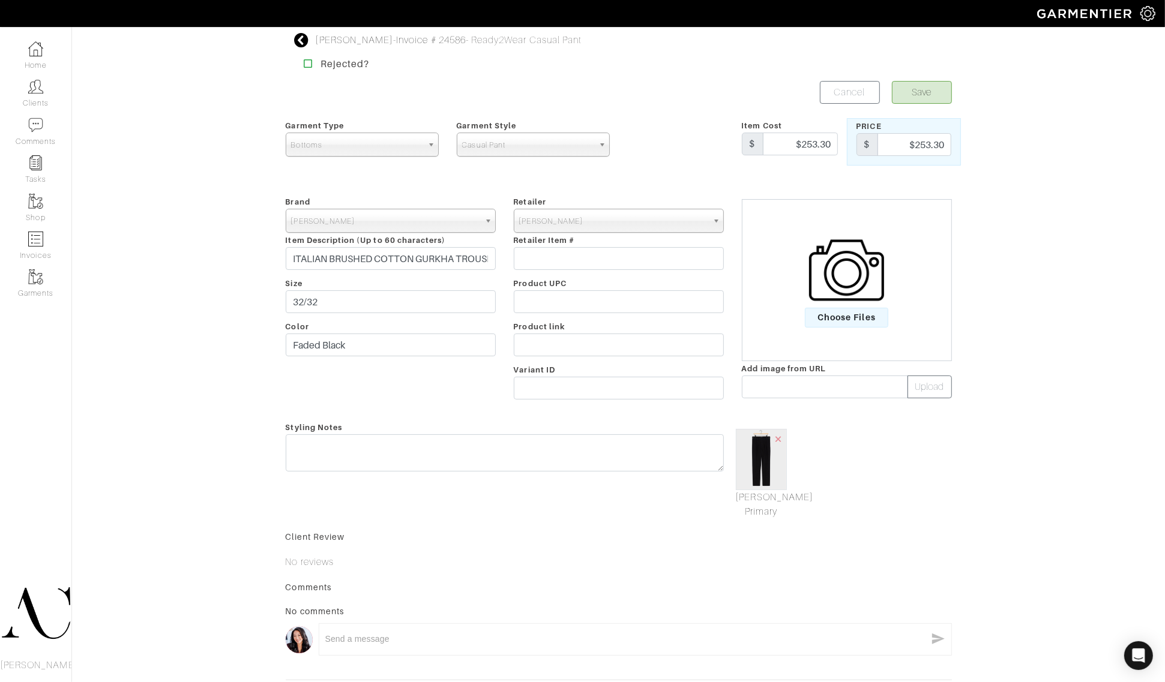
click at [795, 132] on div "Item Cost $ $253.30" at bounding box center [790, 141] width 114 height 47
click at [796, 145] on input "$253.30" at bounding box center [800, 144] width 75 height 23
paste input "98.0"
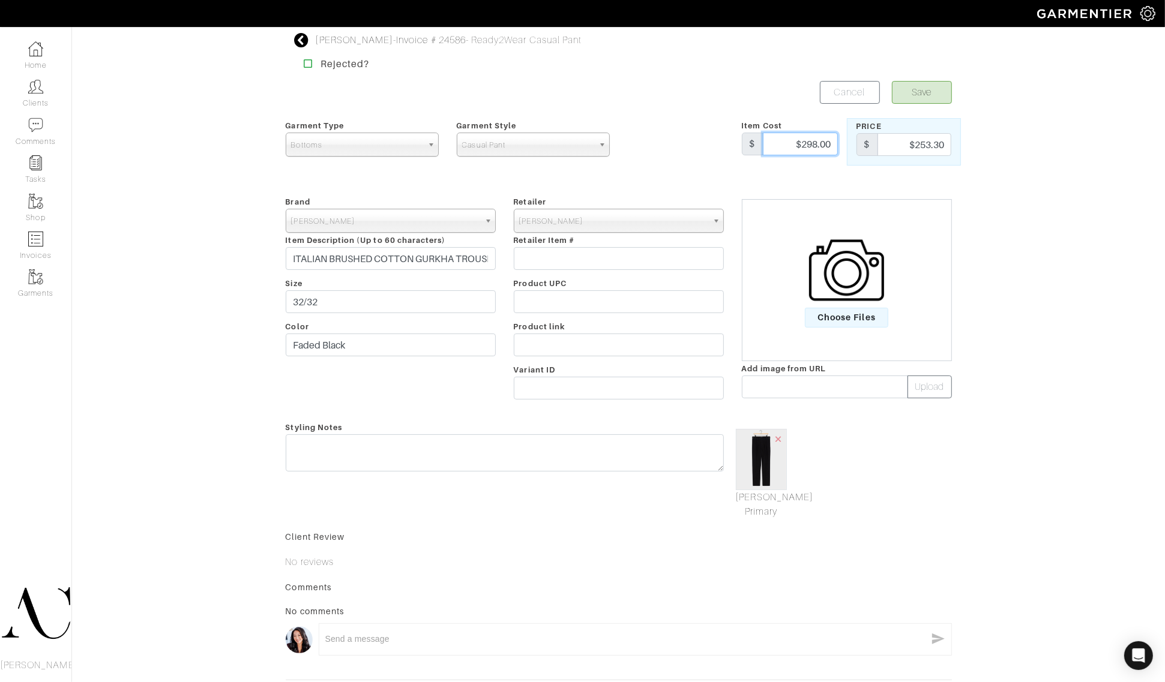
type input "$298.00"
click at [907, 140] on input "$253.30" at bounding box center [914, 144] width 74 height 23
paste input "98.0"
type input "$298.00"
click at [942, 103] on button "Save" at bounding box center [922, 92] width 60 height 23
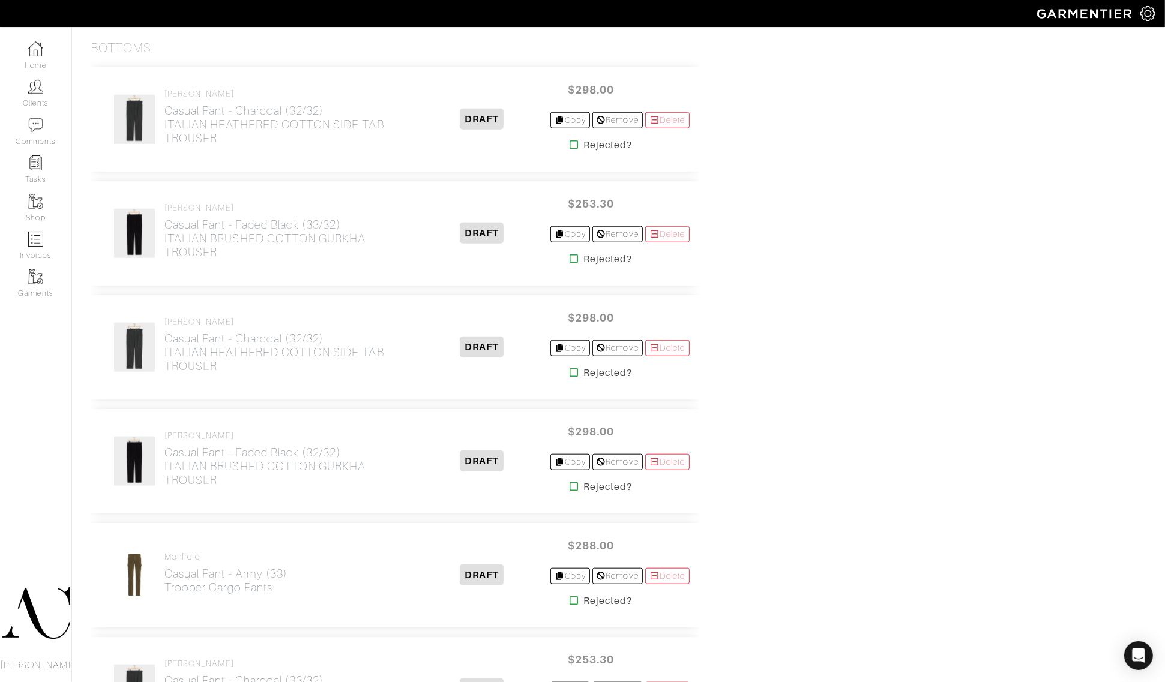
scroll to position [1115, 0]
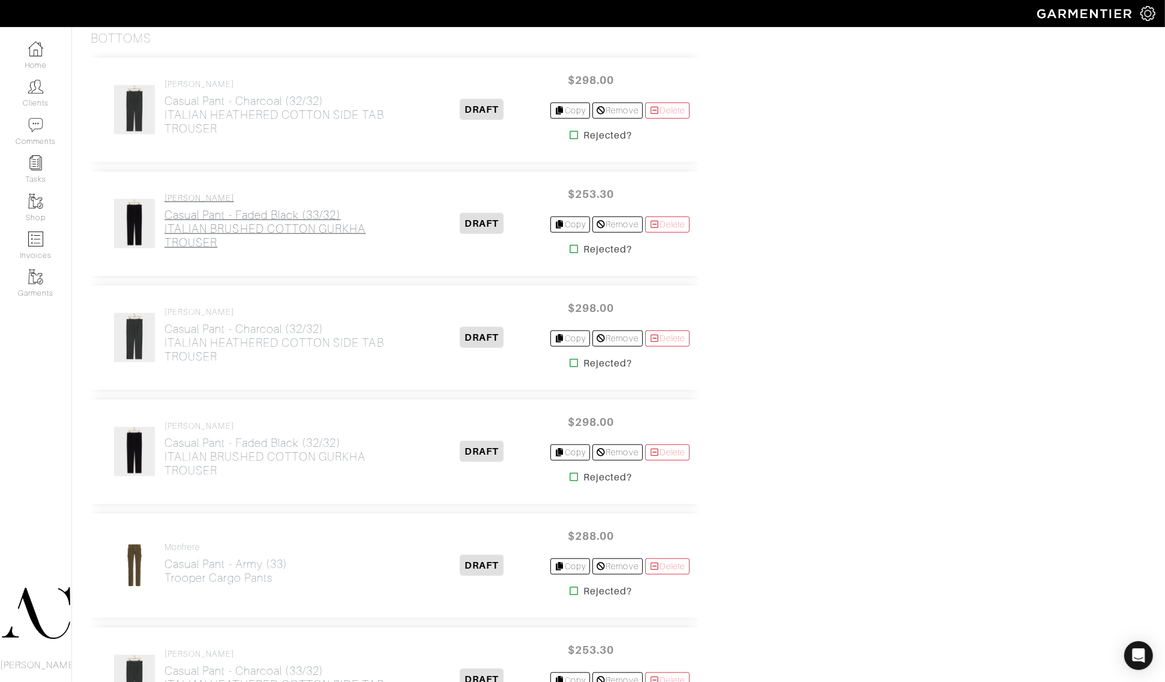
click at [295, 232] on h2 "Casual Pant - Faded Black (33/32) ITALIAN BRUSHED COTTON GURKHA TROUSER" at bounding box center [289, 228] width 250 height 41
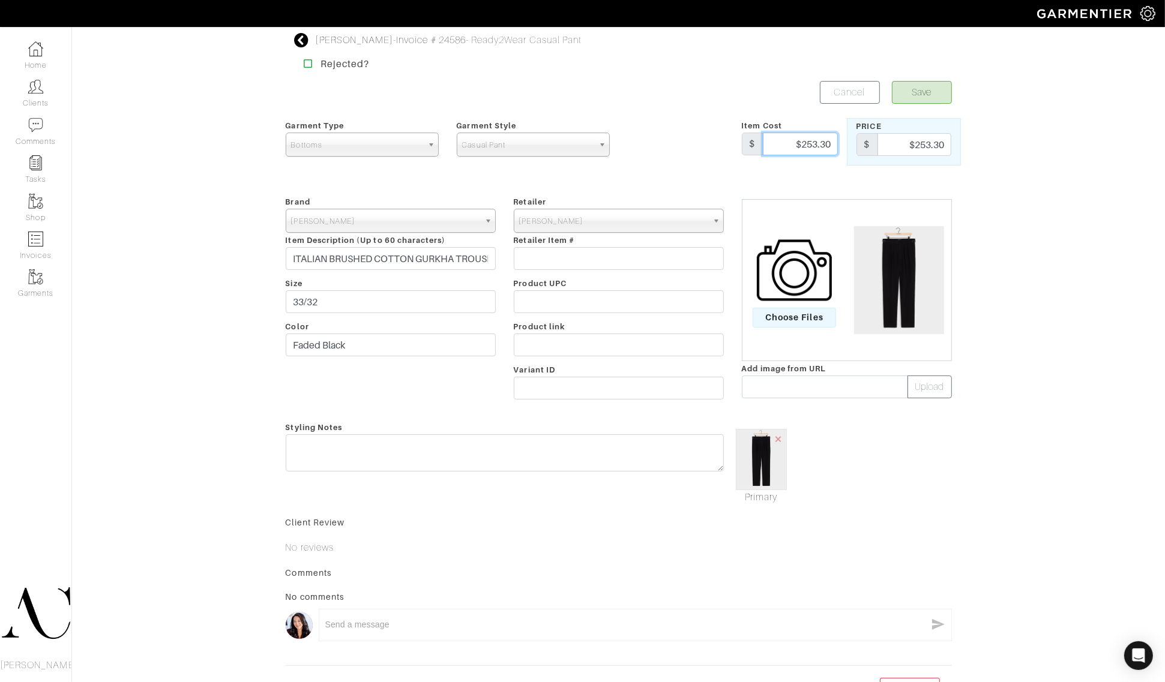
click at [820, 145] on input "$253.30" at bounding box center [800, 144] width 75 height 23
click at [977, 470] on div "[PERSON_NAME] - Invoice # 24586 - Ready2Wear Casual Pant Rejected? Save Cancel …" at bounding box center [582, 365] width 1165 height 664
click at [796, 128] on div "Item Cost $ $253.30" at bounding box center [790, 141] width 114 height 47
click at [797, 139] on input "$253.30" at bounding box center [800, 144] width 75 height 23
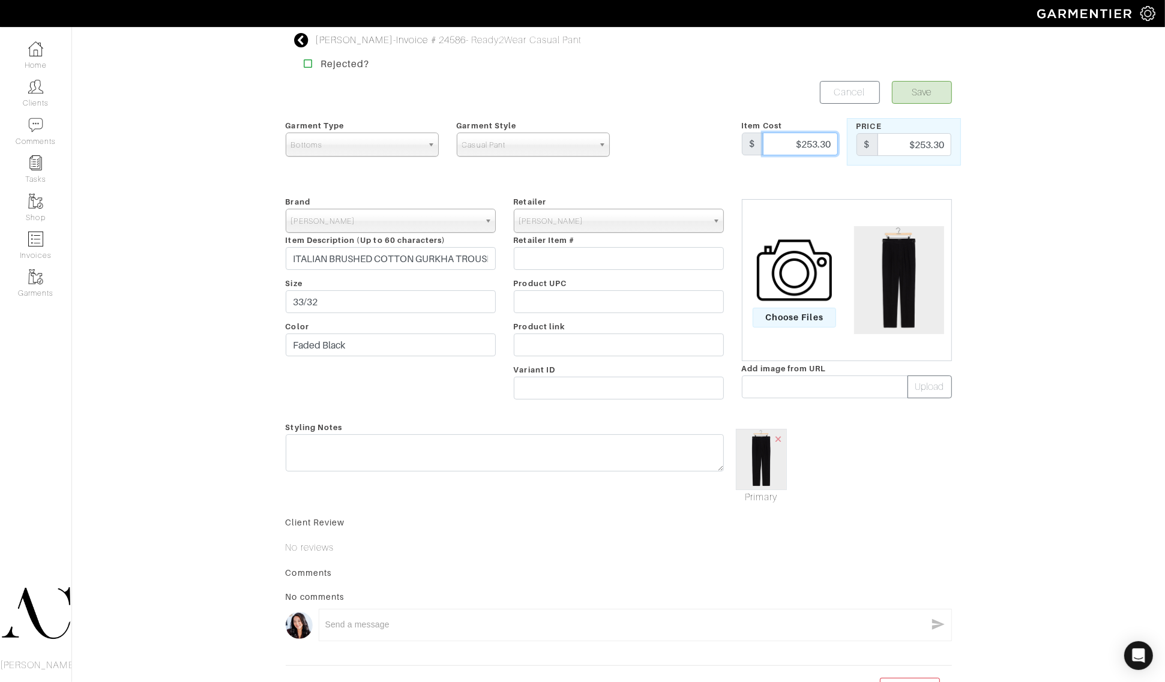
click at [797, 139] on input "$253.30" at bounding box center [800, 144] width 75 height 23
click at [798, 142] on input "$253.30" at bounding box center [800, 144] width 75 height 23
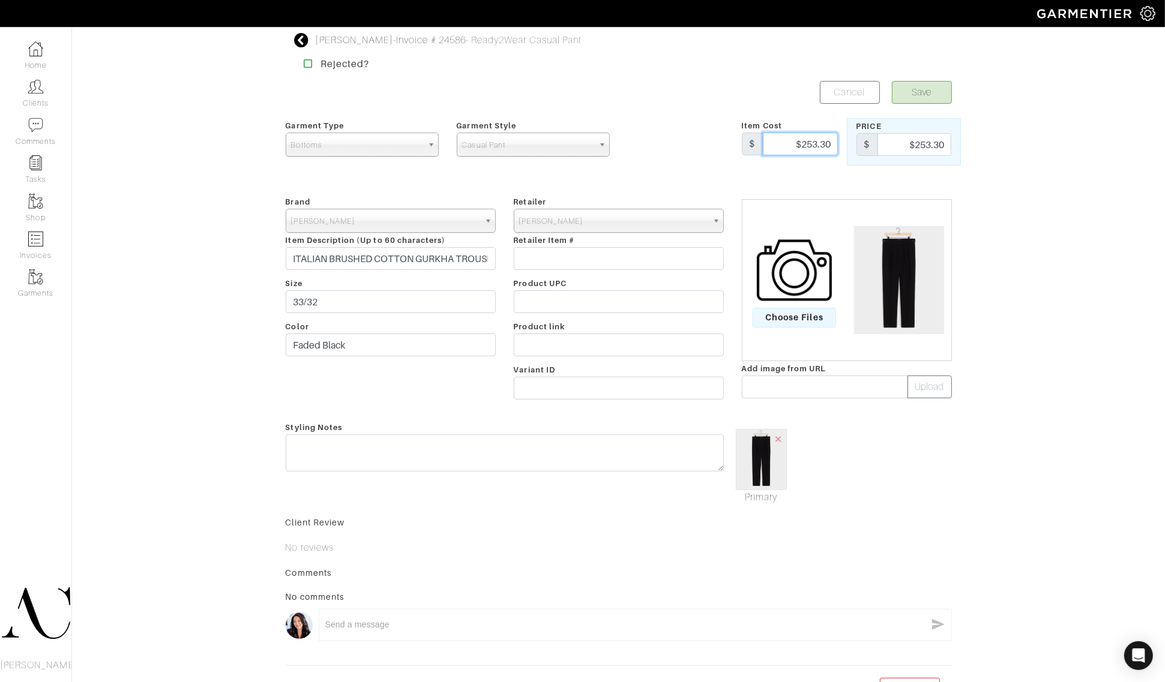
paste input "98.0"
type input "$298.00"
click at [911, 145] on input "$253.30" at bounding box center [914, 144] width 74 height 23
paste input "98.0"
type input "$298.00"
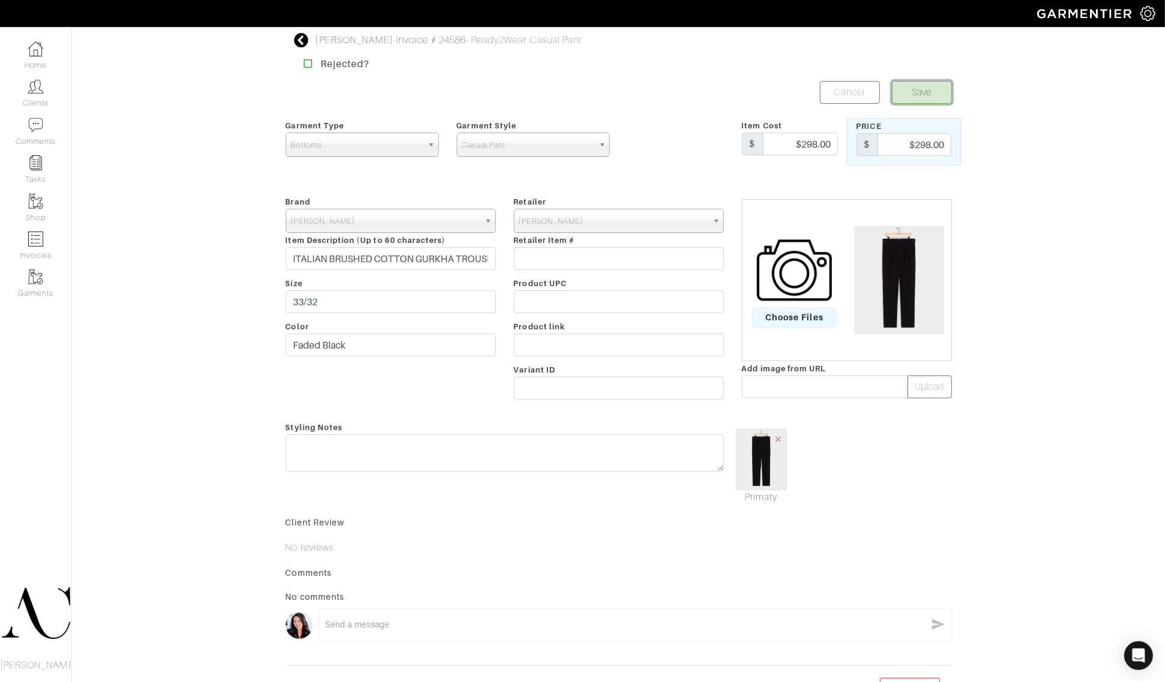
click at [930, 97] on button "Save" at bounding box center [922, 92] width 60 height 23
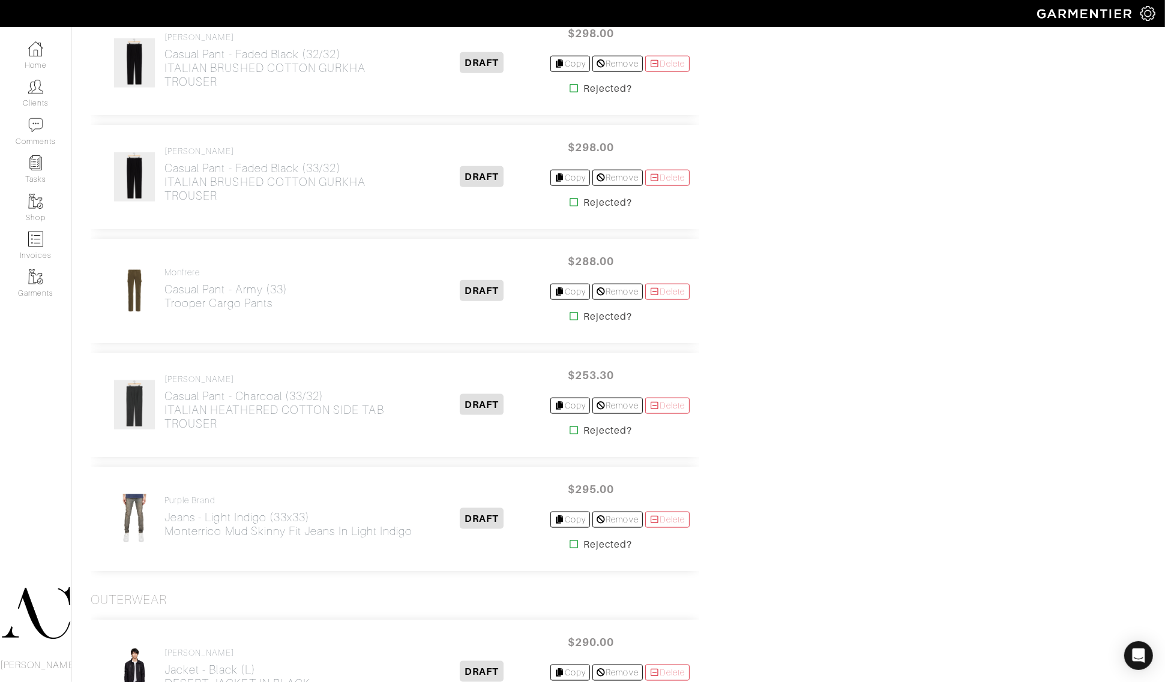
scroll to position [1490, 0]
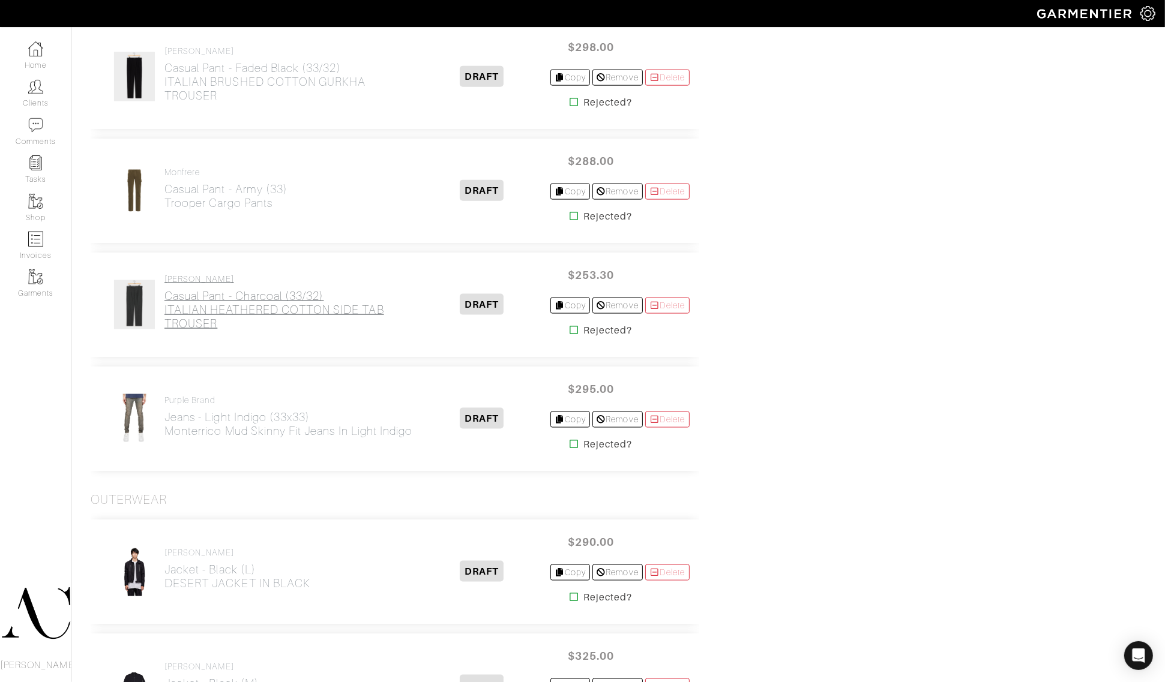
click at [284, 317] on h2 "Casual Pant - Charcoal (33/32) [DEMOGRAPHIC_DATA] HEATHERED COTTON SIDE TAB TRO…" at bounding box center [289, 309] width 250 height 41
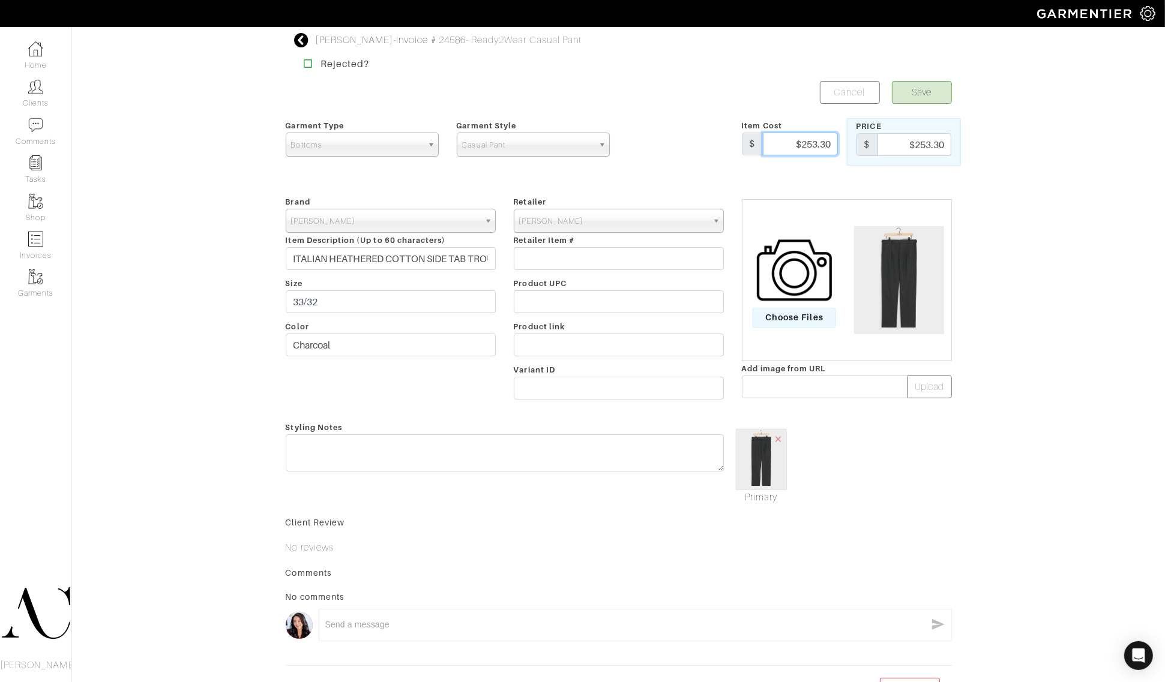
click at [817, 142] on input "$253.30" at bounding box center [800, 144] width 75 height 23
type input "298"
click at [925, 152] on input "$253.30" at bounding box center [914, 144] width 74 height 23
type input "298"
click at [925, 92] on button "Save" at bounding box center [922, 92] width 60 height 23
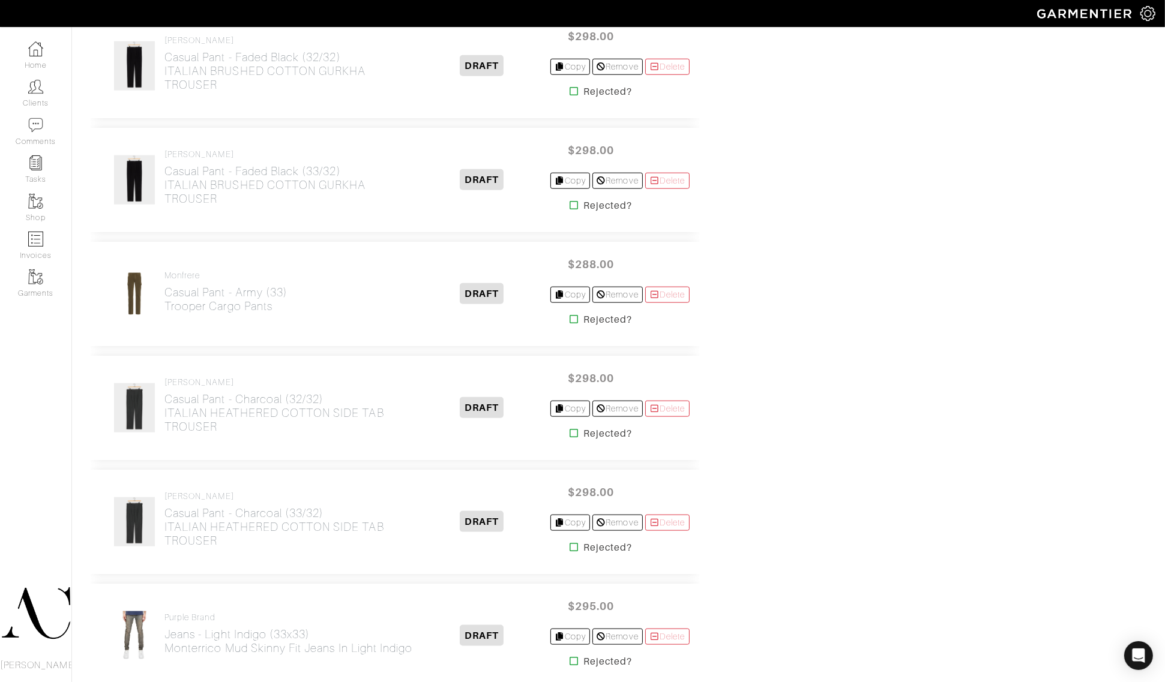
scroll to position [402, 0]
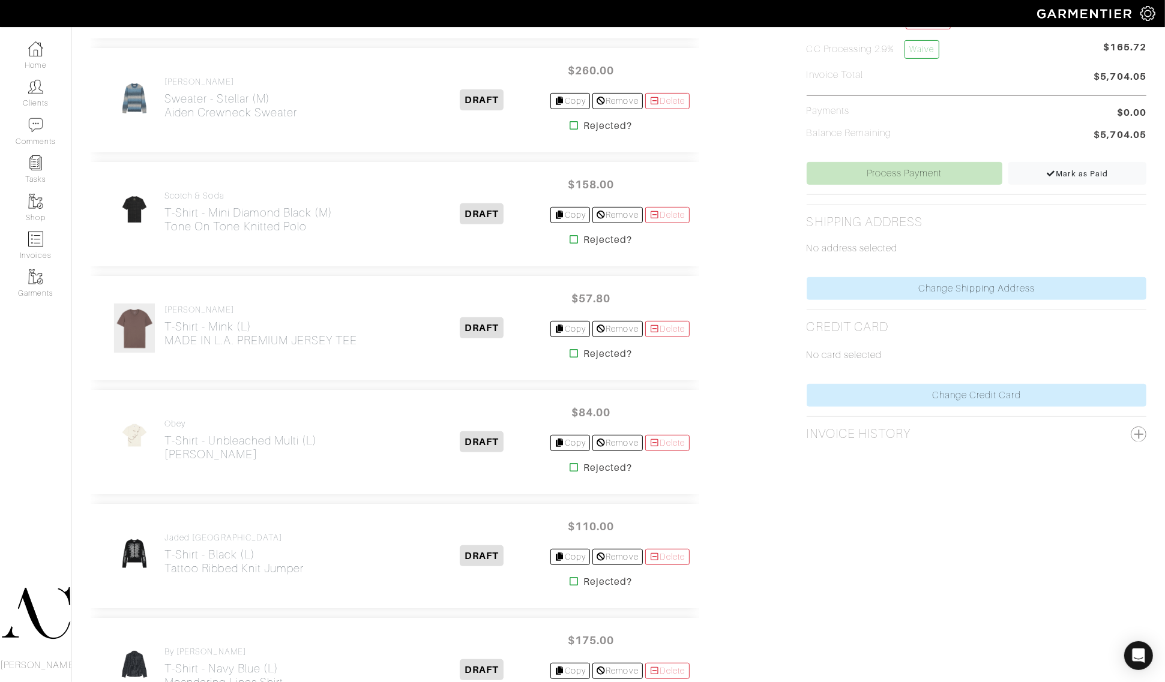
click at [318, 350] on div "Todd Snyder T-Shirt - Mink (L) MADE IN L.A. PREMIUM JERSEY TEE" at bounding box center [260, 328] width 193 height 47
click at [316, 332] on h2 "T-Shirt - Mink (L) MADE IN L.A. PREMIUM JERSEY TEE" at bounding box center [260, 334] width 193 height 28
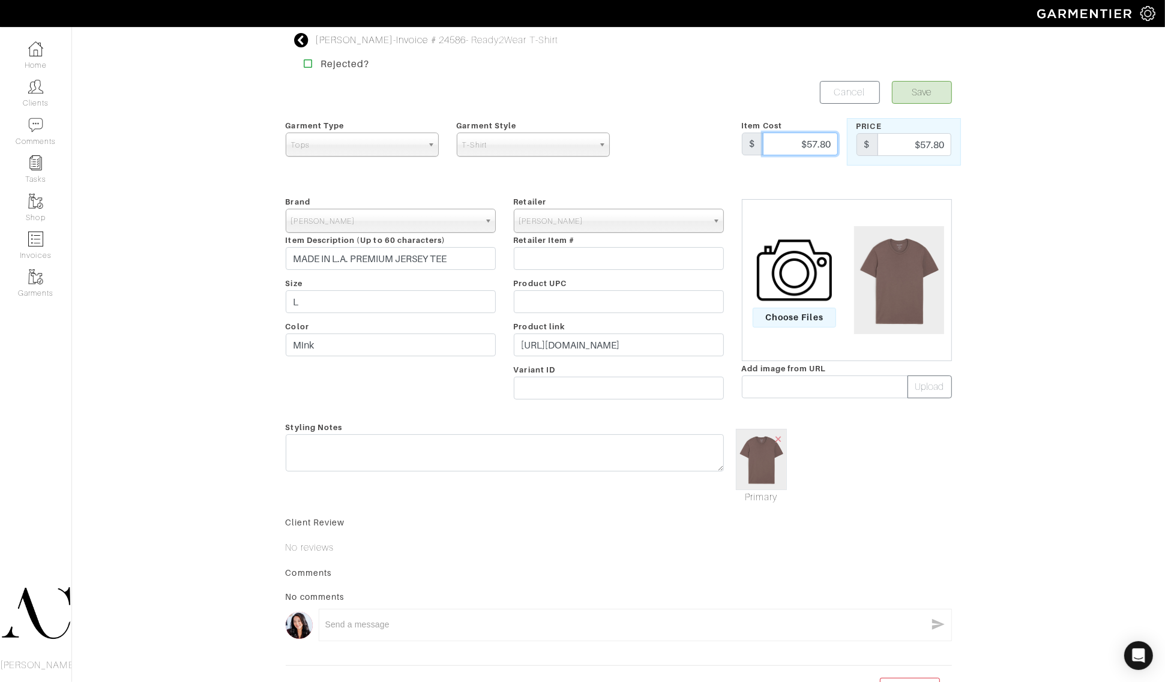
click at [810, 134] on input "$57.80" at bounding box center [800, 144] width 75 height 23
type input "68"
click at [904, 145] on input "$57.80" at bounding box center [914, 144] width 74 height 23
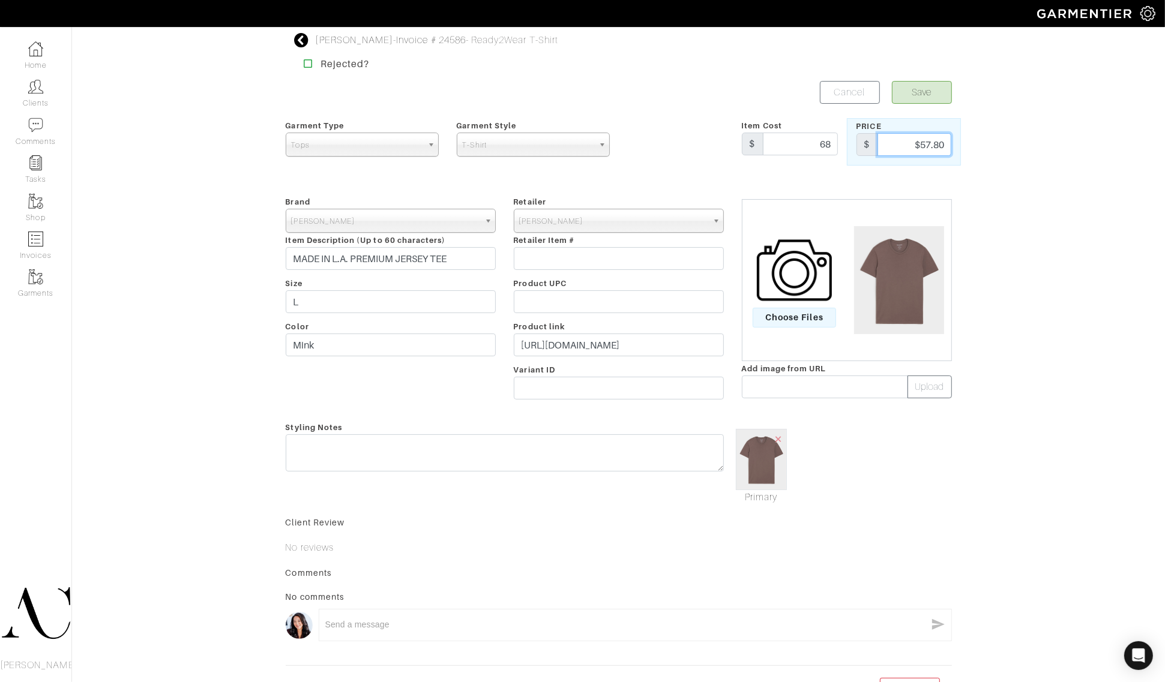
paste input "68"
type input "68"
click at [931, 97] on button "Save" at bounding box center [922, 92] width 60 height 23
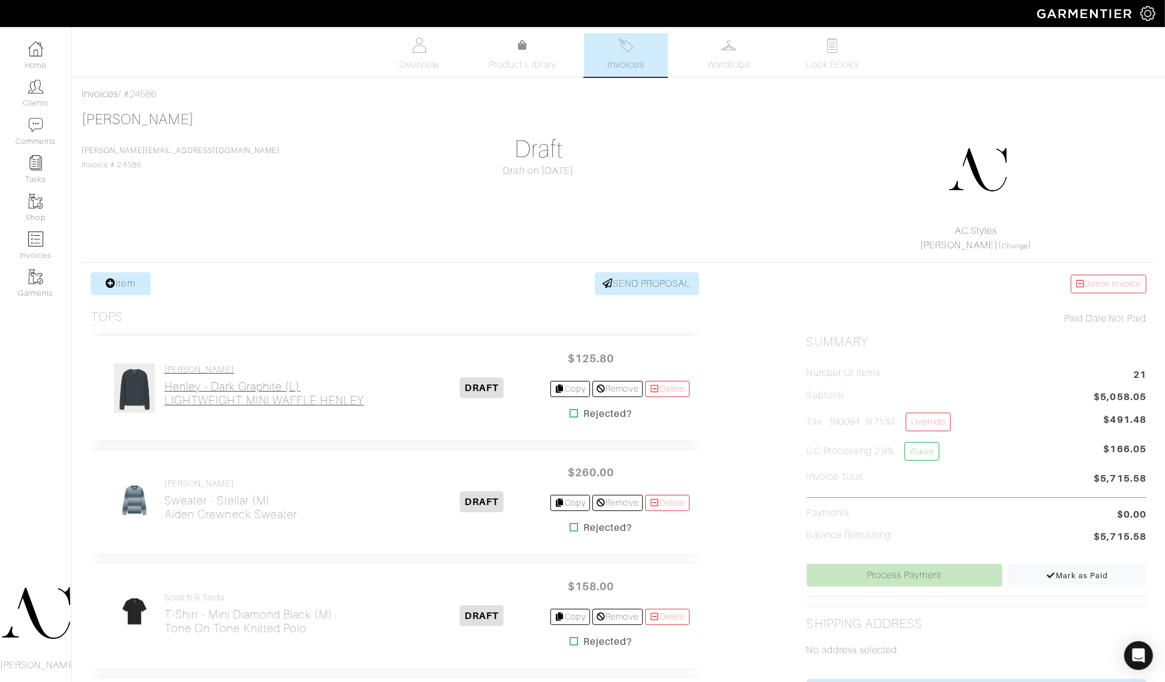
click at [259, 387] on h2 "Henley - Dark Graphite (L) LIGHTWEIGHT MINI WAFFLE [PERSON_NAME]" at bounding box center [264, 394] width 200 height 28
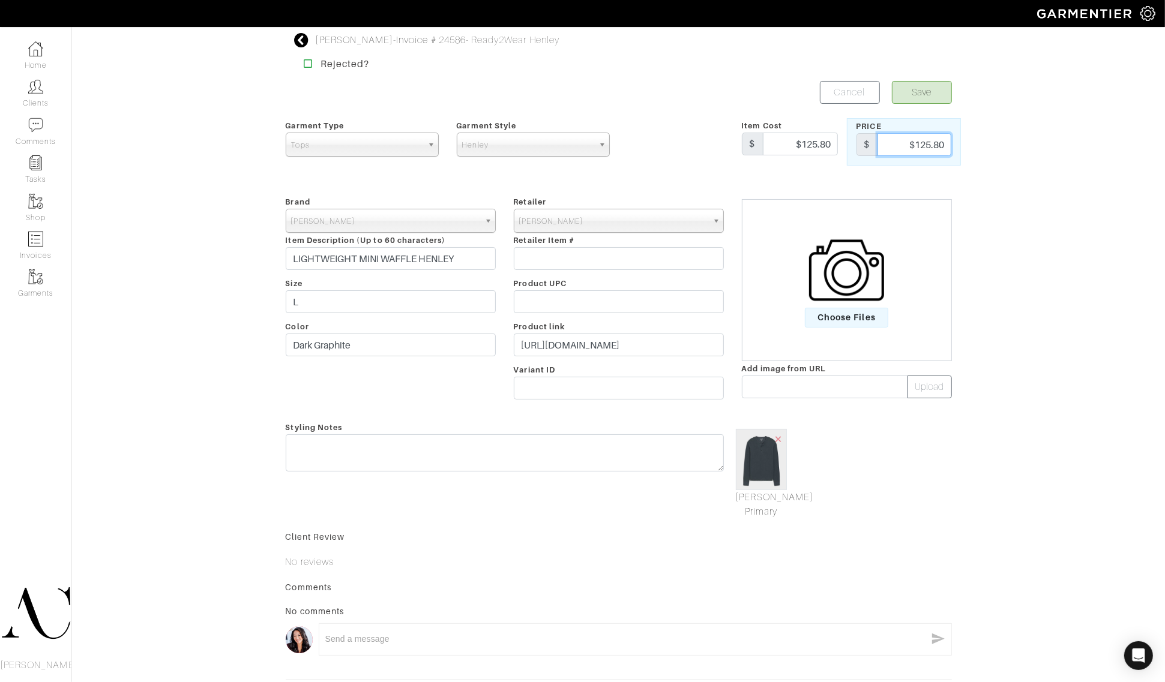
click at [915, 140] on input "$125.80" at bounding box center [914, 144] width 74 height 23
type input "148"
click at [927, 95] on button "Save" at bounding box center [922, 92] width 60 height 23
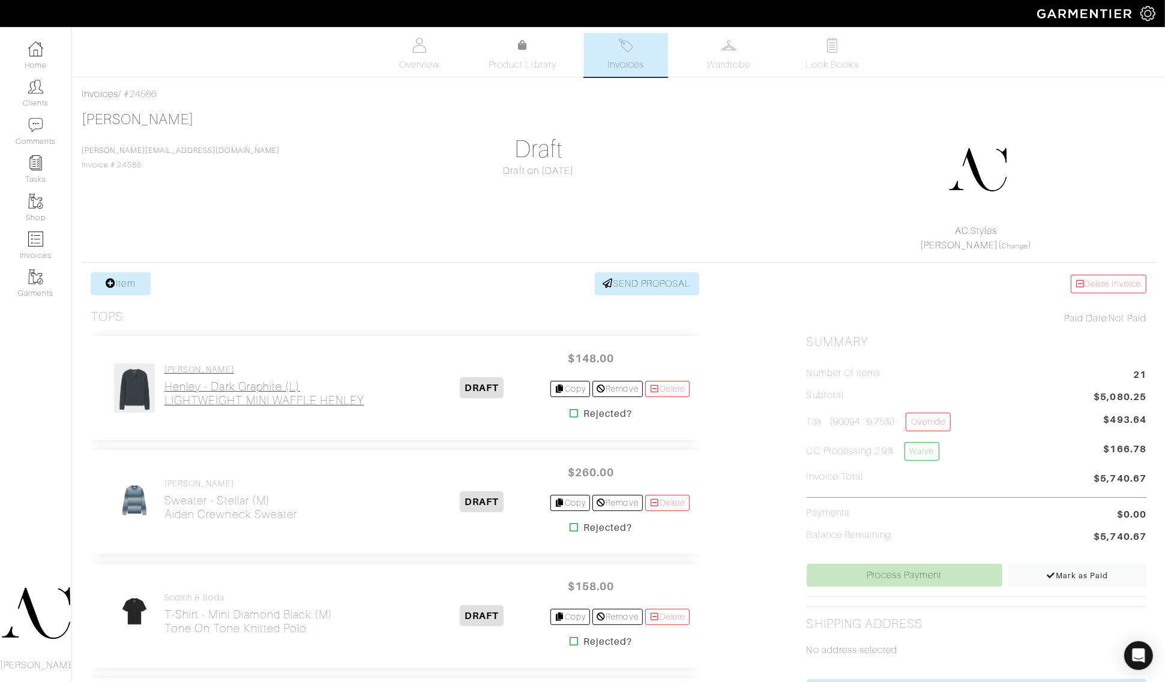
click at [254, 382] on h2 "Henley - Dark Graphite (L) LIGHTWEIGHT MINI WAFFLE [PERSON_NAME]" at bounding box center [264, 394] width 200 height 28
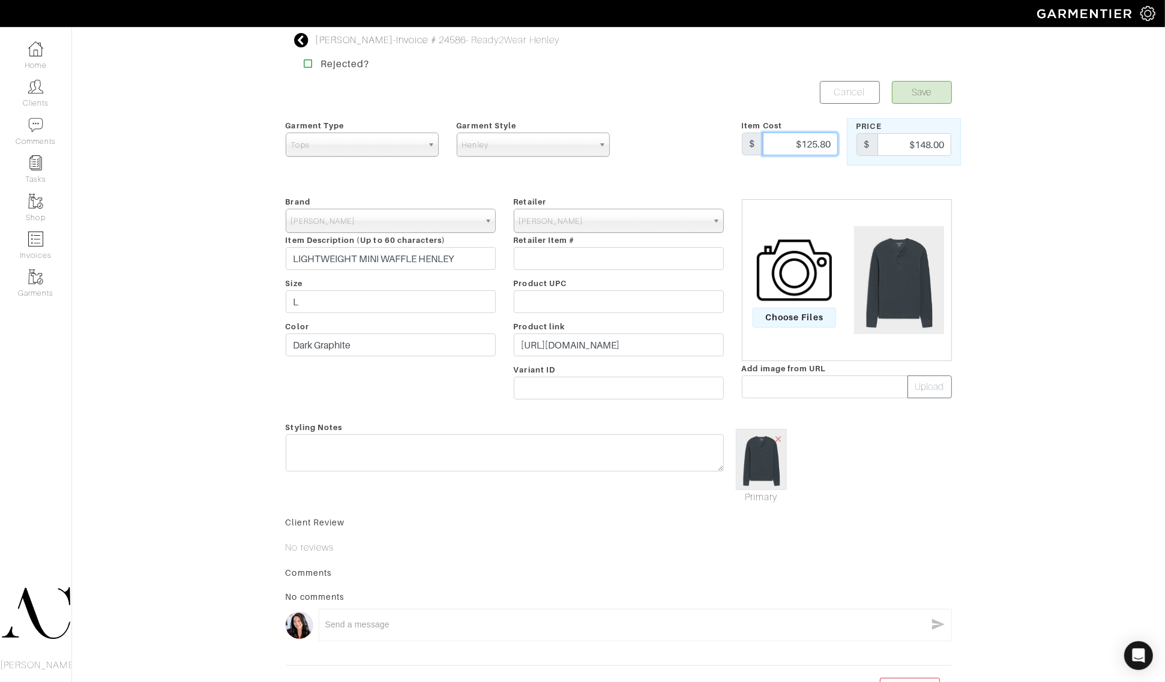
click at [805, 148] on input "$125.80" at bounding box center [800, 144] width 75 height 23
type input "$148"
click at [919, 97] on button "Save" at bounding box center [922, 92] width 60 height 23
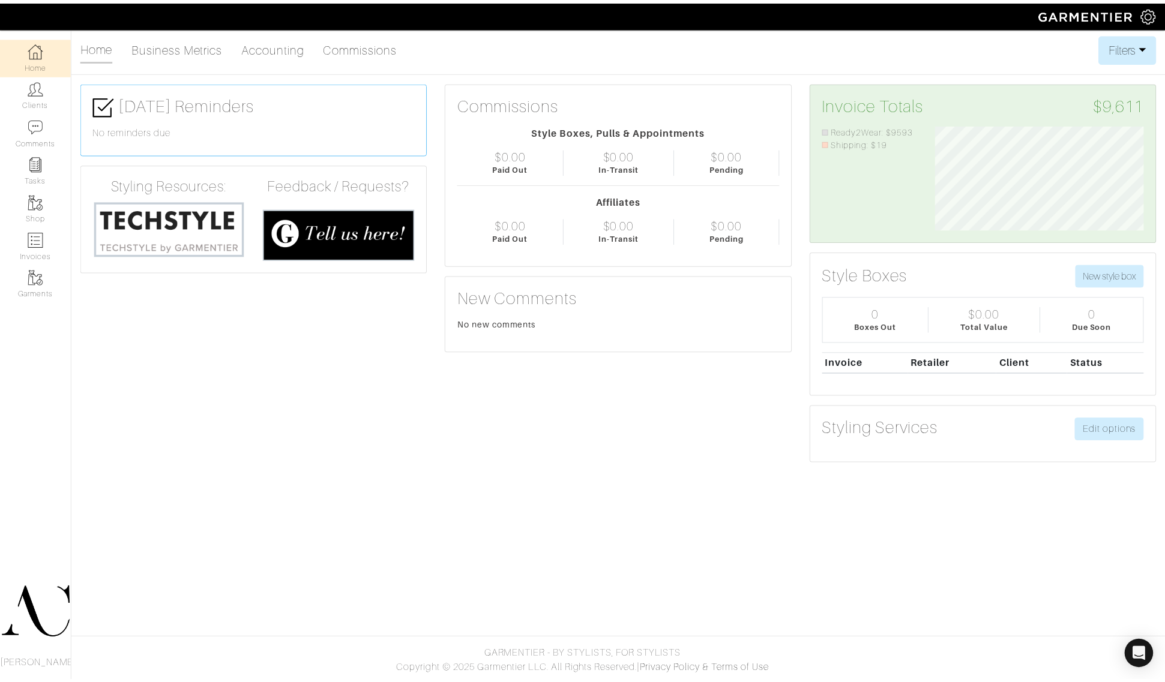
scroll to position [105, 229]
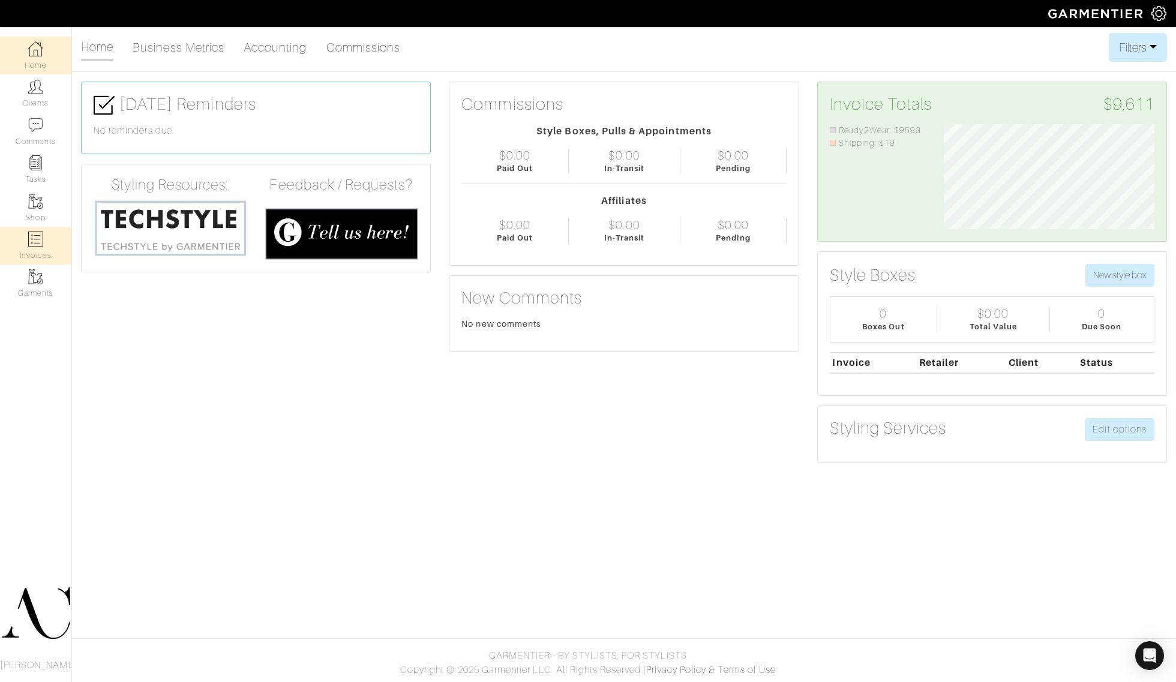
click at [34, 247] on link "Invoices" at bounding box center [35, 246] width 71 height 38
select select
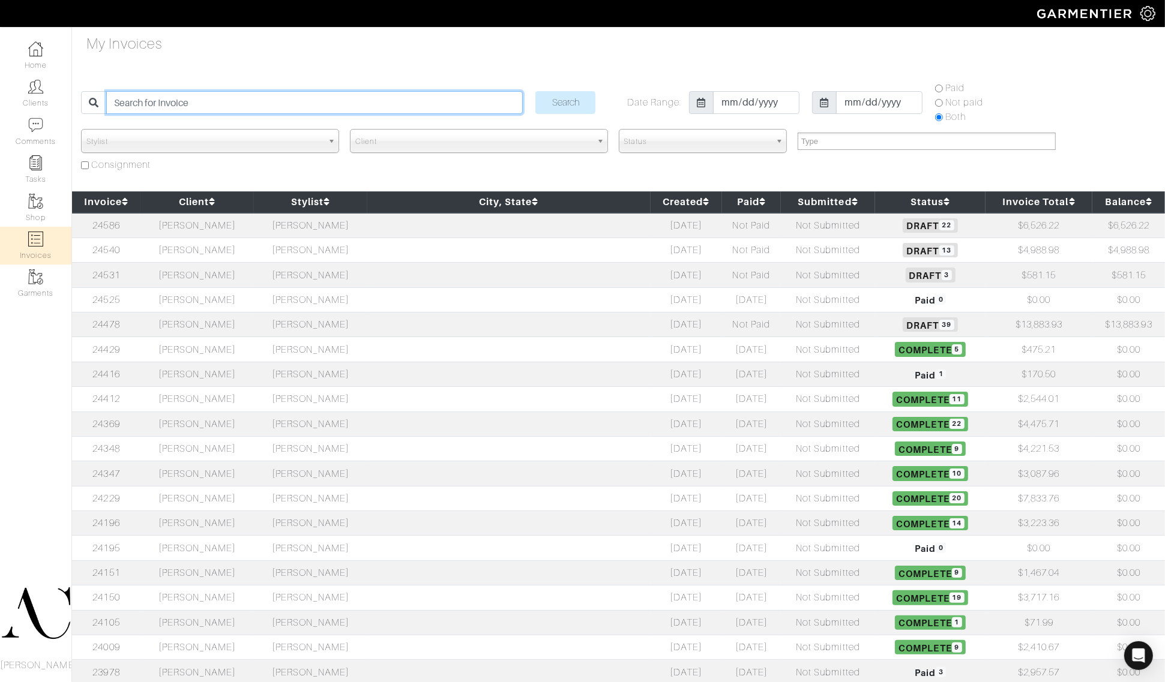
click at [280, 107] on input "search" at bounding box center [314, 102] width 416 height 23
type input "24586"
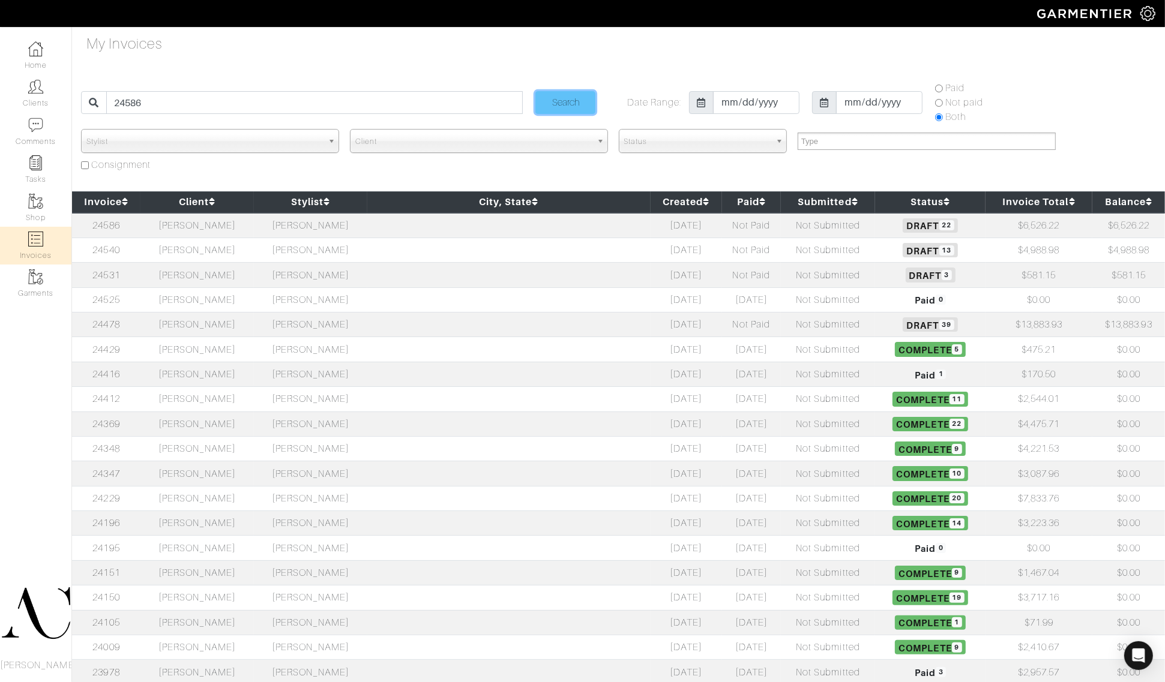
click at [563, 104] on input "Search" at bounding box center [565, 102] width 60 height 23
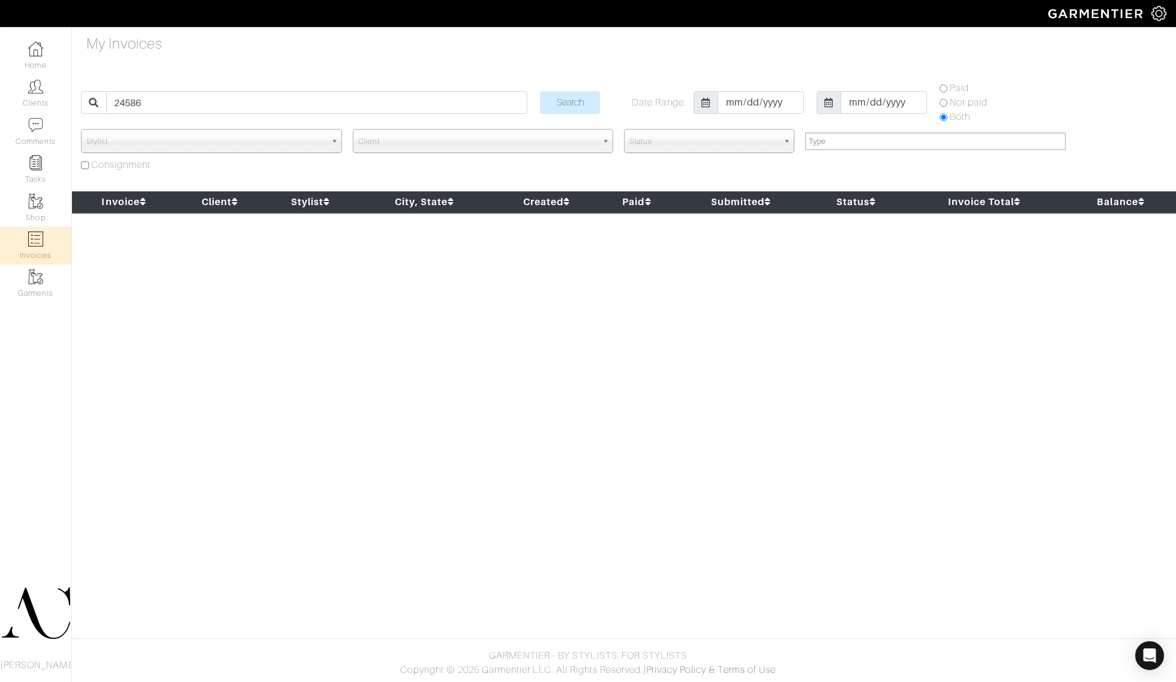
select select
click at [247, 100] on input "24586" at bounding box center [316, 102] width 421 height 23
click at [42, 98] on link "Clients" at bounding box center [35, 93] width 71 height 38
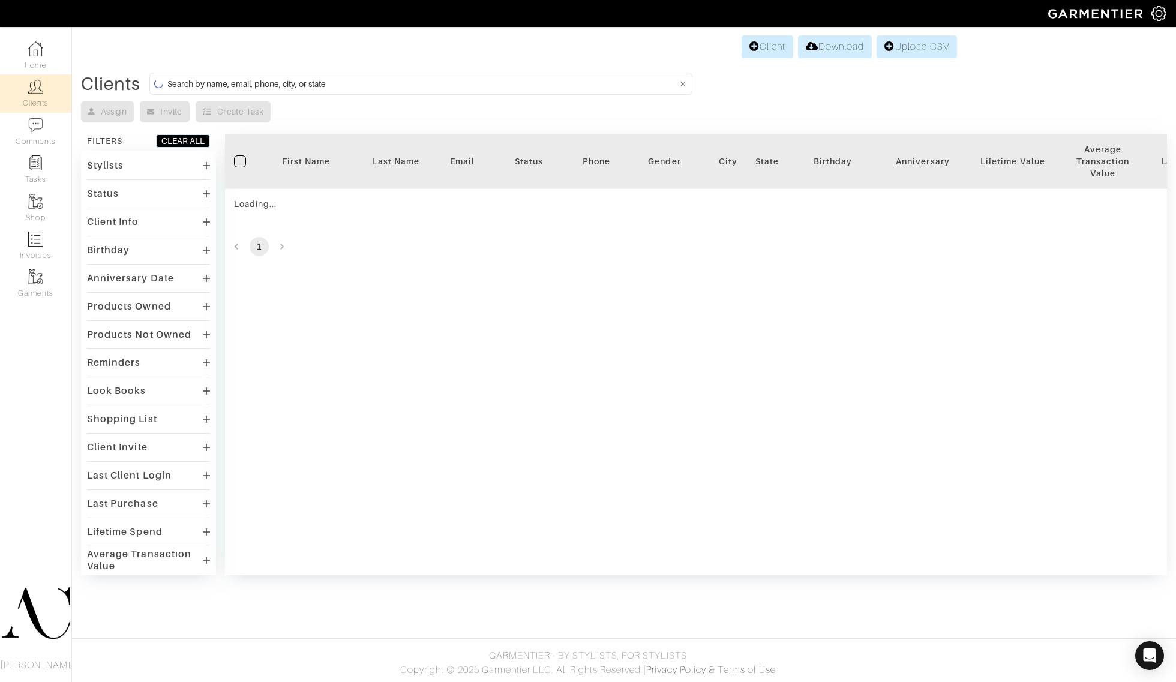
click at [285, 78] on input at bounding box center [422, 83] width 510 height 15
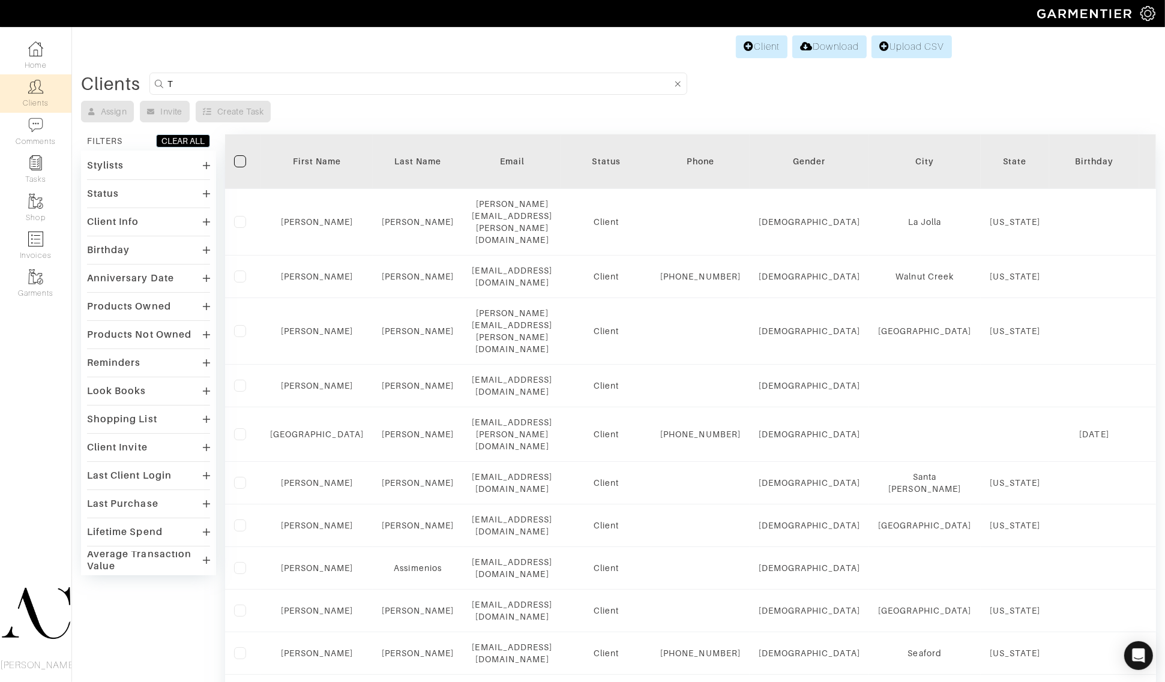
type input "[PERSON_NAME]"
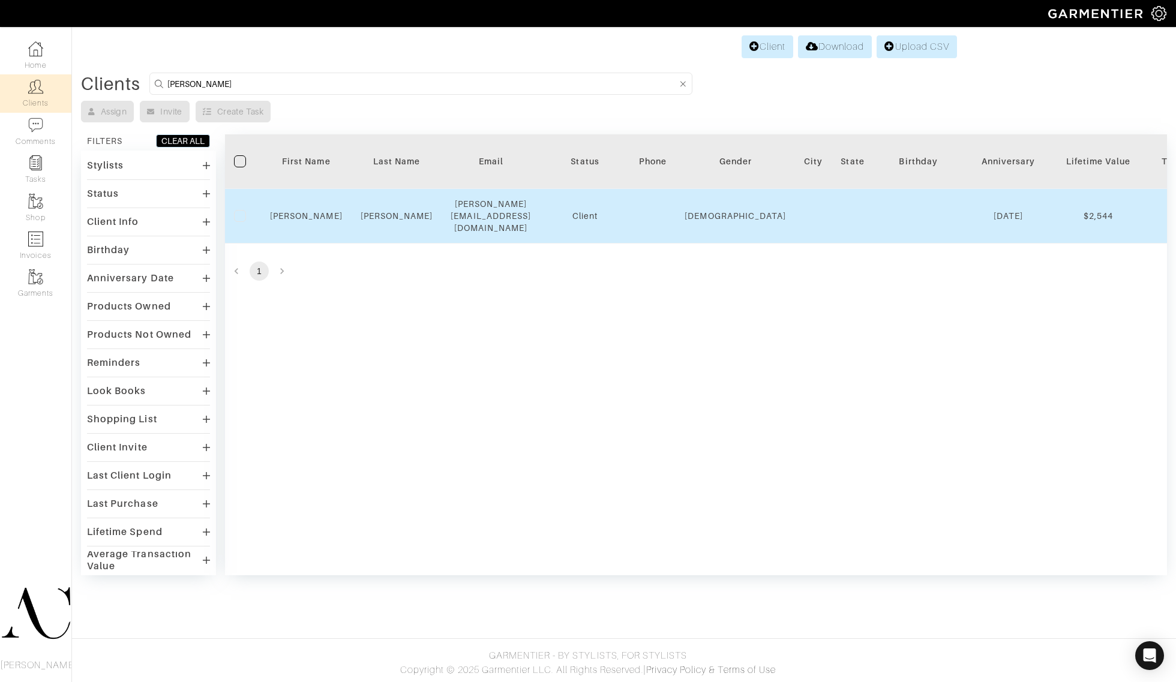
click at [501, 199] on td "[PERSON_NAME][EMAIL_ADDRESS][DOMAIN_NAME]" at bounding box center [491, 216] width 98 height 55
click at [670, 204] on td at bounding box center [653, 216] width 46 height 55
click at [312, 211] on link "[PERSON_NAME]" at bounding box center [306, 216] width 73 height 10
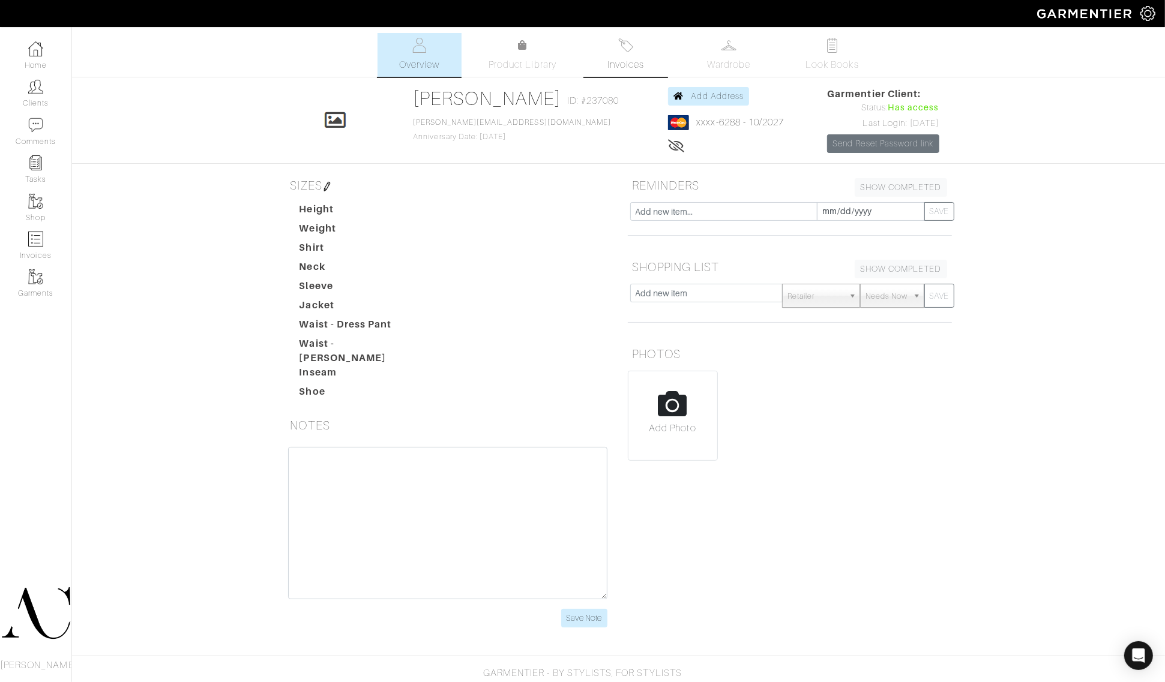
click at [617, 58] on span "Invoices" at bounding box center [625, 65] width 37 height 14
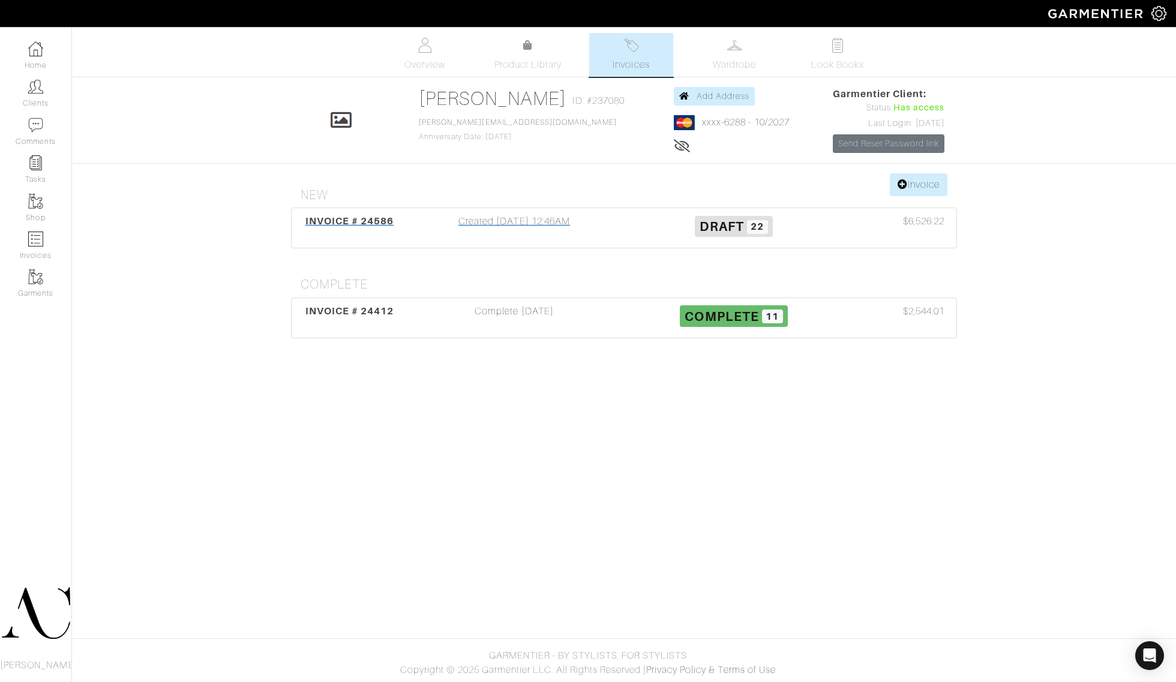
click at [648, 235] on h3 "Draft 22" at bounding box center [734, 225] width 202 height 23
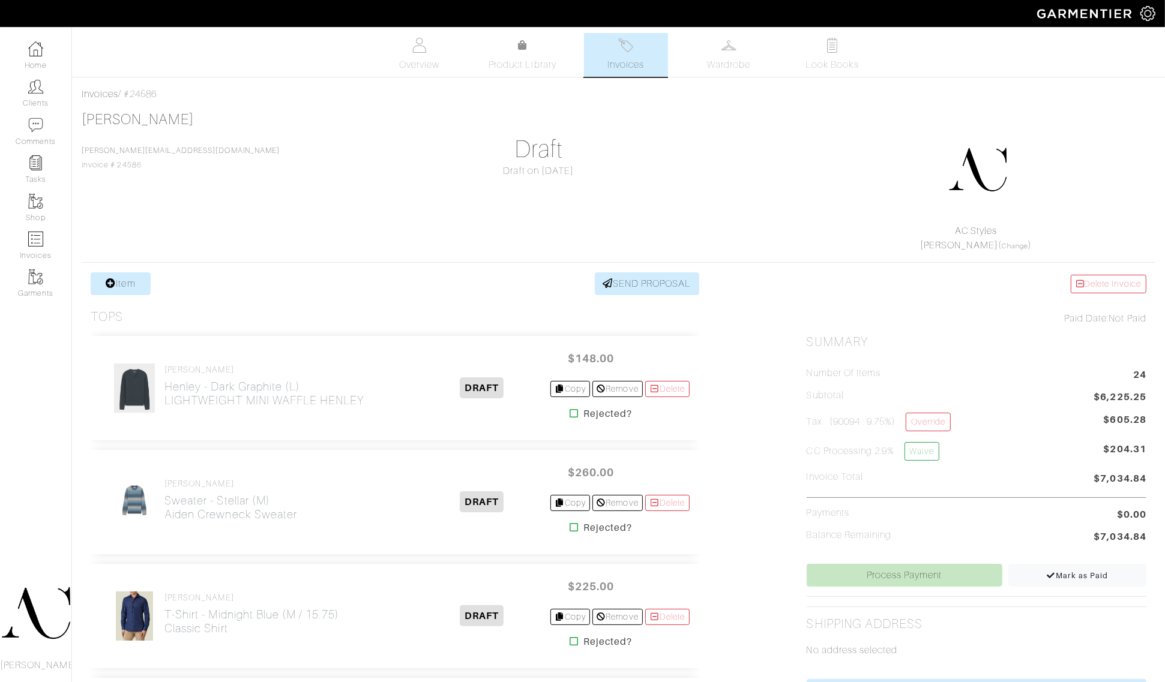
click at [722, 158] on div "Tyler Turner tyler@gocambria.com Invoice # 24586 Draft Draft on 09/17/25 AC.Sty…" at bounding box center [618, 182] width 1073 height 142
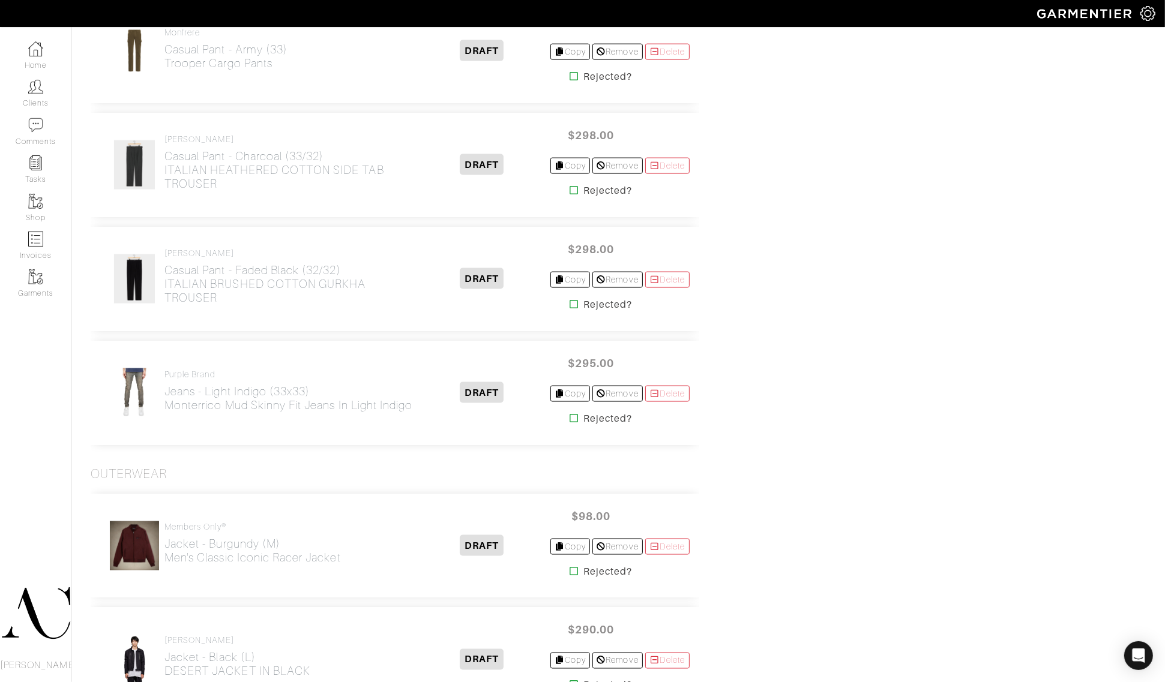
scroll to position [1739, 0]
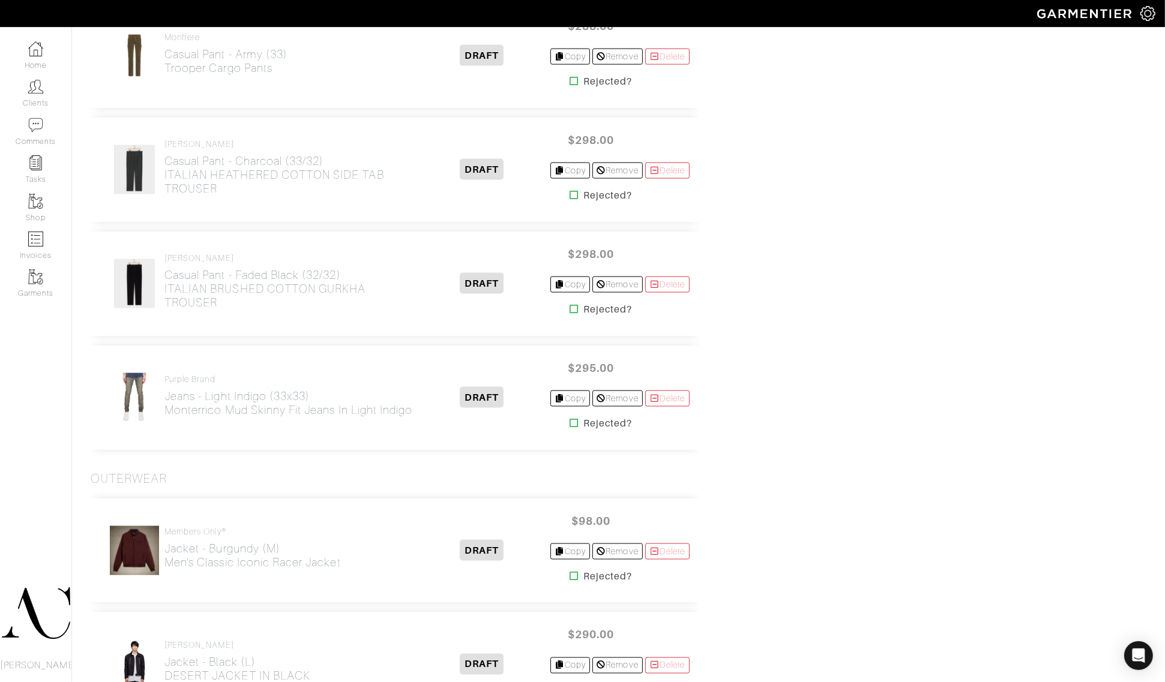
click at [842, 351] on div "Delete Invoice Paid Date: Not Paid Summary Number of Items 25 Subtotal $6,323.2…" at bounding box center [976, 103] width 358 height 3138
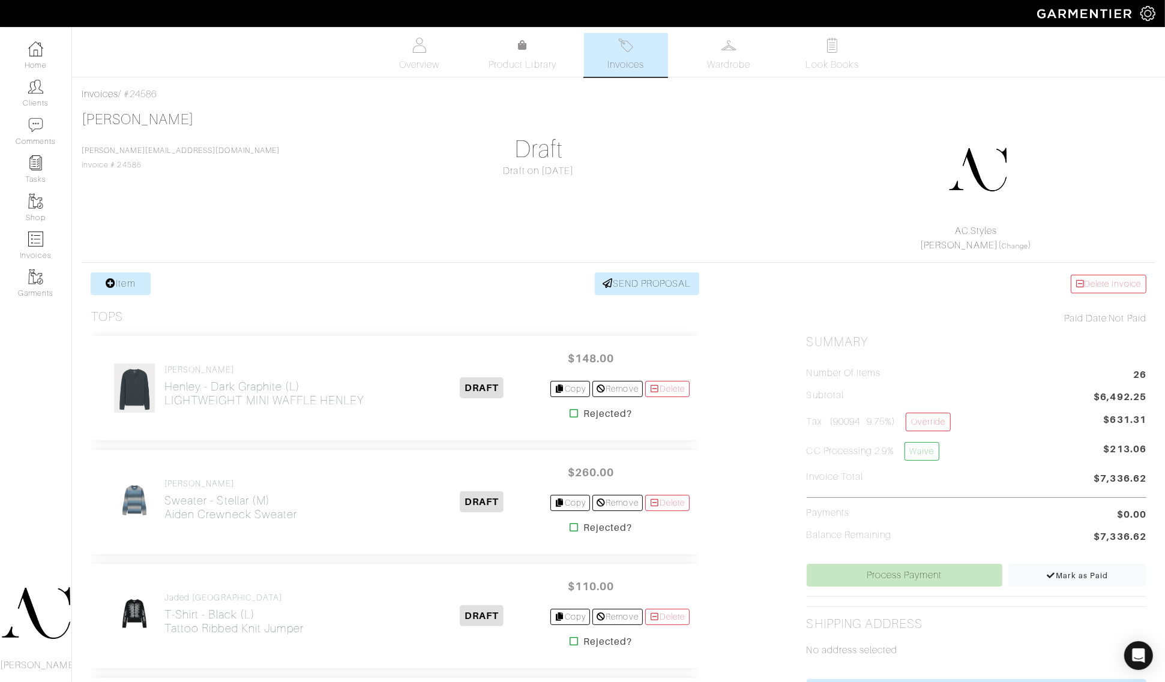
scroll to position [486, 0]
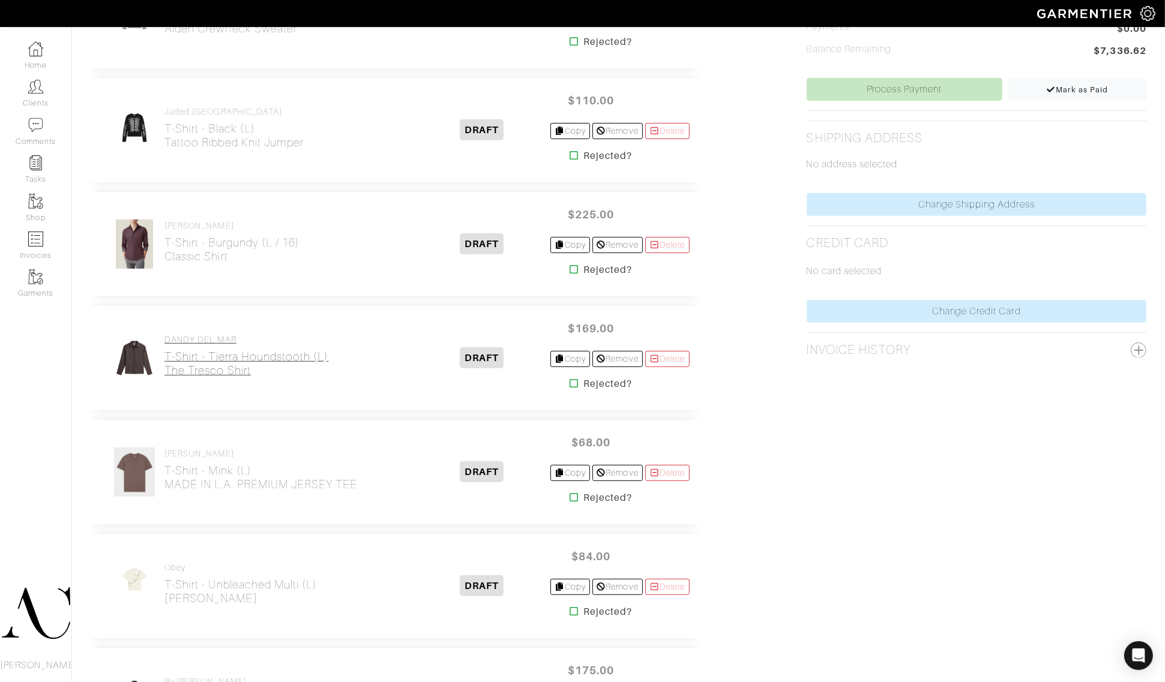
click at [222, 363] on h2 "T-Shirt - Tierra Houndstooth (L) The Tresco Shirt" at bounding box center [246, 364] width 164 height 28
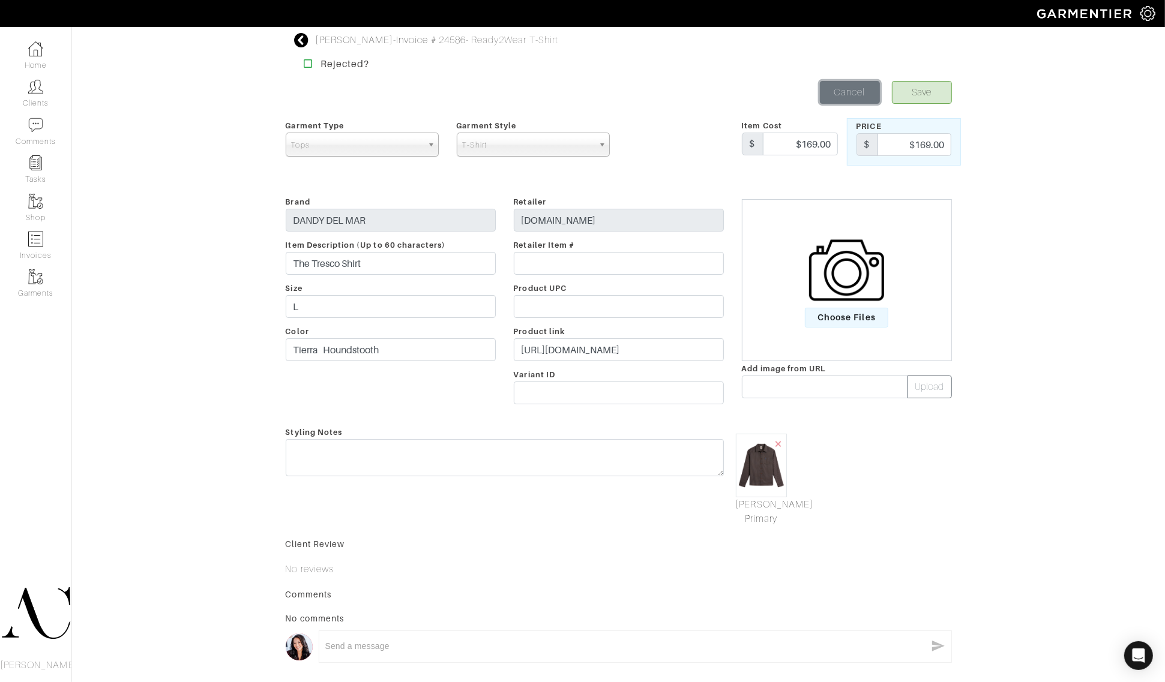
click at [848, 95] on link "Cancel" at bounding box center [850, 92] width 60 height 23
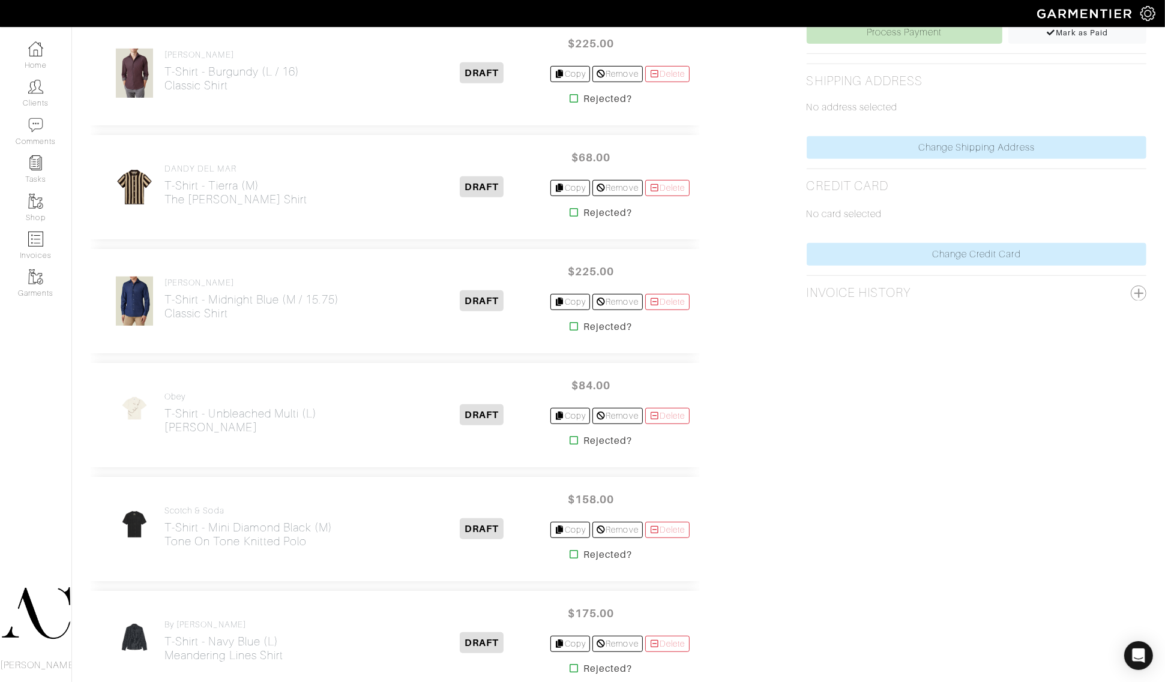
scroll to position [372, 0]
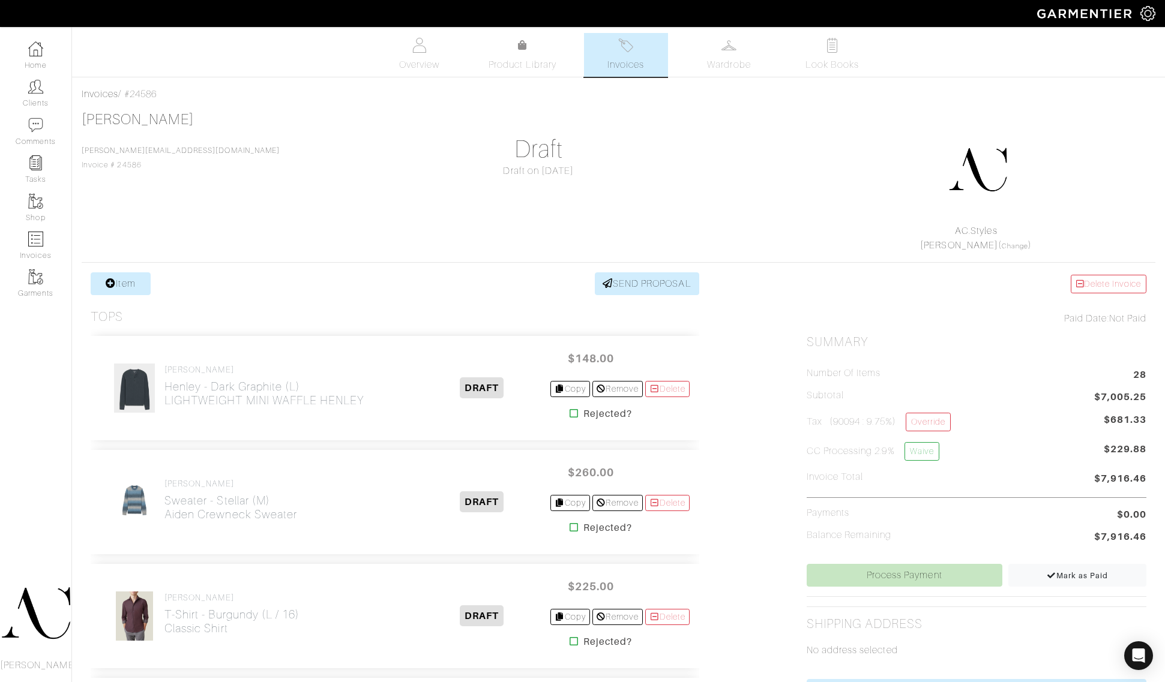
scroll to position [372, 0]
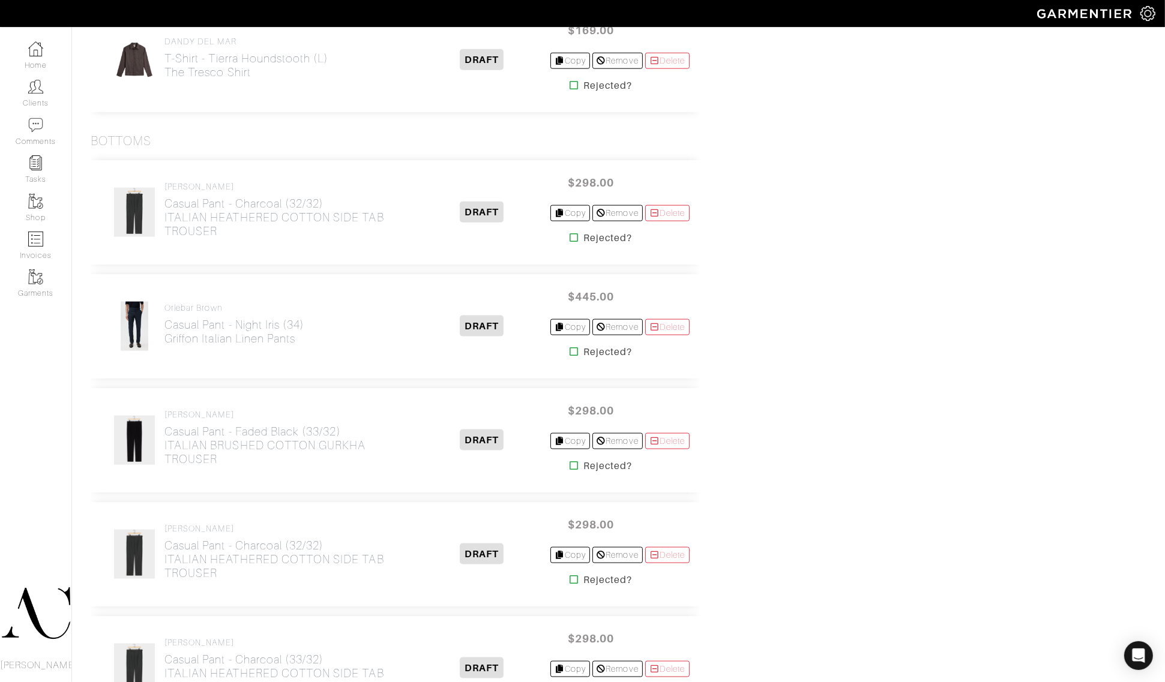
click at [841, 450] on div "Delete Invoice Paid Date: Not Paid Summary Number of Items 28 Subtotal $7,005.2…" at bounding box center [976, 544] width 358 height 3480
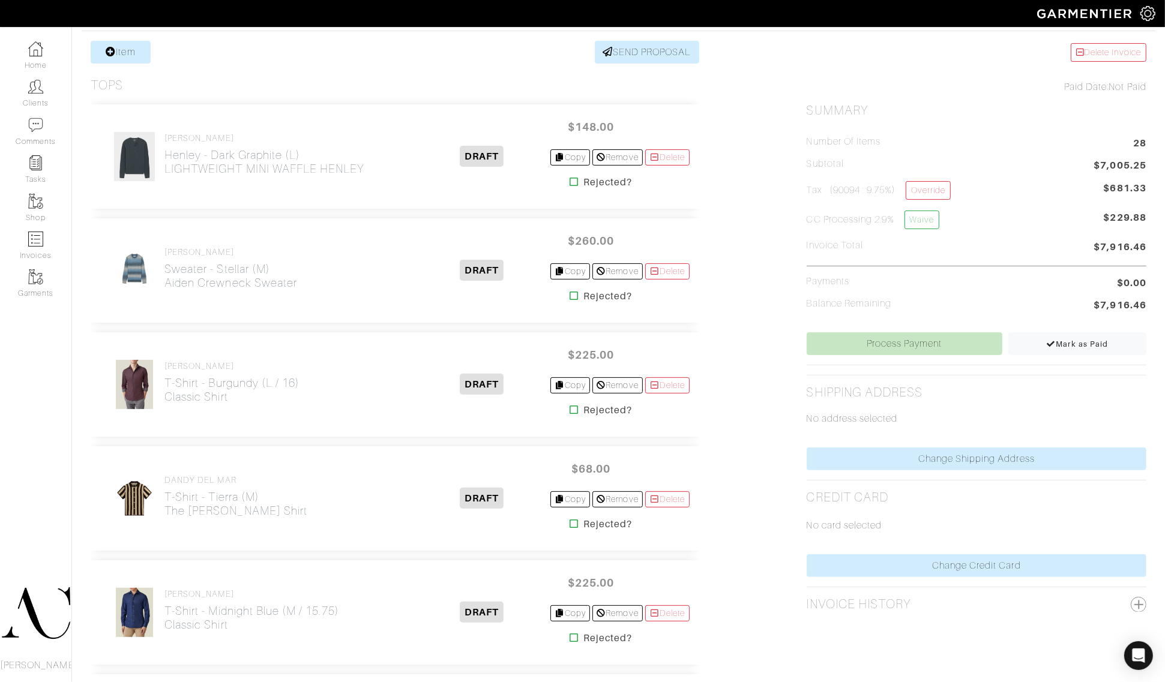
scroll to position [218, 0]
